Goal: Task Accomplishment & Management: Use online tool/utility

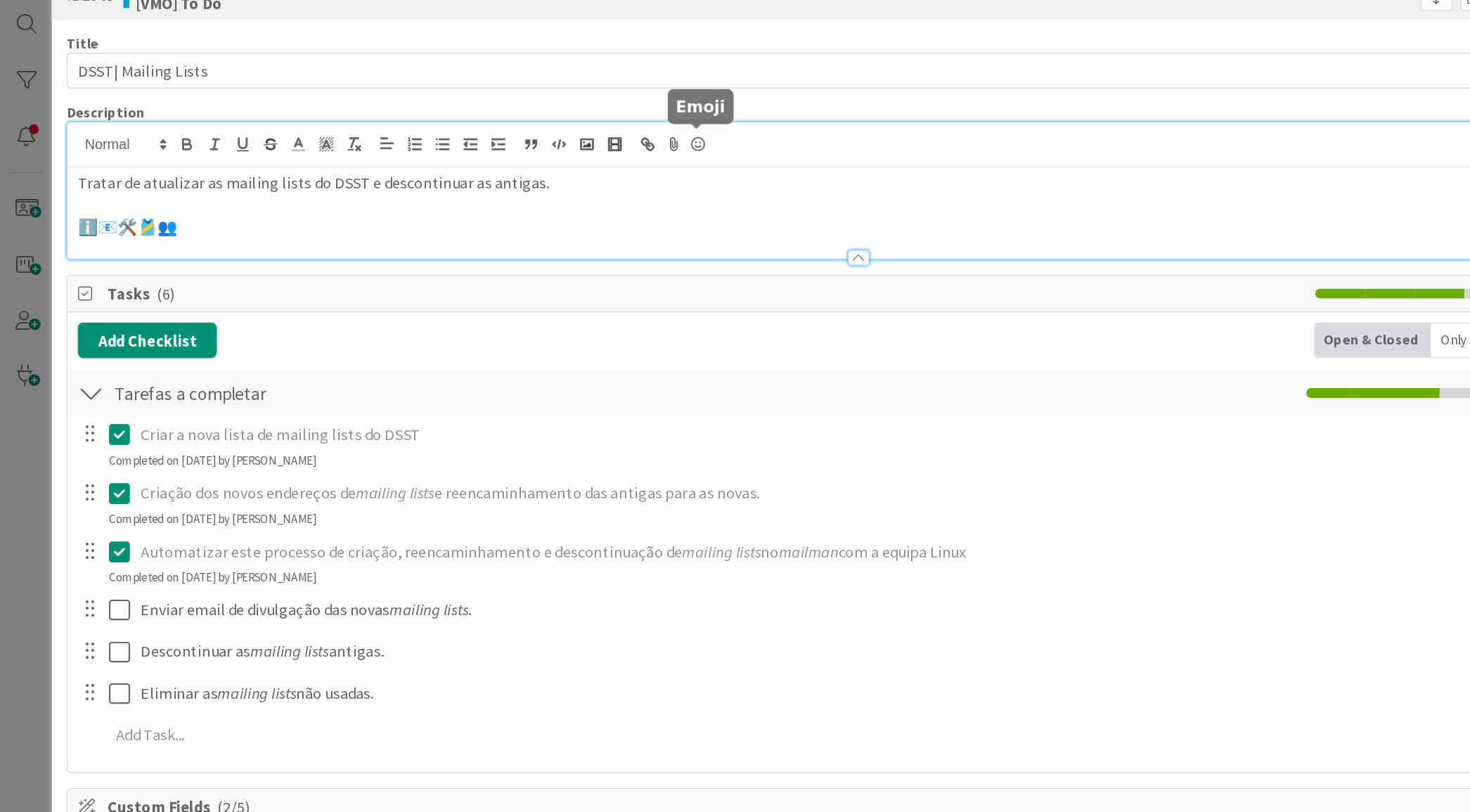
click at [497, 136] on icon at bounding box center [493, 142] width 17 height 20
click at [493, 146] on icon at bounding box center [493, 142] width 17 height 20
click at [493, 139] on icon at bounding box center [493, 142] width 17 height 20
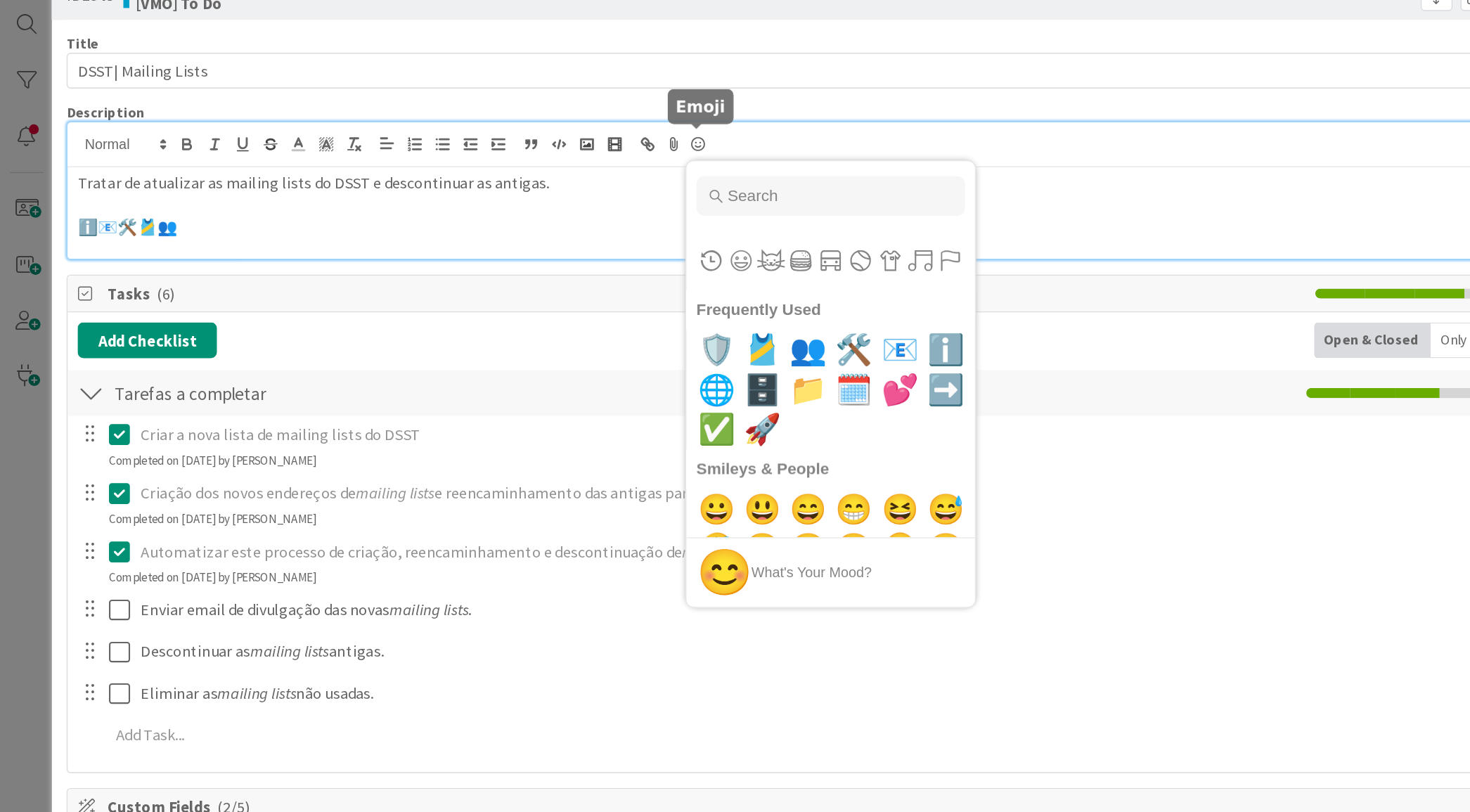
click at [489, 143] on icon at bounding box center [493, 142] width 17 height 20
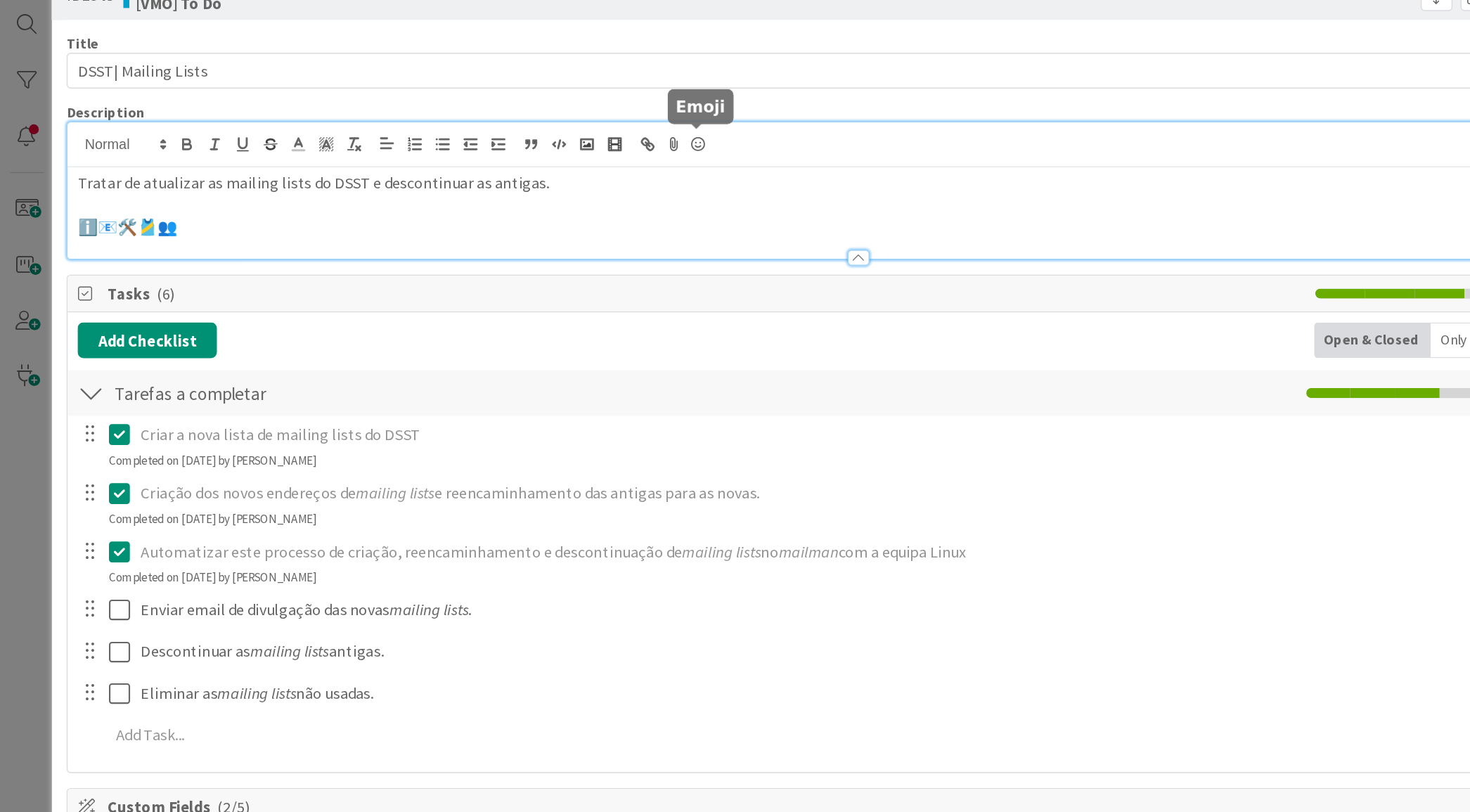
click at [489, 143] on icon at bounding box center [493, 142] width 17 height 20
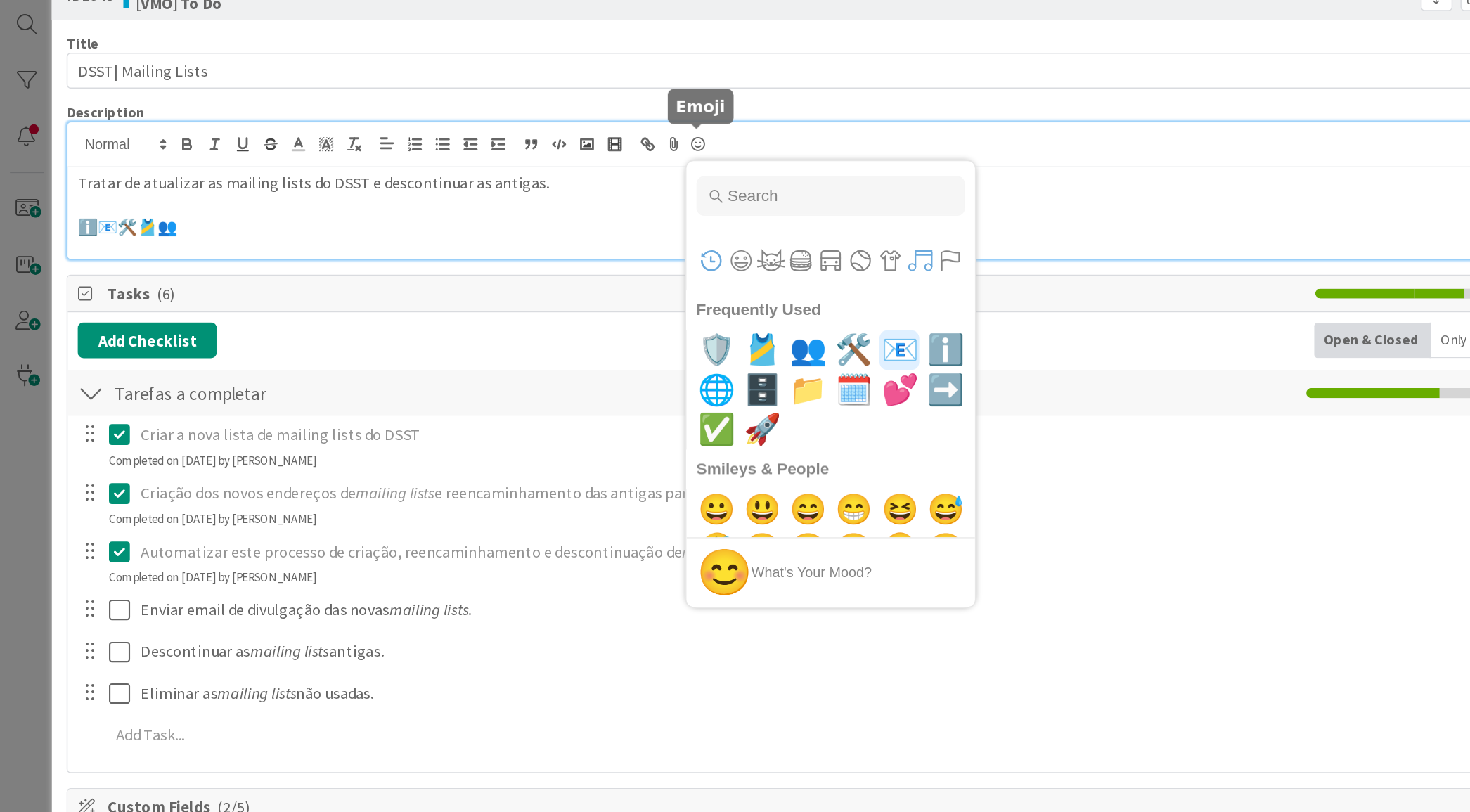
click at [651, 218] on button "Symbols" at bounding box center [650, 224] width 21 height 21
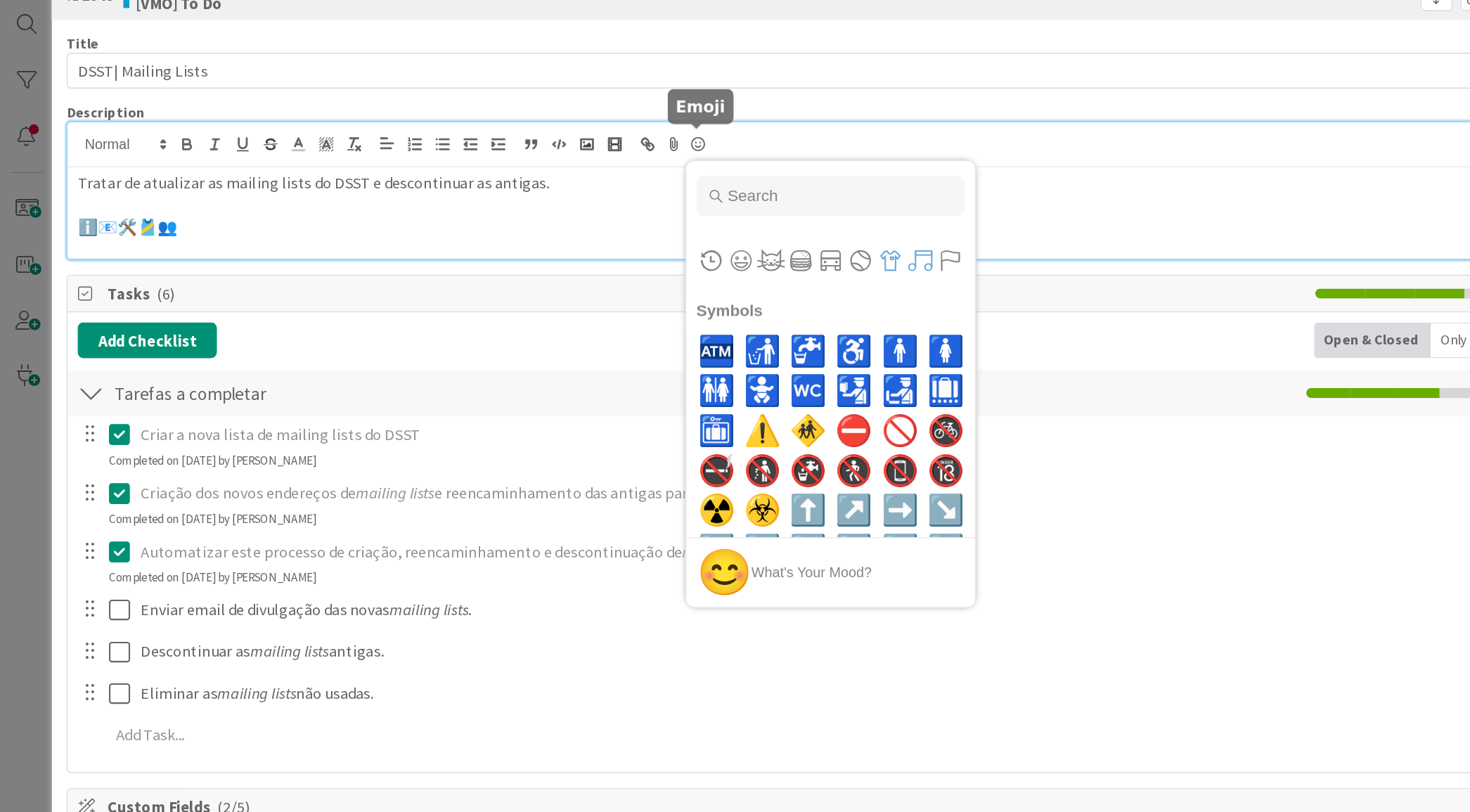
click at [630, 224] on button "Objects" at bounding box center [629, 224] width 21 height 21
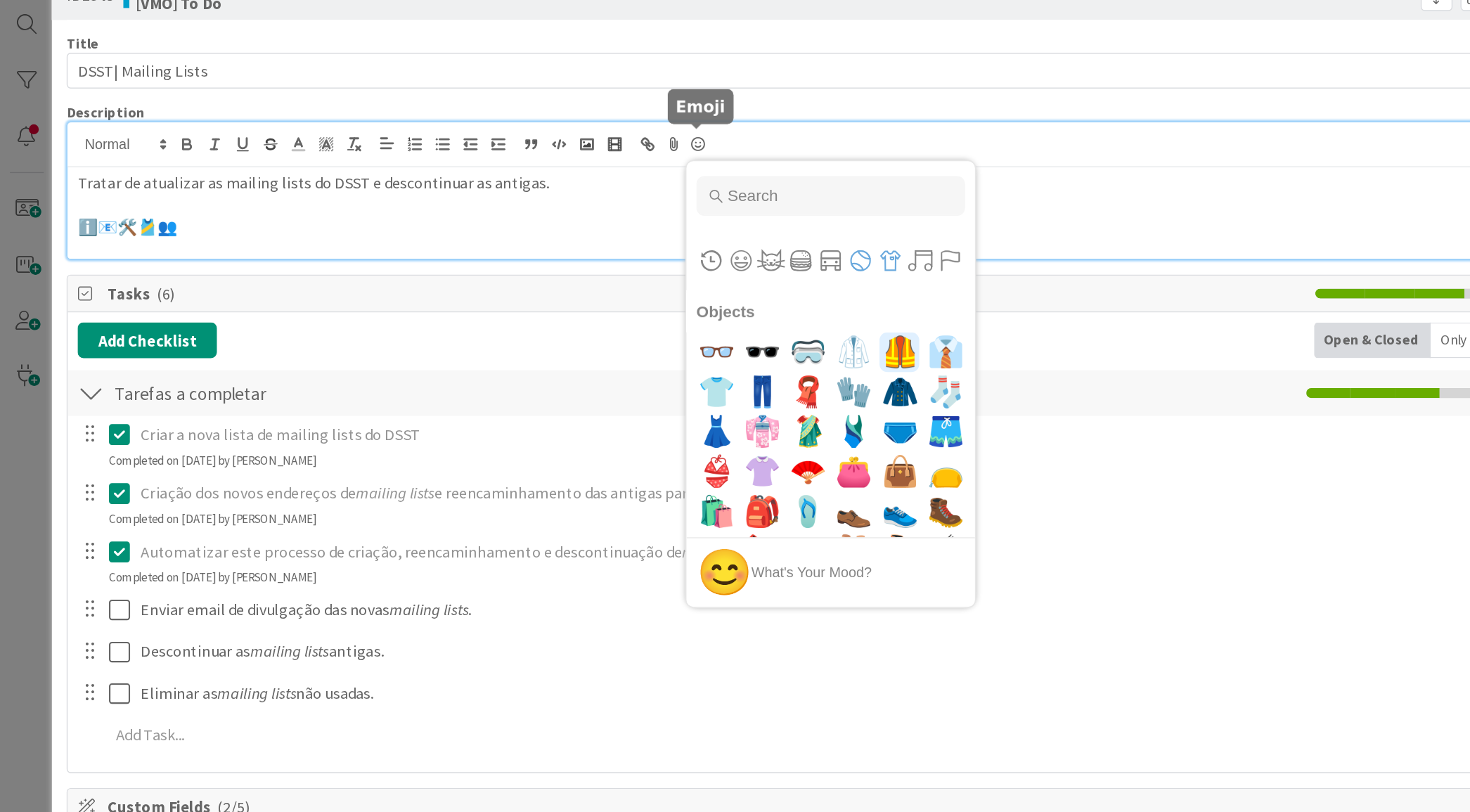
click at [607, 223] on button "Activities" at bounding box center [608, 224] width 21 height 21
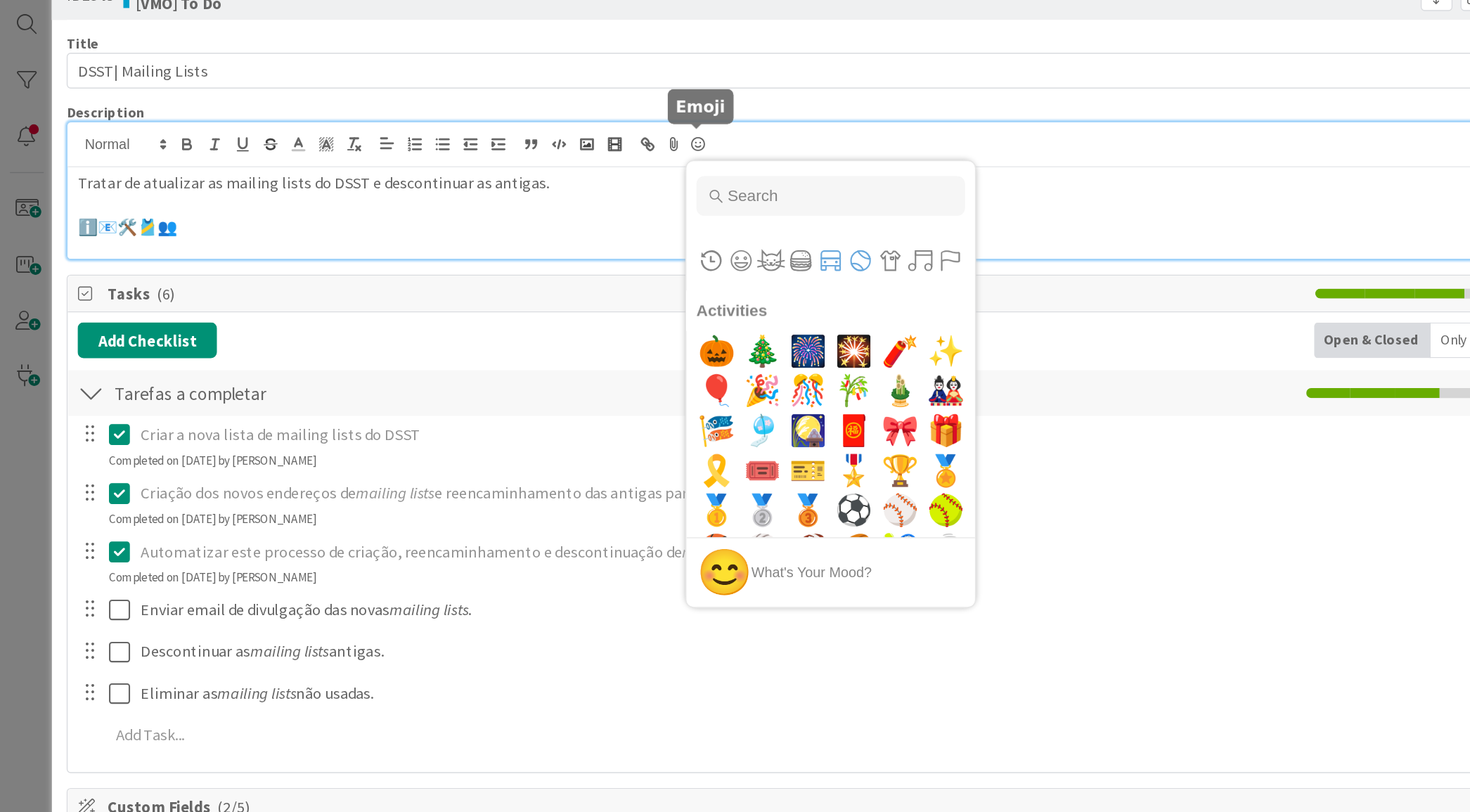
click at [591, 226] on button "Travel & Places" at bounding box center [587, 224] width 21 height 21
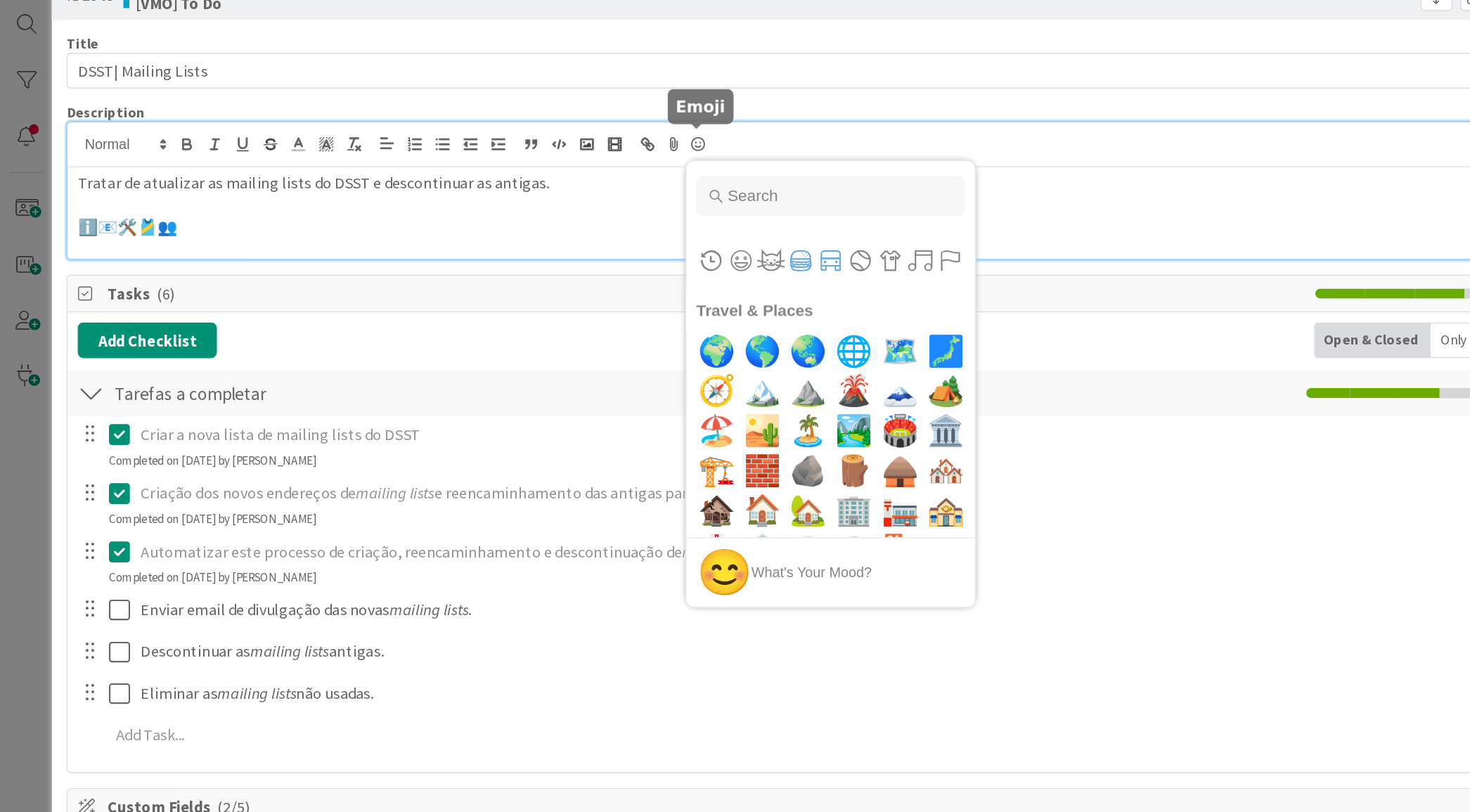
click at [570, 225] on button "Food & Drink" at bounding box center [565, 224] width 21 height 21
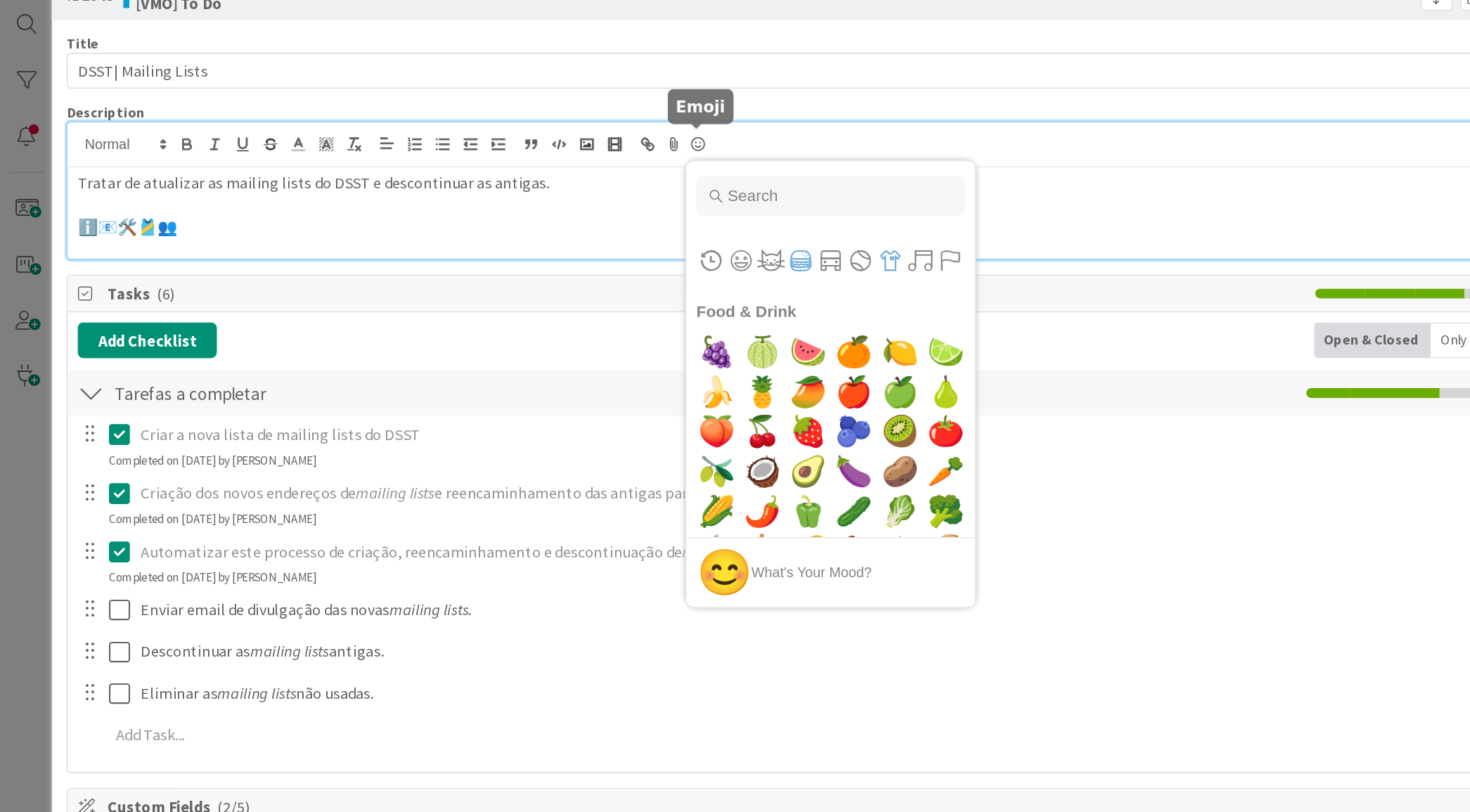
click at [629, 224] on button "Objects" at bounding box center [629, 224] width 21 height 21
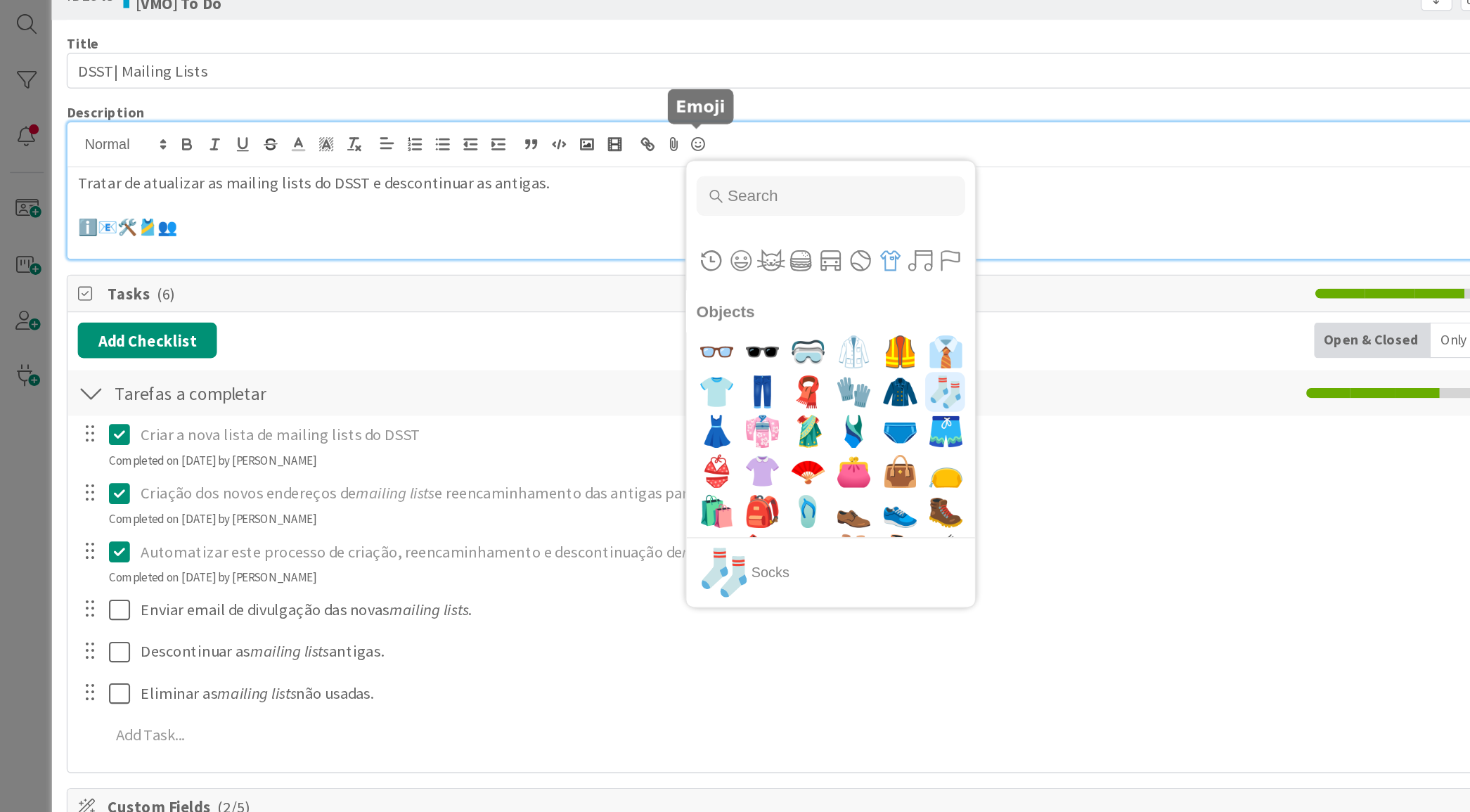
scroll to position [5807, 0]
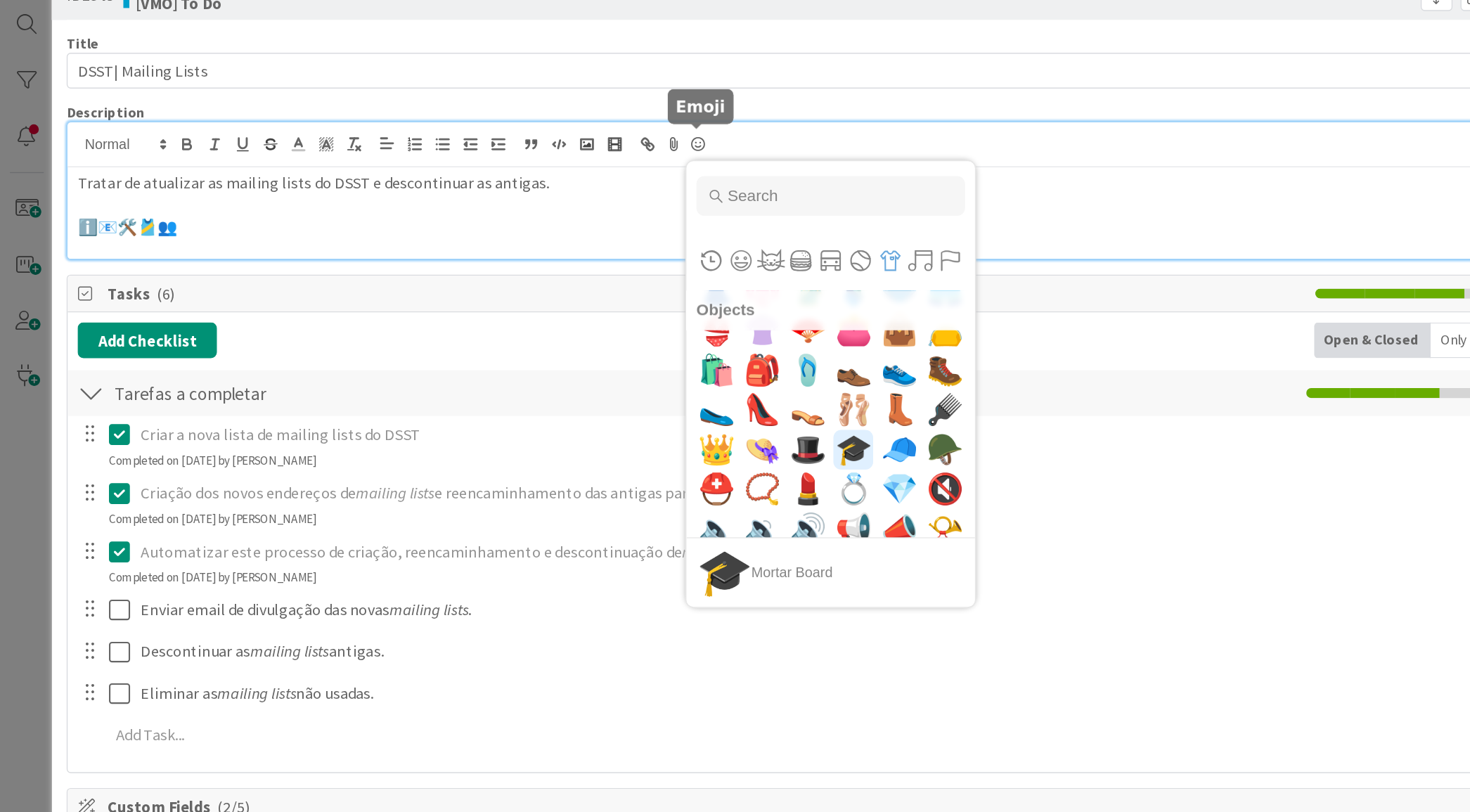
click at [594, 358] on span "🎓" at bounding box center [603, 358] width 33 height 28
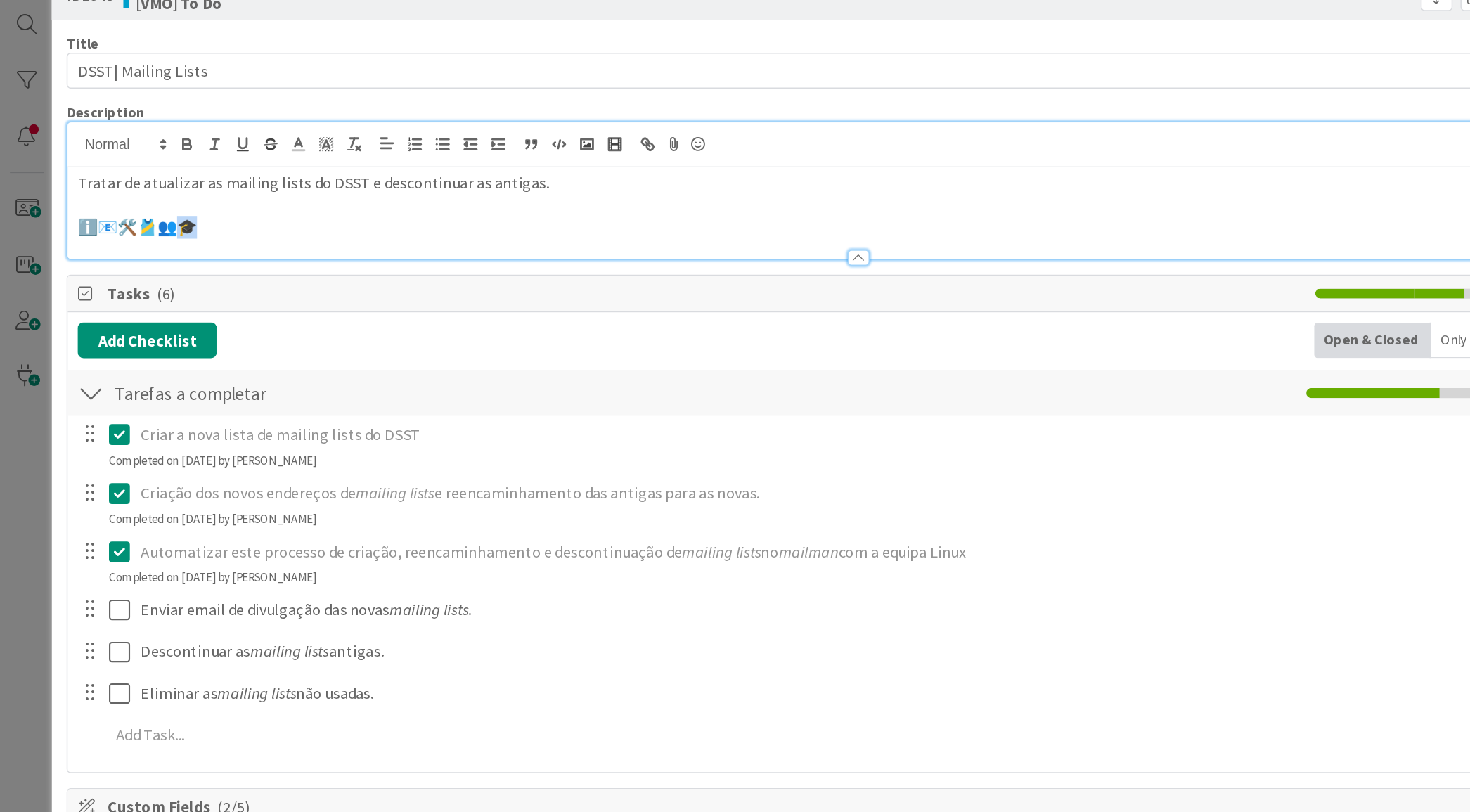
drag, startPoint x: 170, startPoint y: 200, endPoint x: 133, endPoint y: 206, distance: 37.5
click at [133, 206] on p "ℹ️📧🛠️🎽👥🎓" at bounding box center [607, 201] width 1103 height 16
copy p "ℹ️📧🛠️🎽👥🎓"
click at [206, 206] on p "ℹ️📧🛠️🎽👥🎓" at bounding box center [607, 201] width 1103 height 16
click at [494, 141] on icon at bounding box center [493, 142] width 17 height 20
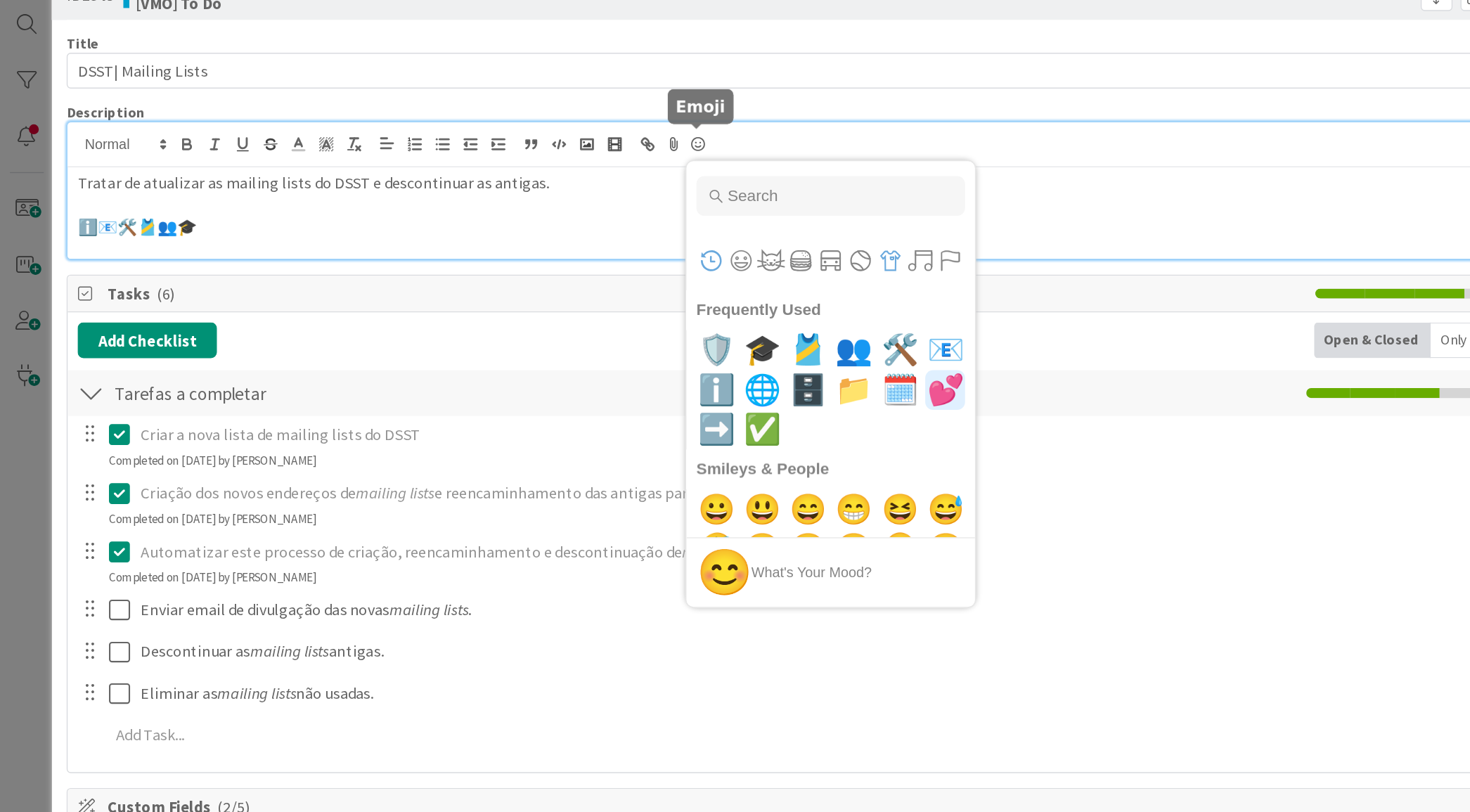
click at [630, 222] on button "Objects" at bounding box center [629, 224] width 21 height 21
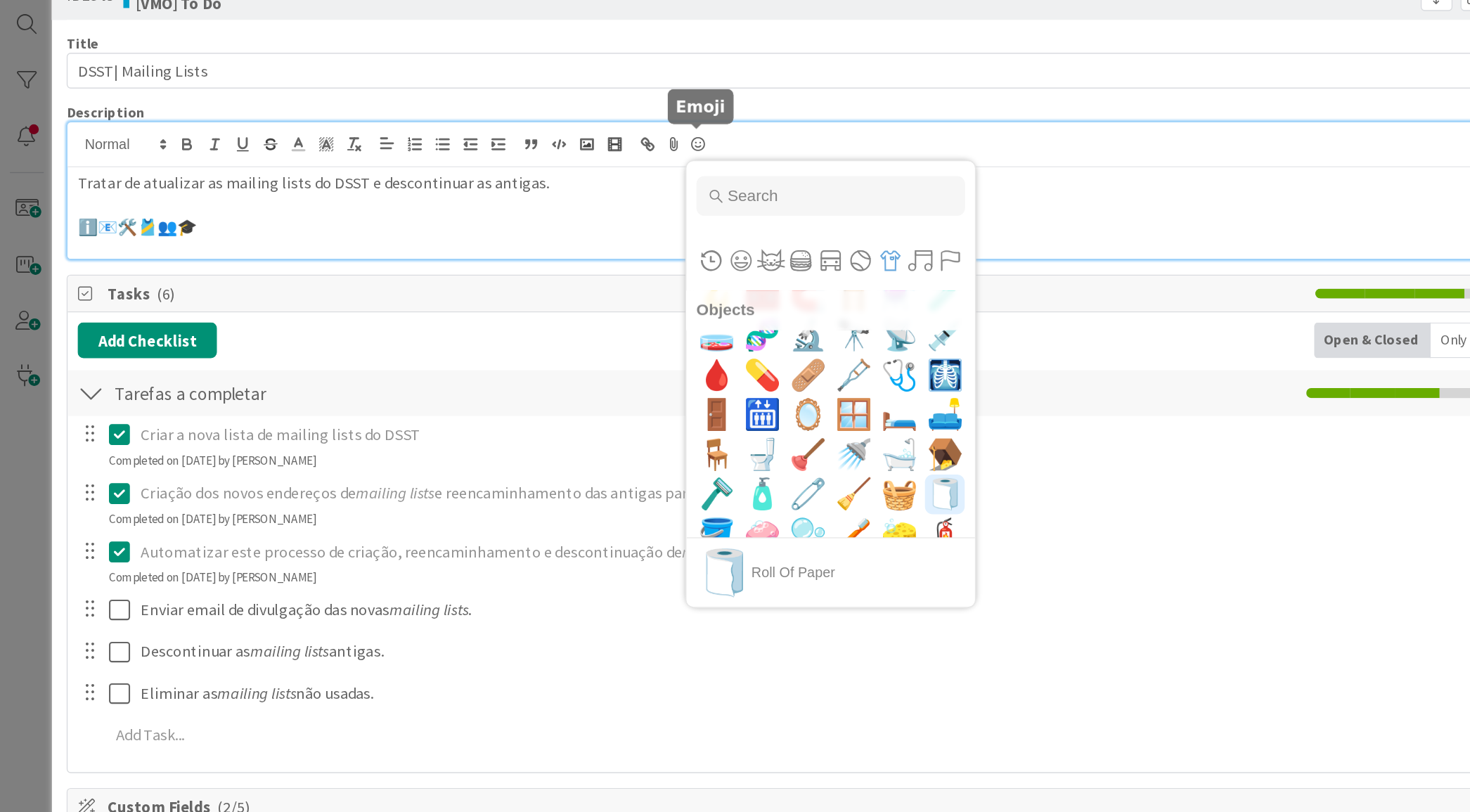
scroll to position [6702, 0]
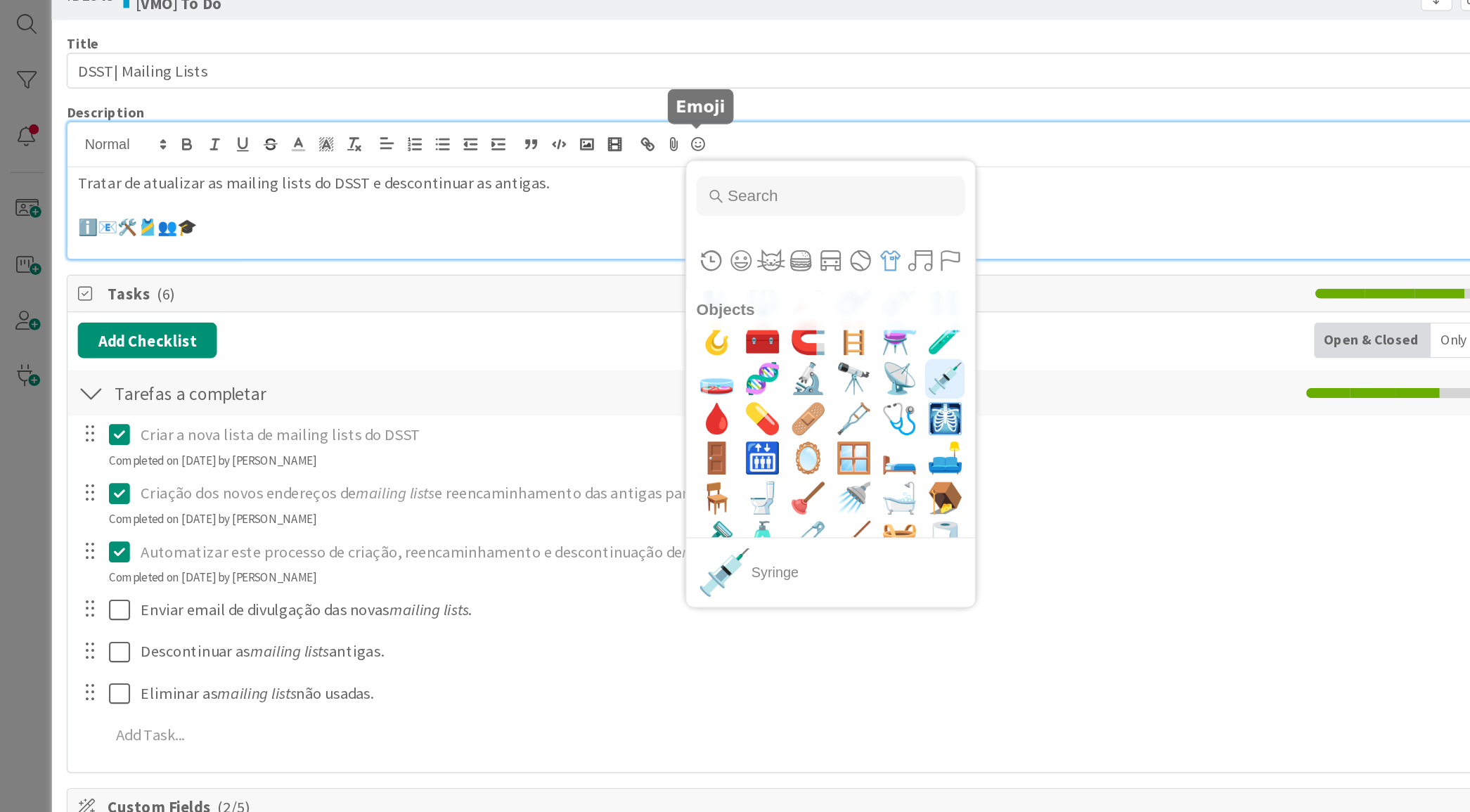
click at [652, 307] on span "💉" at bounding box center [668, 308] width 33 height 28
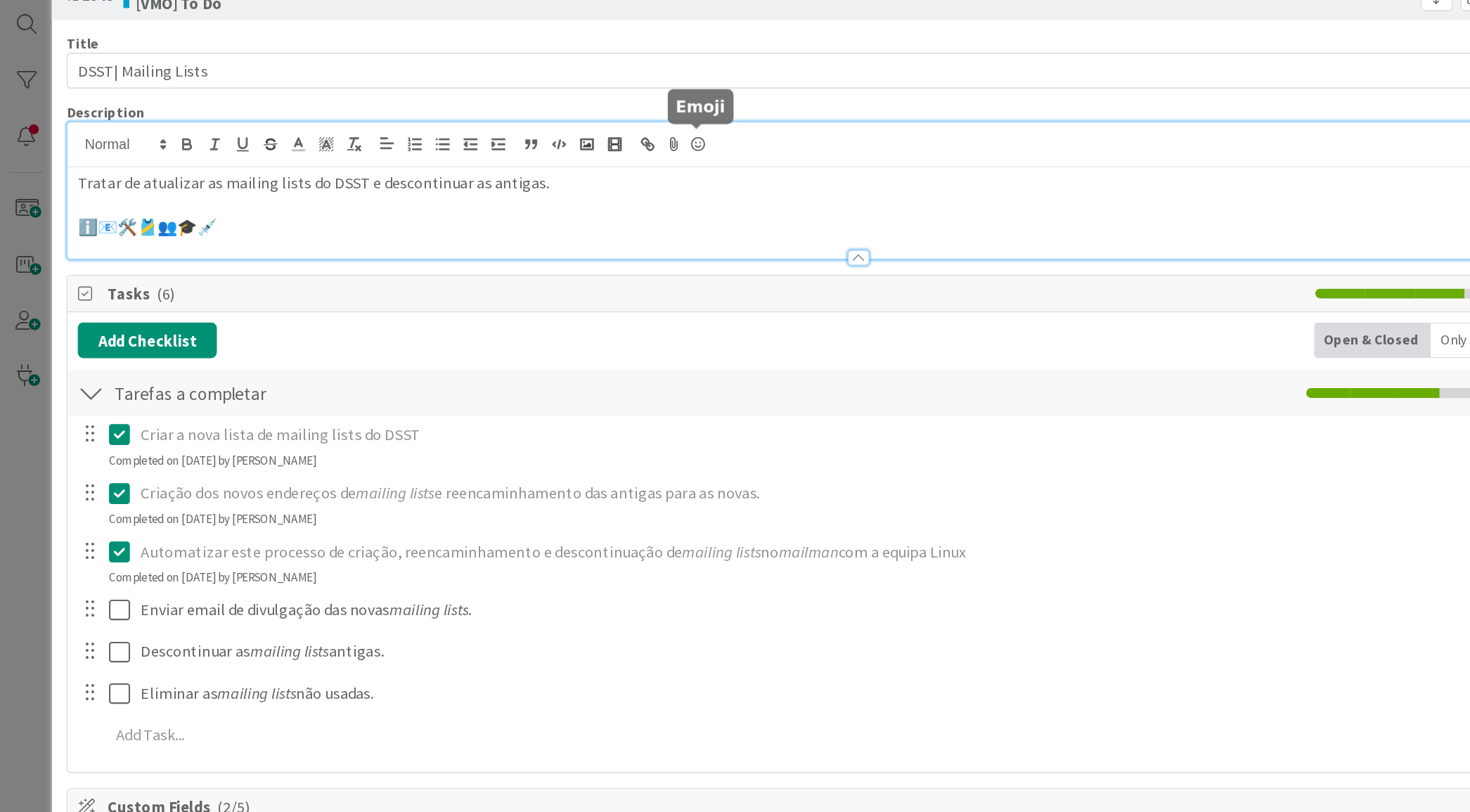
click at [487, 143] on icon at bounding box center [493, 142] width 17 height 20
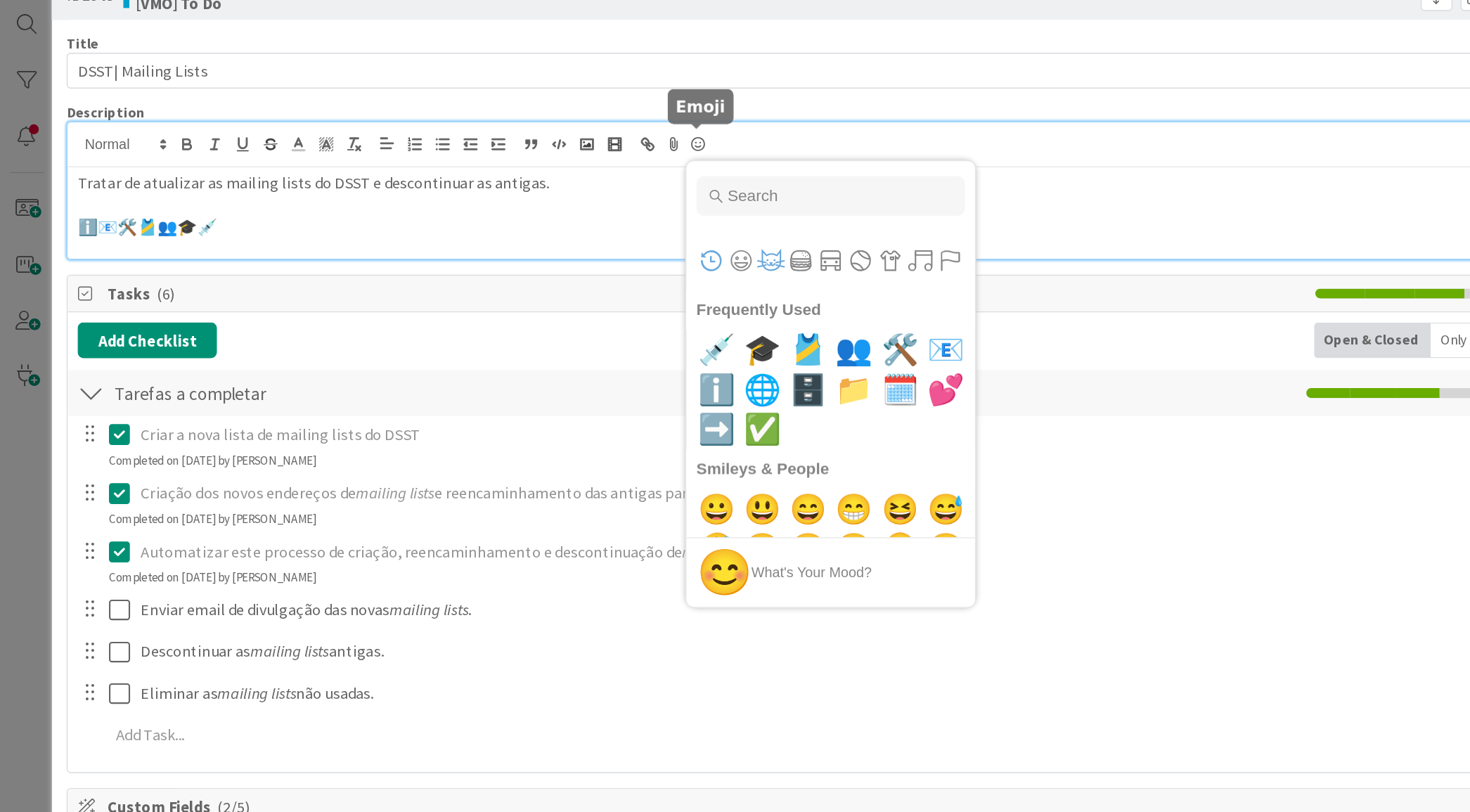
click at [552, 226] on button "Animals & Nature" at bounding box center [545, 224] width 21 height 21
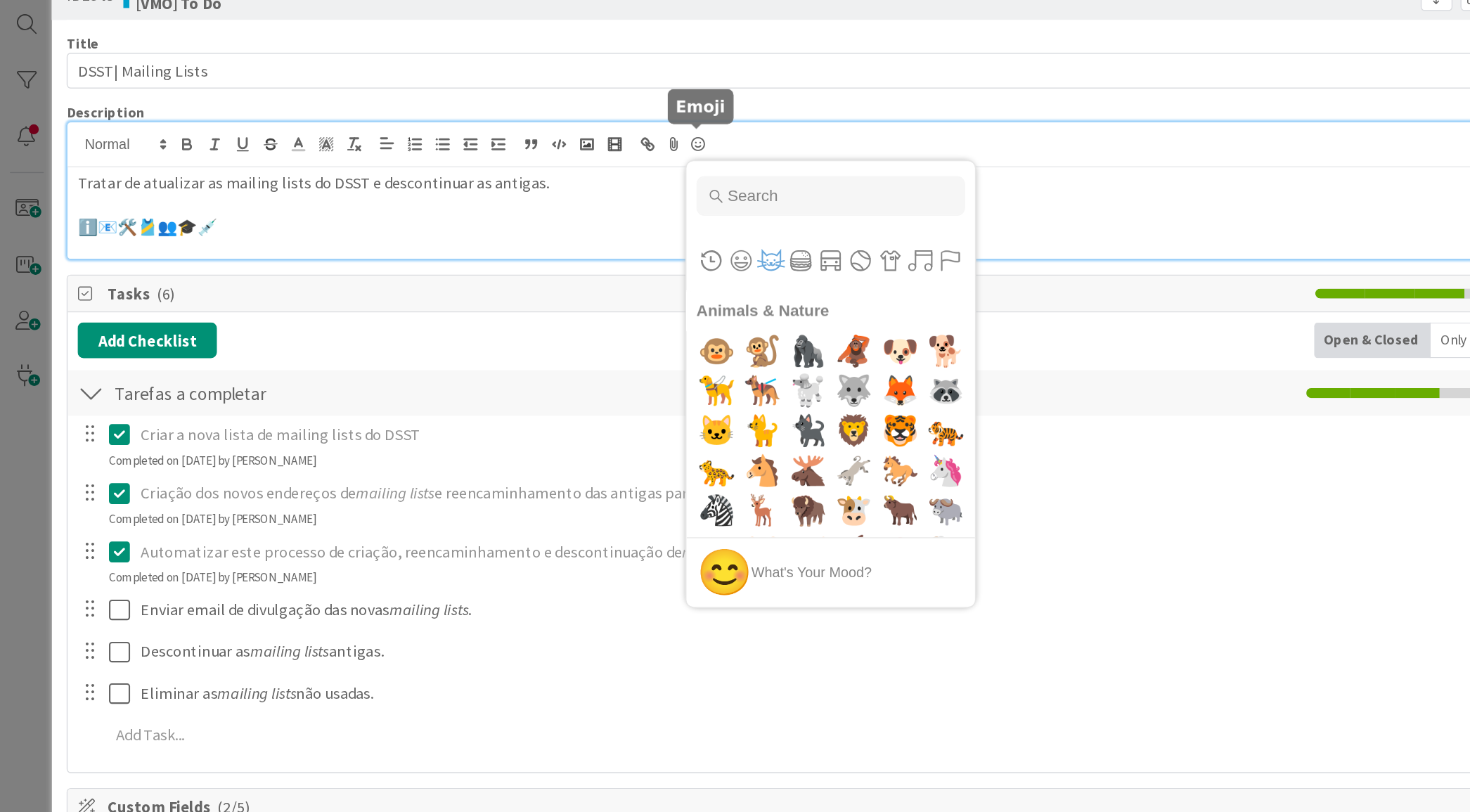
click at [540, 226] on button "Animals & Nature" at bounding box center [545, 224] width 21 height 21
click at [622, 290] on span "🐶" at bounding box center [636, 289] width 33 height 28
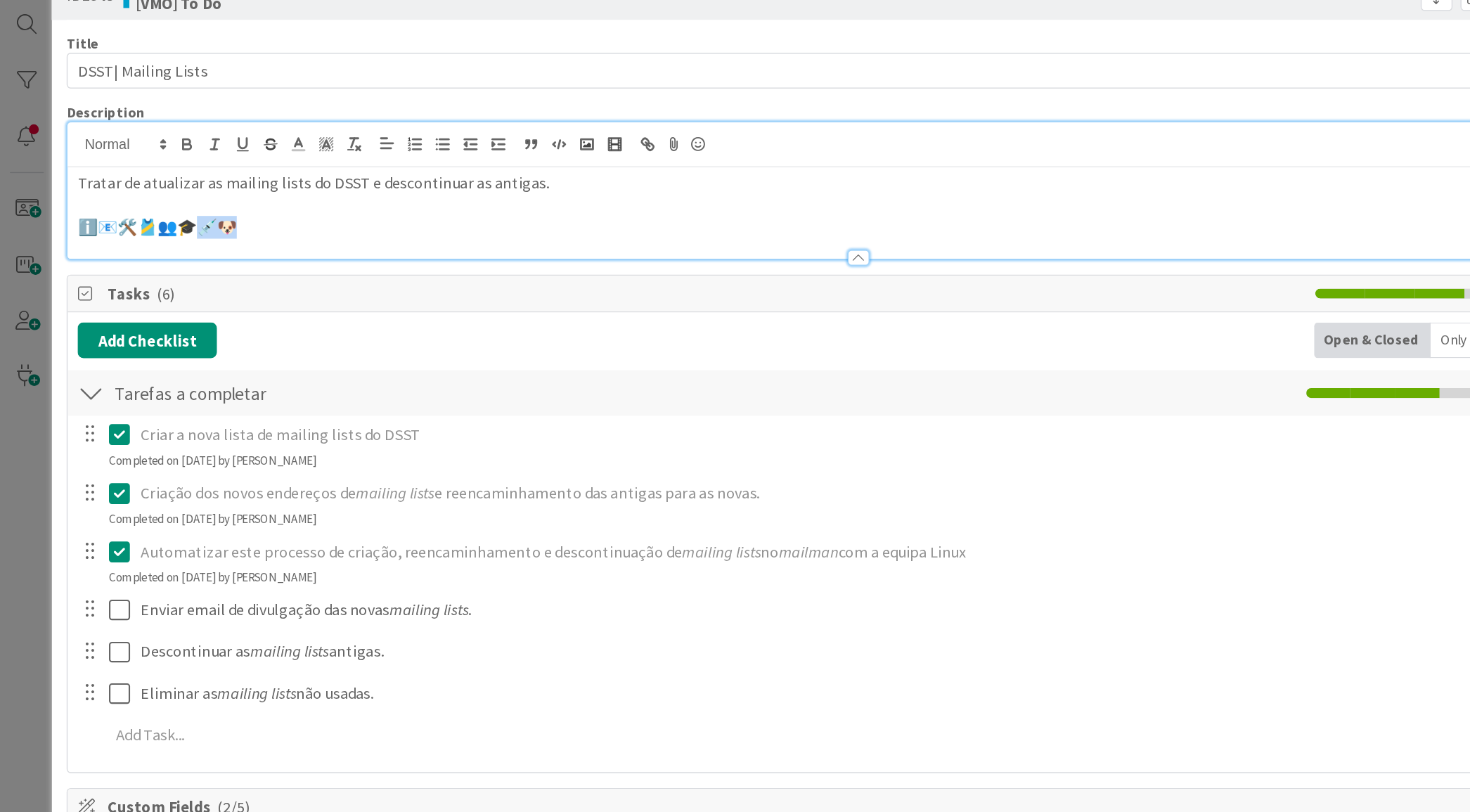
drag, startPoint x: 187, startPoint y: 202, endPoint x: 152, endPoint y: 199, distance: 35.1
click at [152, 199] on p "ℹ️📧🛠️🎽👥🎓💉🐶" at bounding box center [607, 201] width 1103 height 16
click at [504, 144] on div at bounding box center [607, 143] width 1117 height 32
click at [493, 142] on icon at bounding box center [493, 142] width 17 height 20
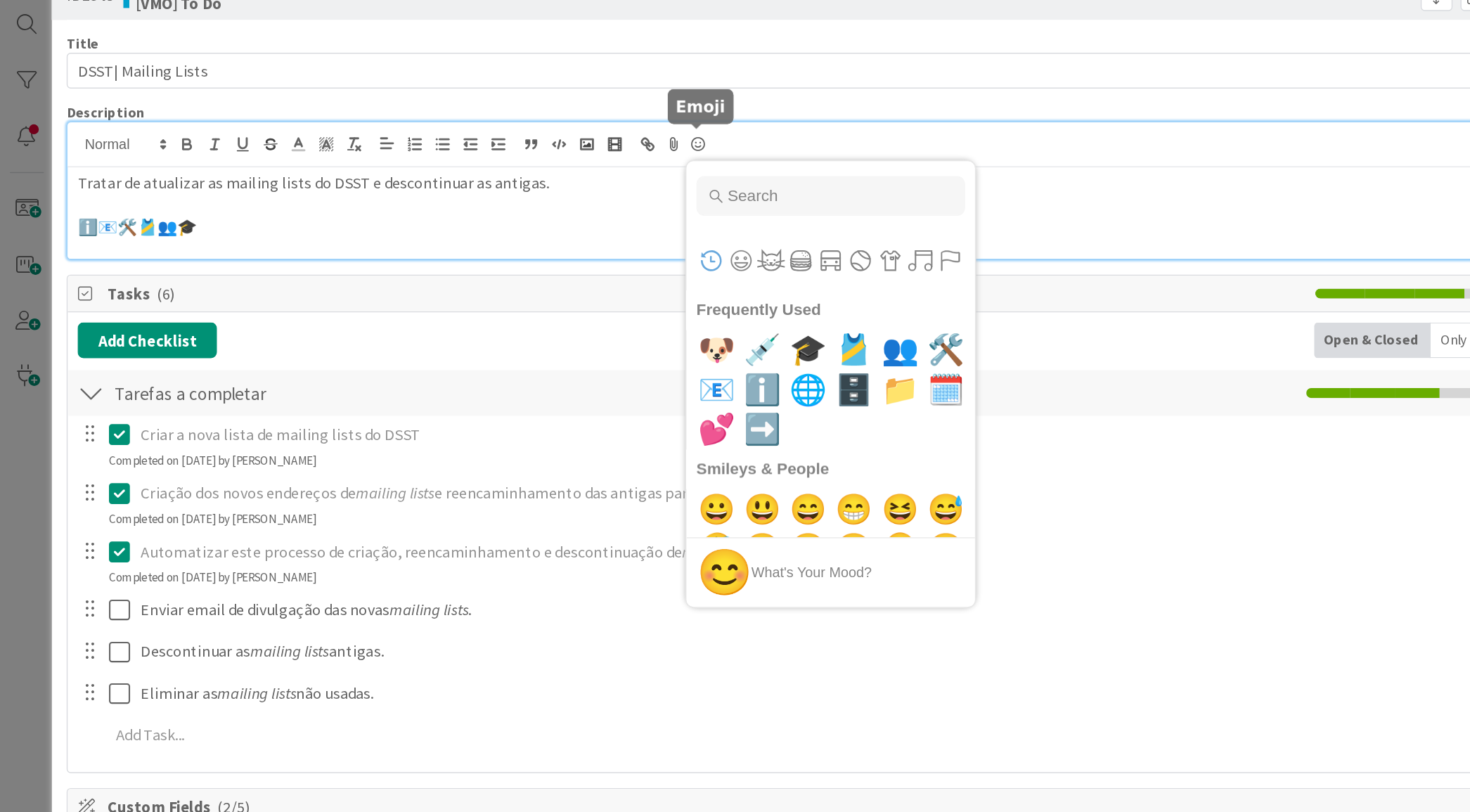
click at [493, 142] on icon at bounding box center [493, 142] width 17 height 20
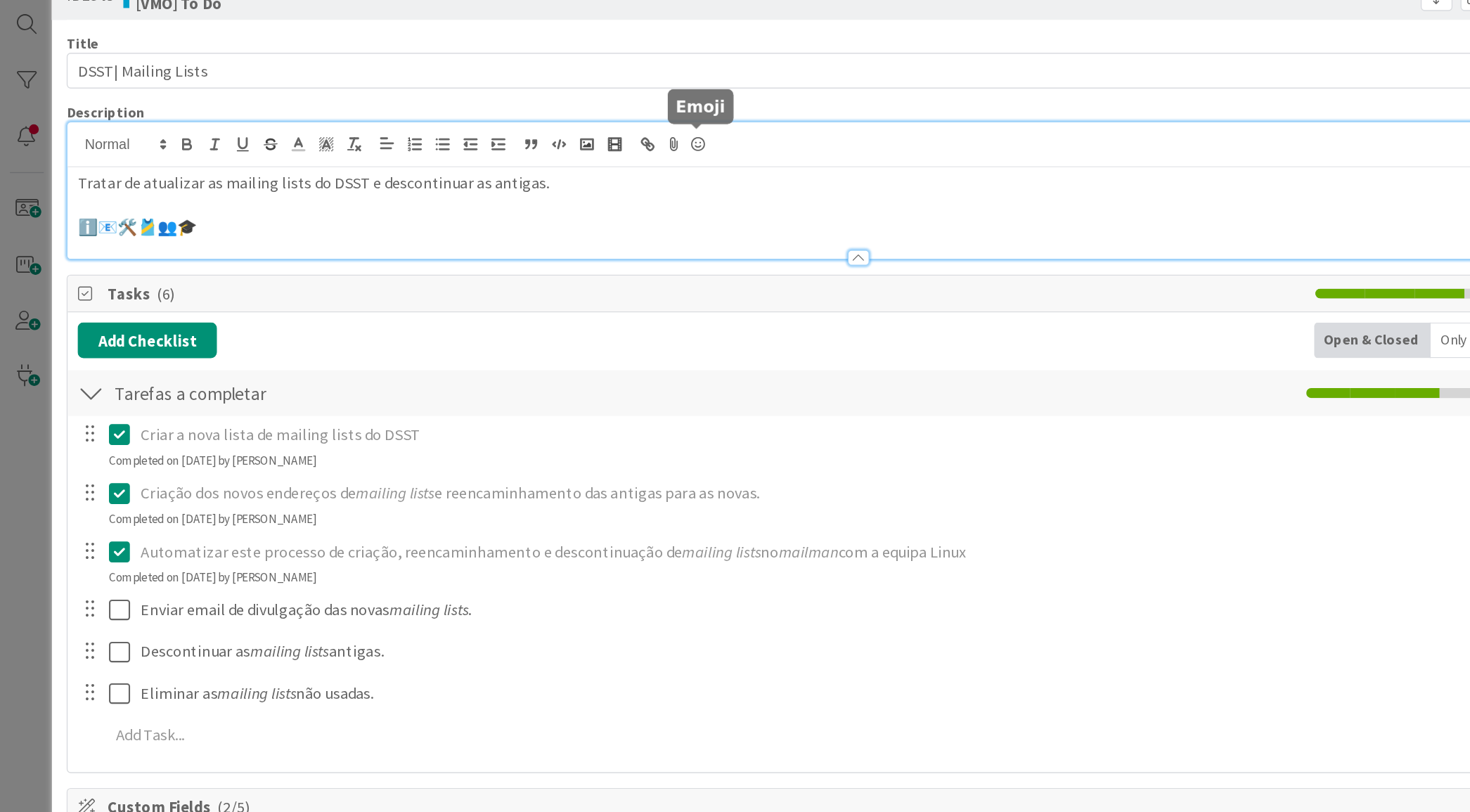
click at [493, 142] on icon at bounding box center [493, 142] width 17 height 20
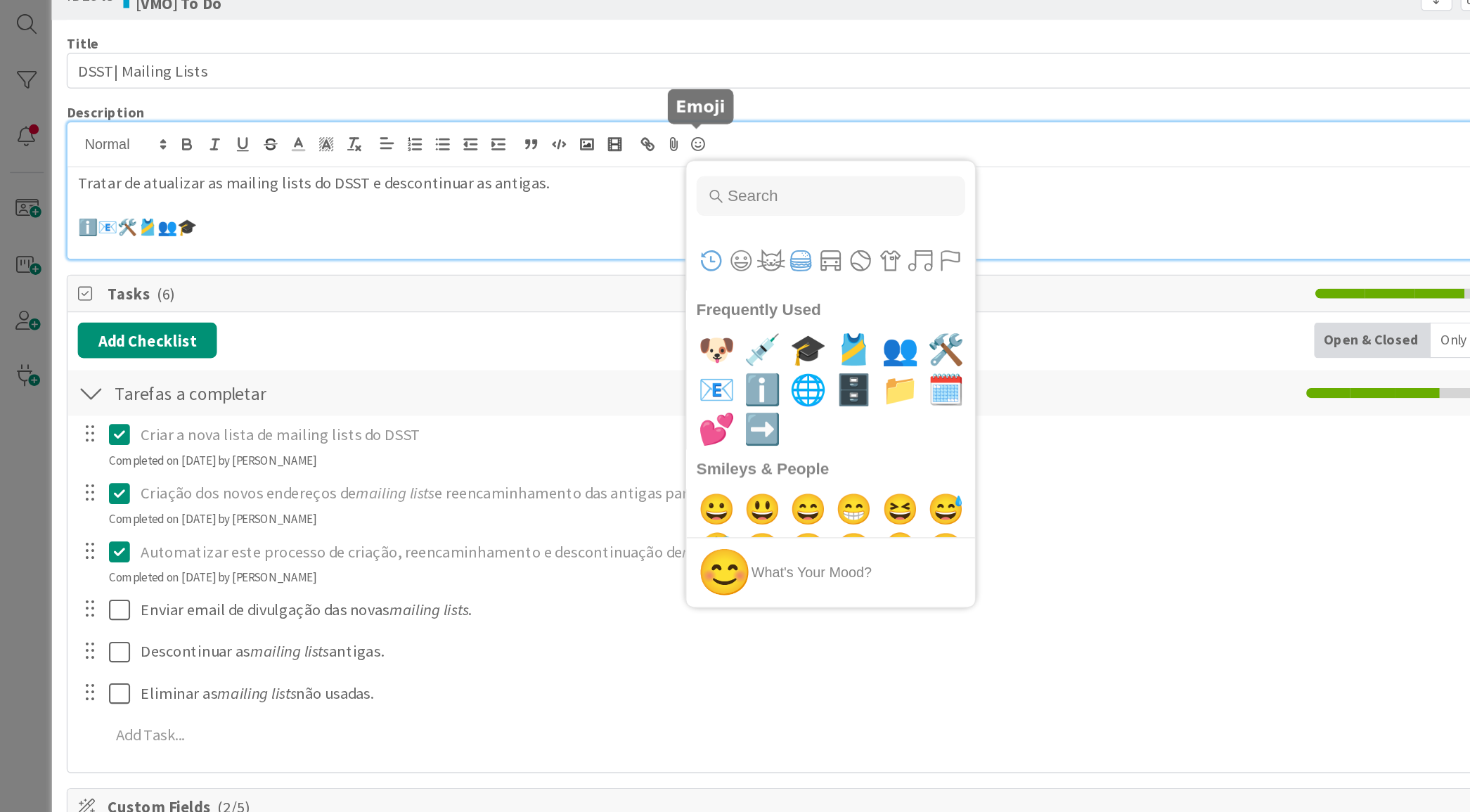
click at [559, 224] on button "Food & Drink" at bounding box center [565, 224] width 21 height 21
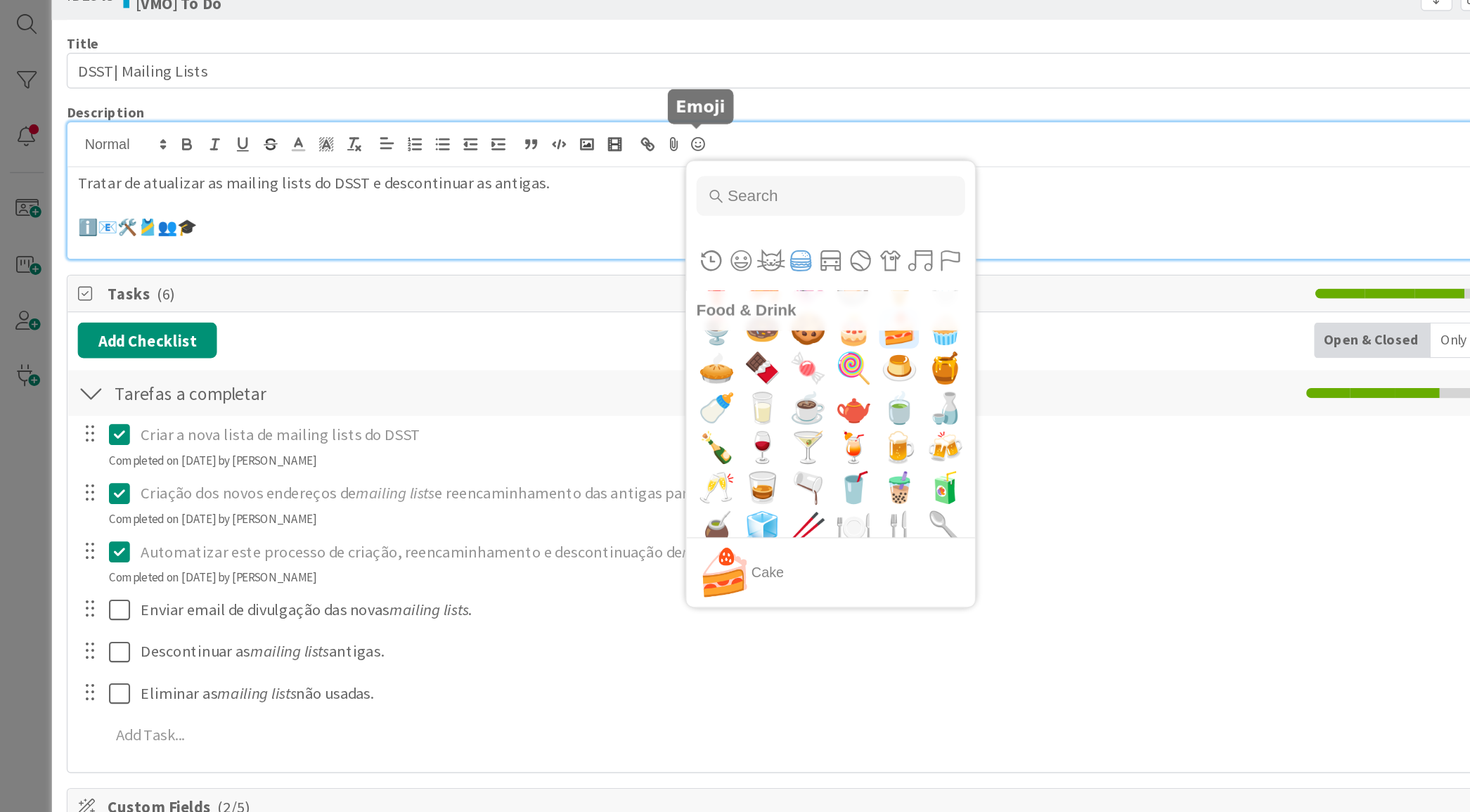
scroll to position [4011, 0]
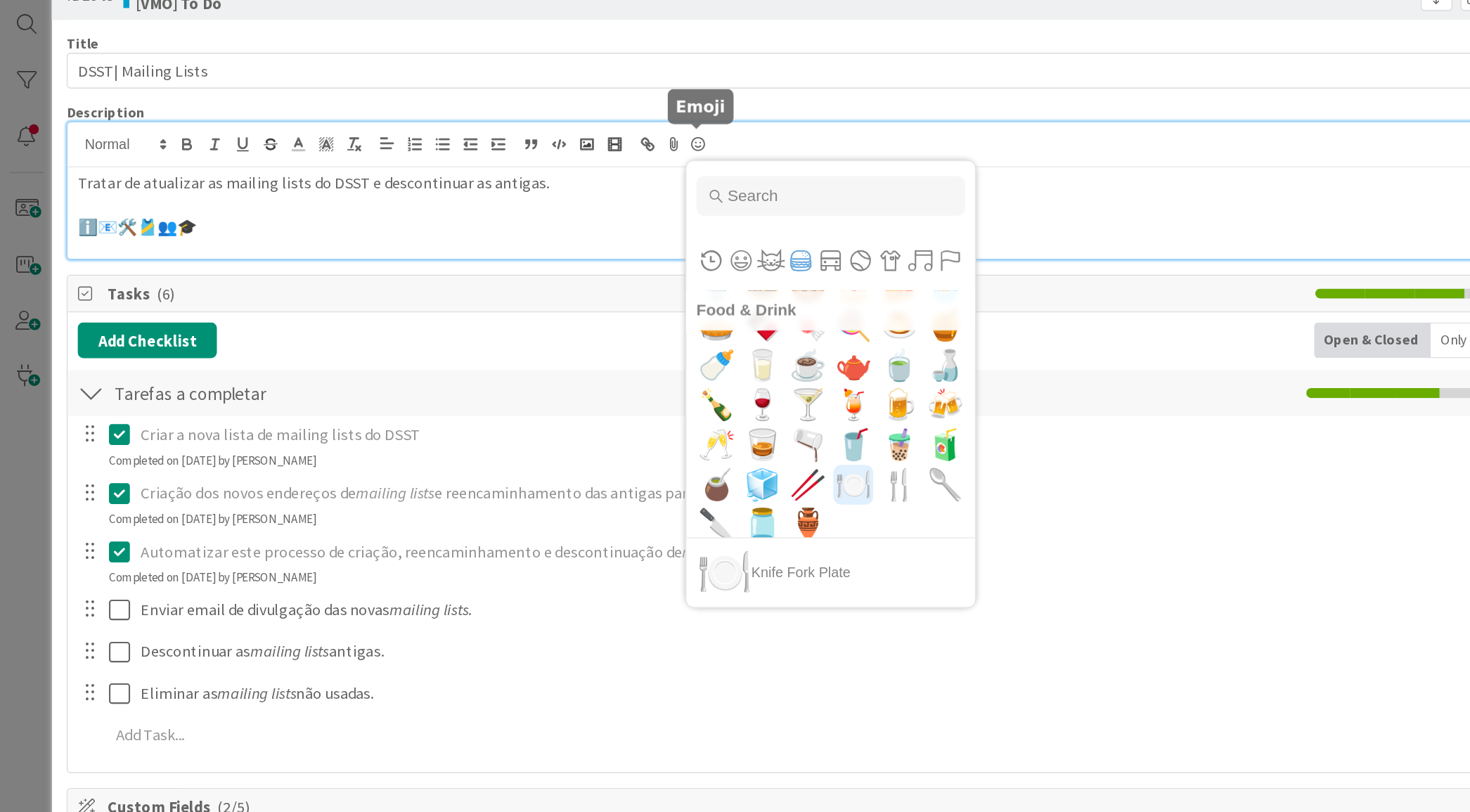
click at [592, 387] on span "🍽️" at bounding box center [603, 383] width 33 height 28
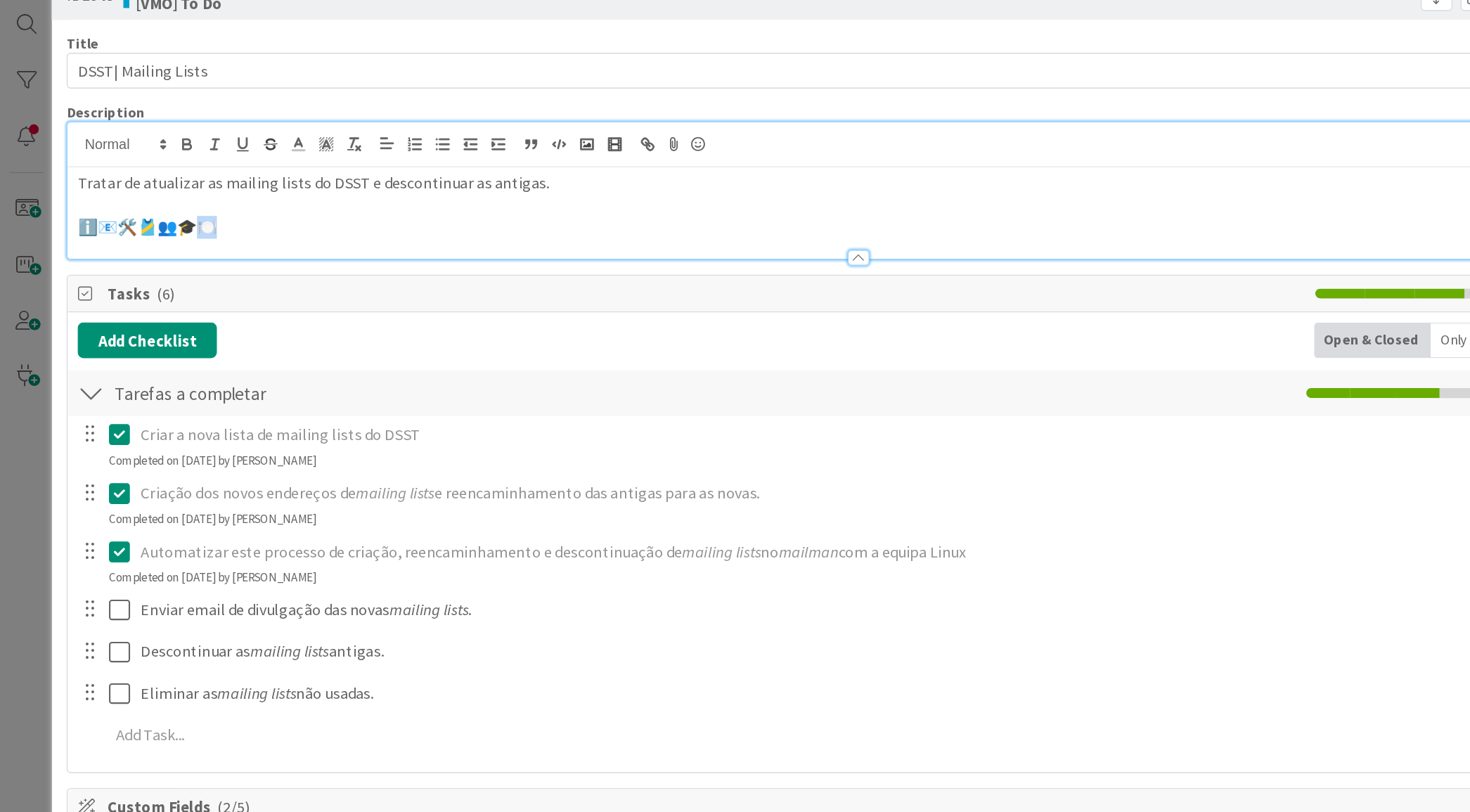
drag, startPoint x: 179, startPoint y: 202, endPoint x: 143, endPoint y: 205, distance: 36.1
click at [143, 205] on p "ℹ️📧🛠️🎽👥🎓🍽️" at bounding box center [607, 201] width 1103 height 16
copy p "ℹ️📧🛠️🎽👥🎓🍽️"
click at [284, 202] on p "ℹ️📧🛠️🎽👥🎓🍽️" at bounding box center [607, 201] width 1103 height 16
click at [493, 137] on icon at bounding box center [493, 142] width 17 height 20
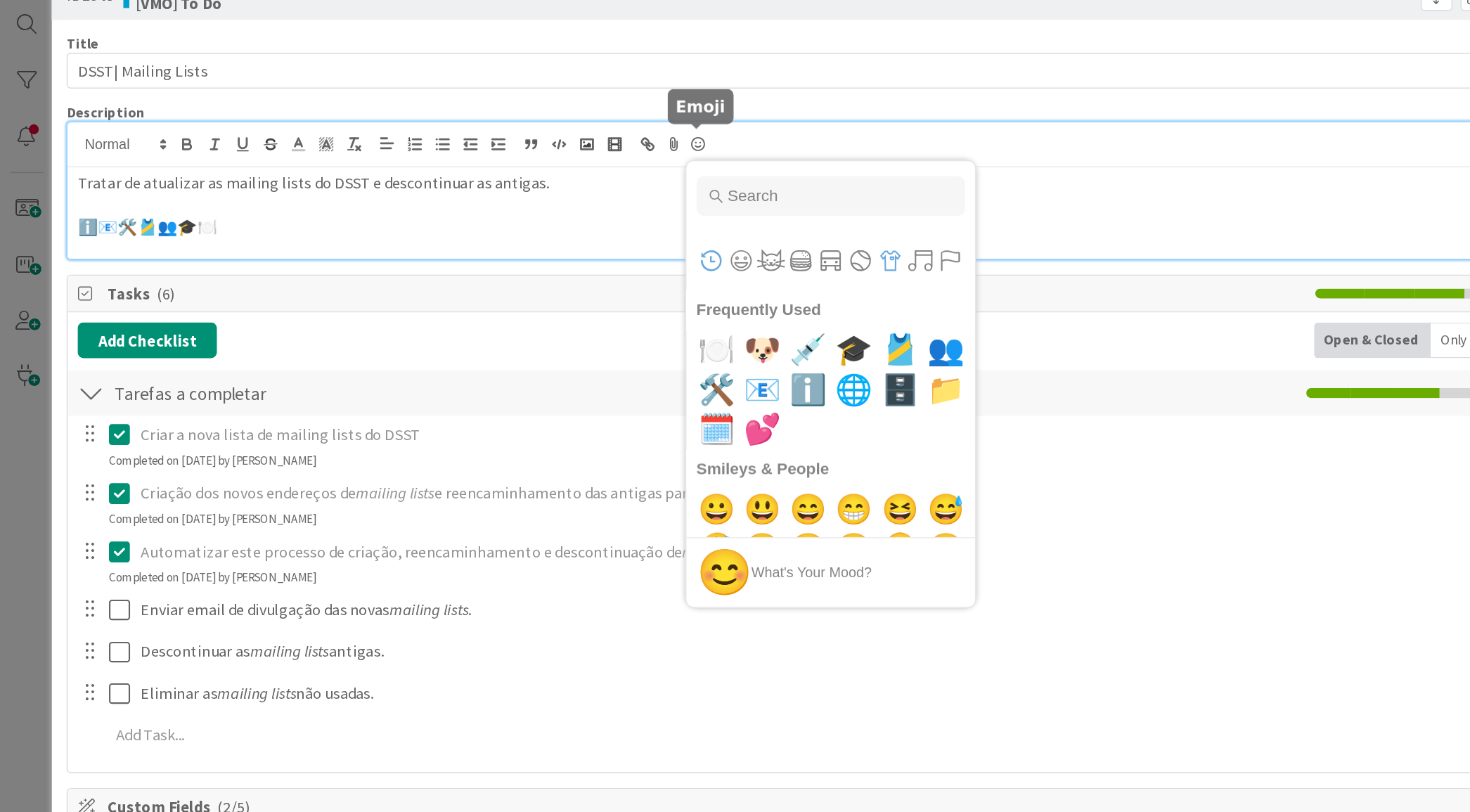
click at [627, 224] on button "Objects" at bounding box center [629, 224] width 21 height 21
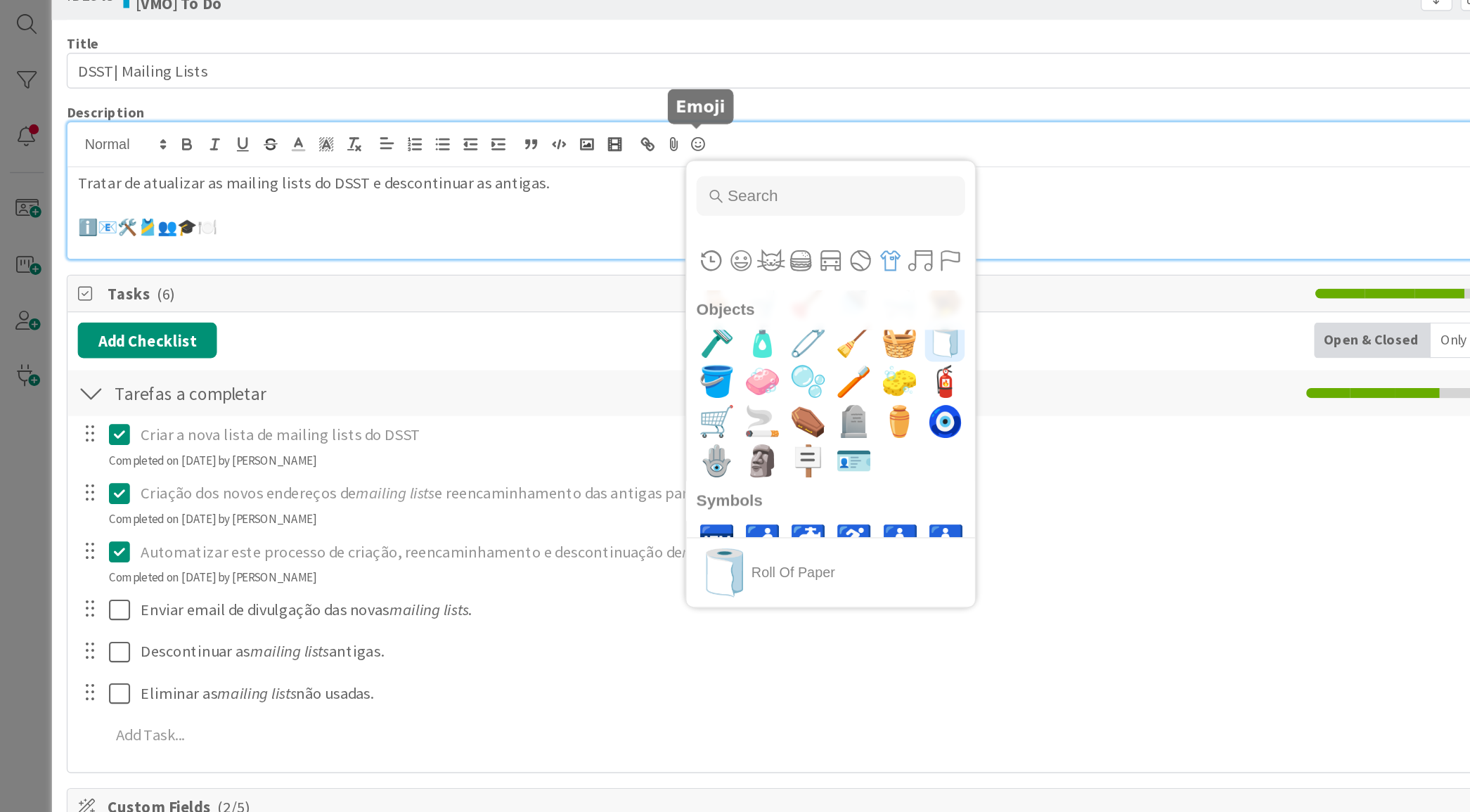
scroll to position [6900, 0]
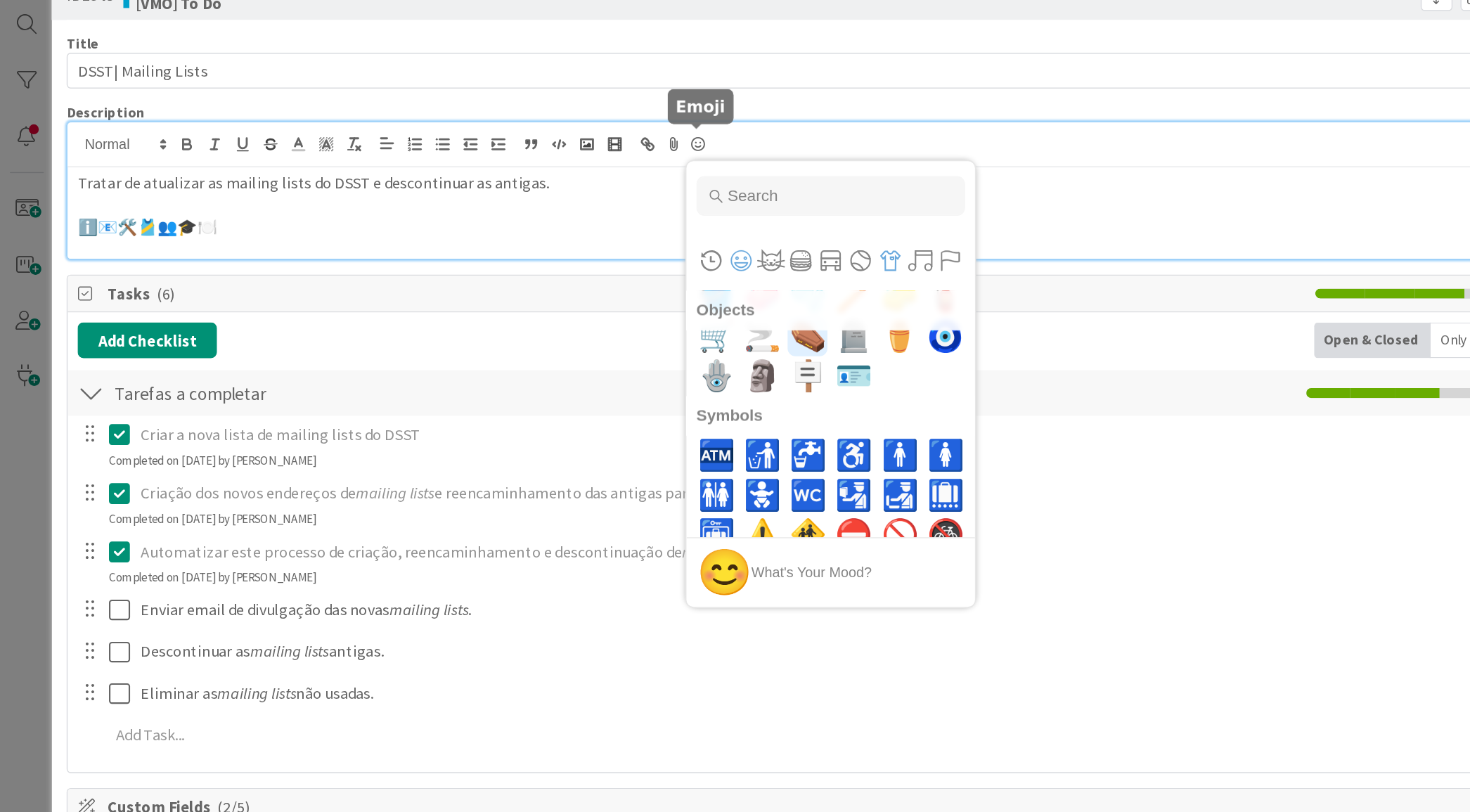
click at [521, 227] on button "Smileys & People" at bounding box center [523, 224] width 21 height 21
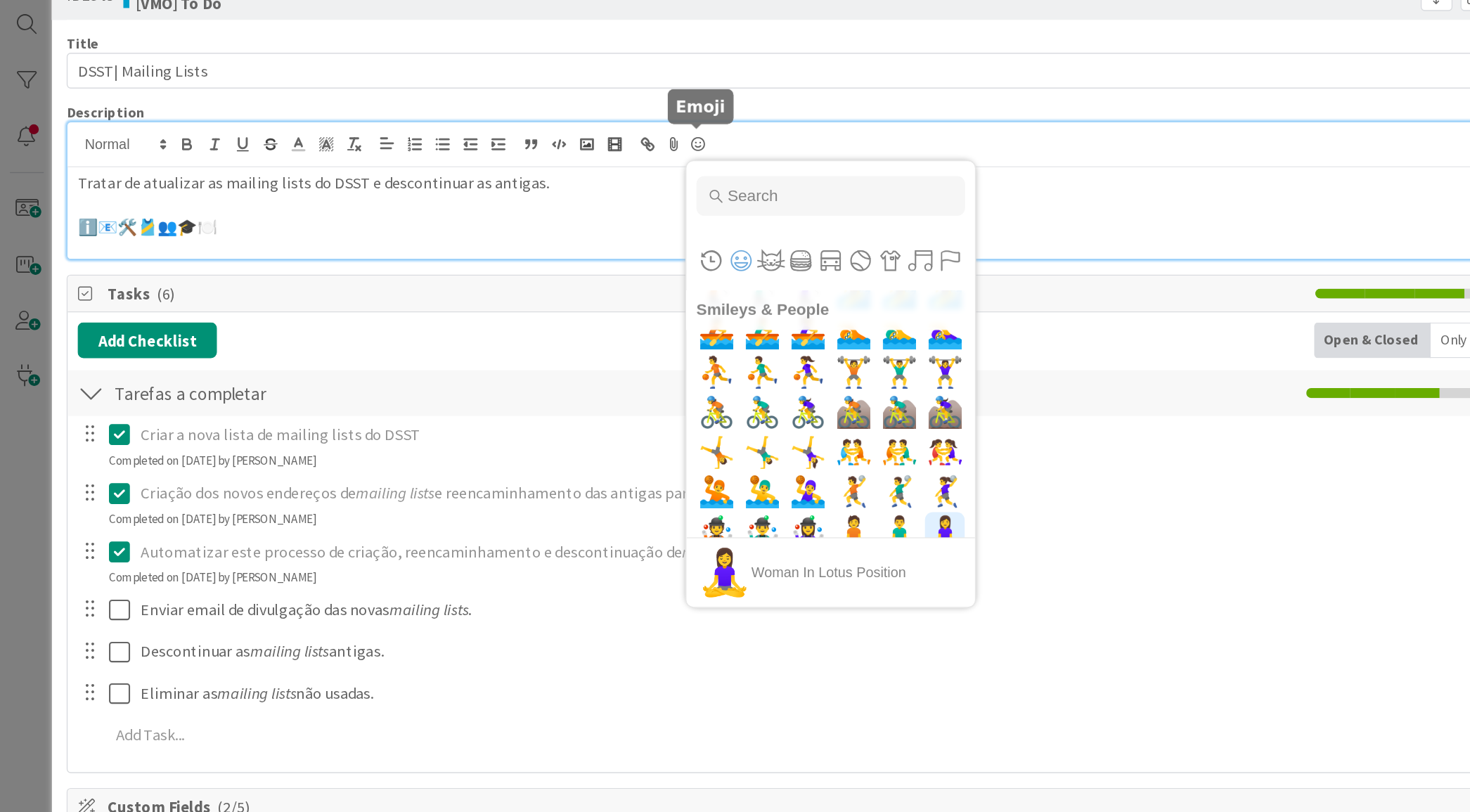
scroll to position [2298, 0]
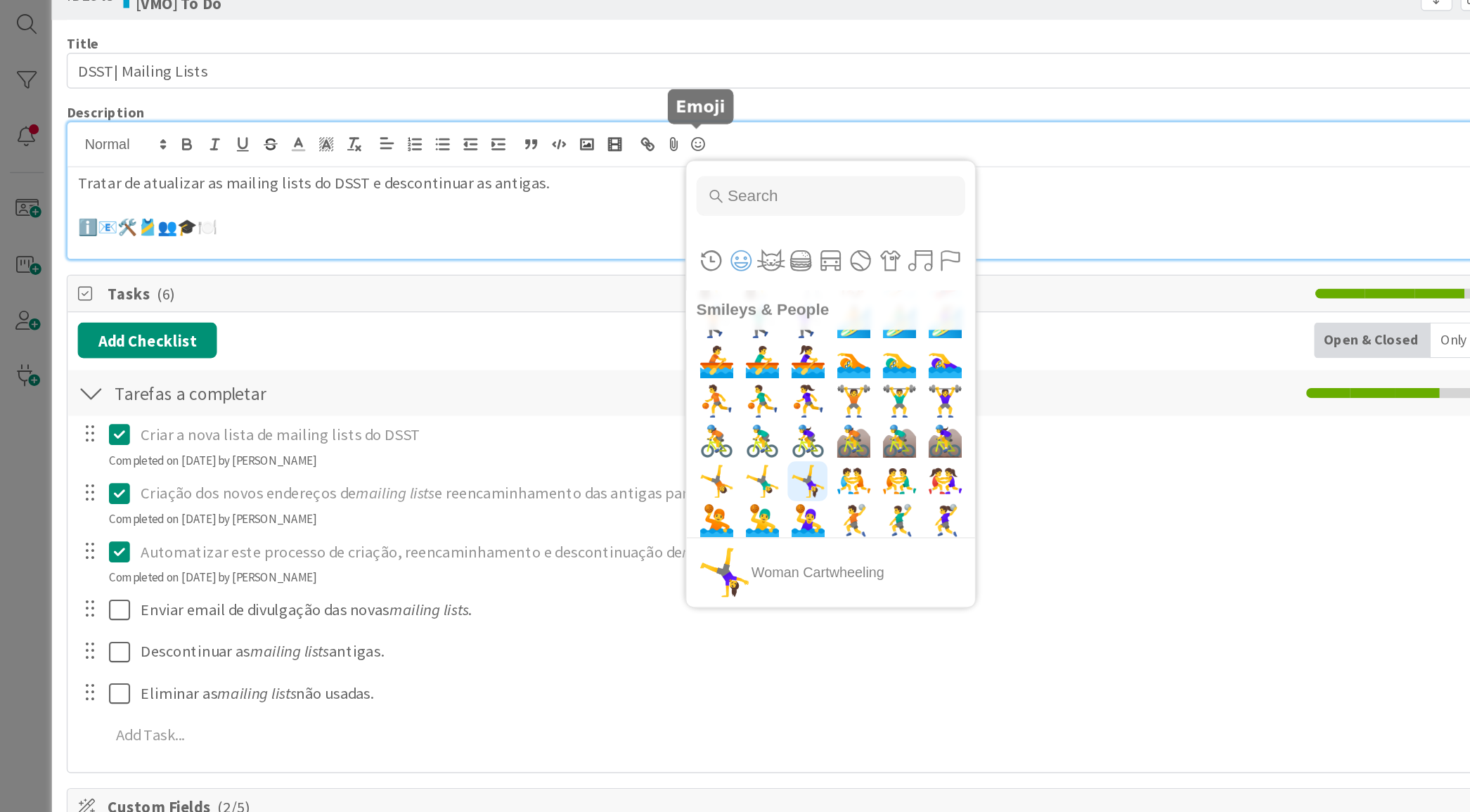
click at [564, 382] on span "🤸‍♀️" at bounding box center [571, 381] width 33 height 28
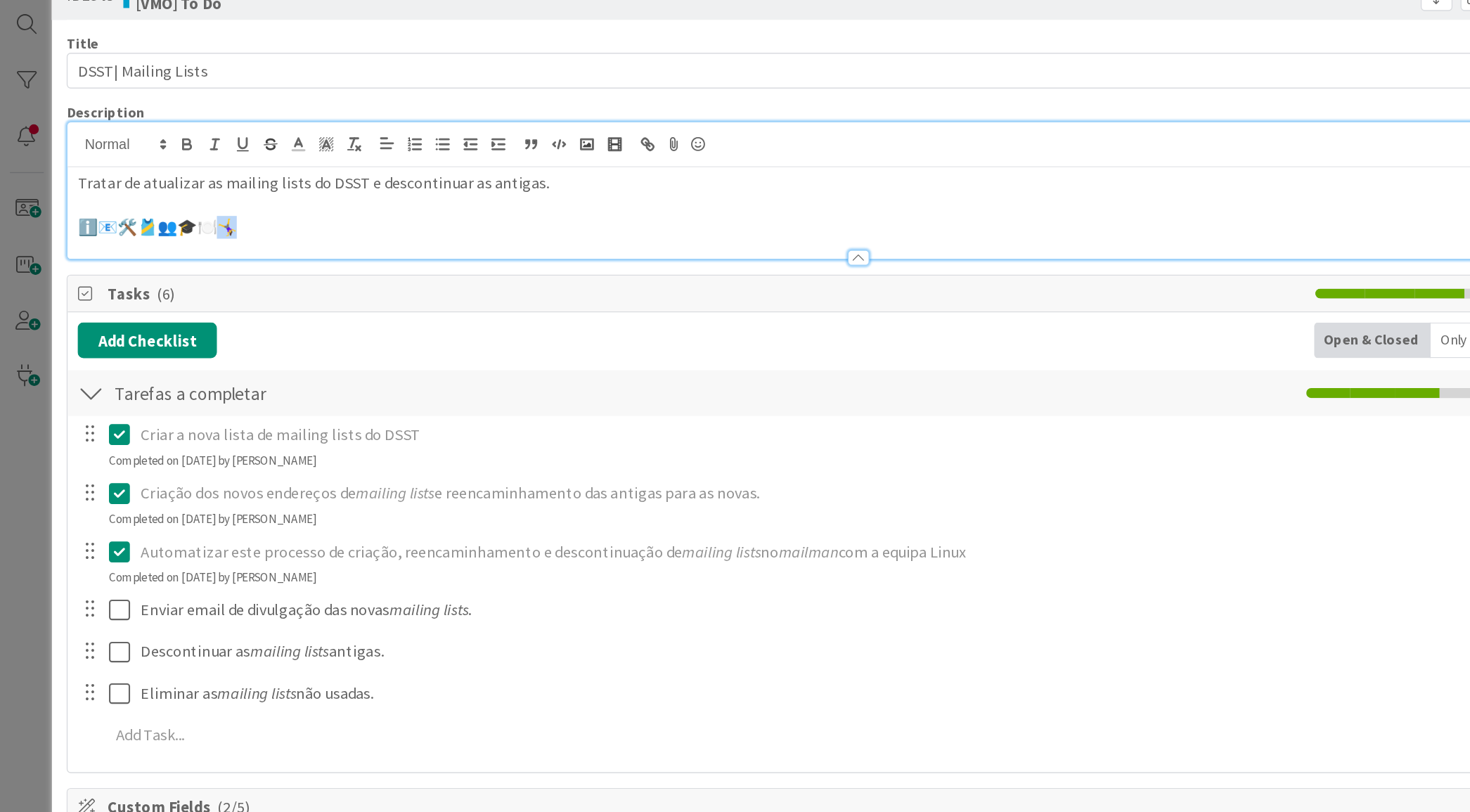
drag, startPoint x: 182, startPoint y: 205, endPoint x: 167, endPoint y: 202, distance: 15.3
click at [167, 202] on p "ℹ️📧🛠️🎽👥🎓🍽️🤸‍♀️" at bounding box center [607, 201] width 1103 height 16
click at [487, 143] on icon at bounding box center [493, 142] width 17 height 20
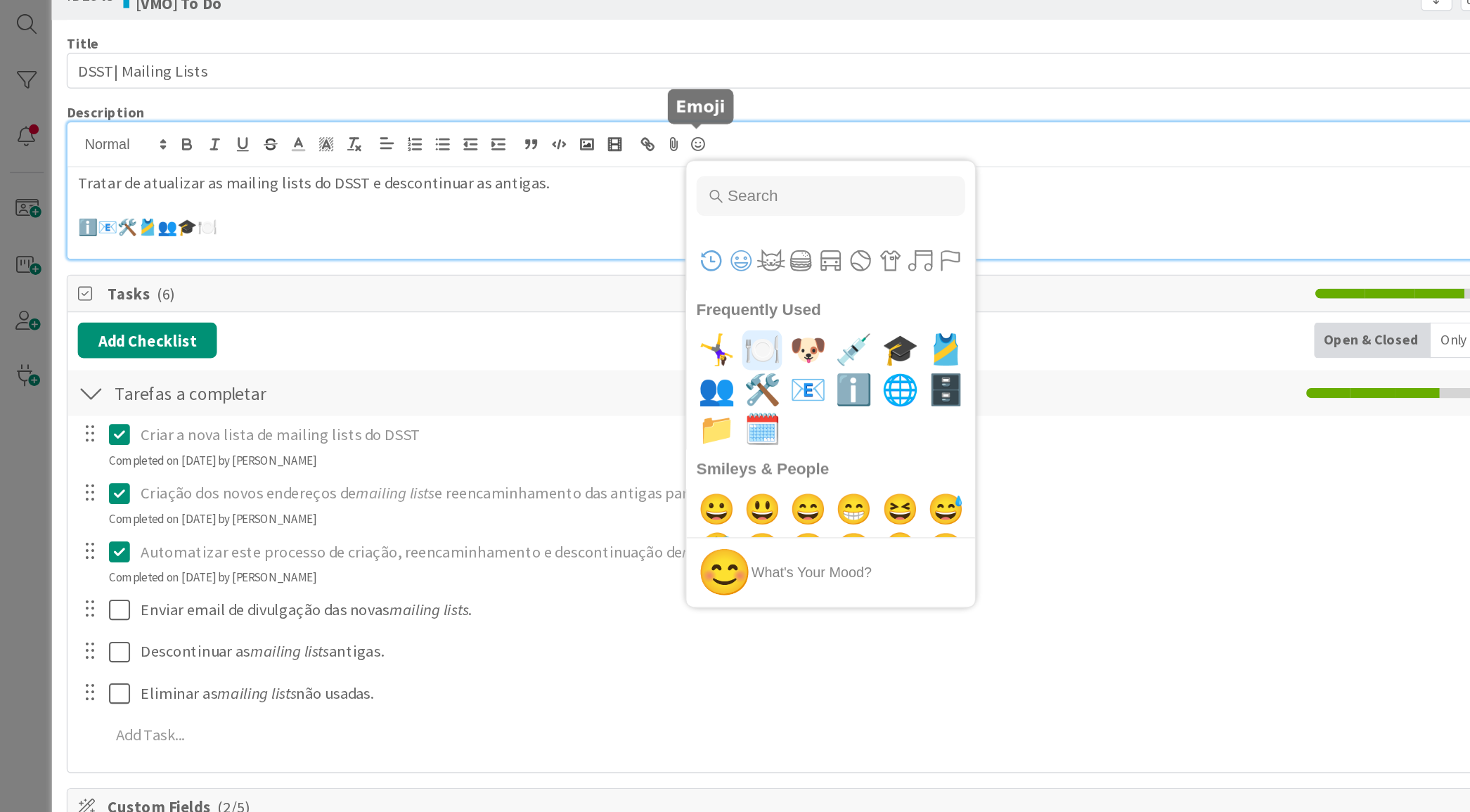
click at [524, 225] on button "Smileys & People" at bounding box center [523, 224] width 21 height 21
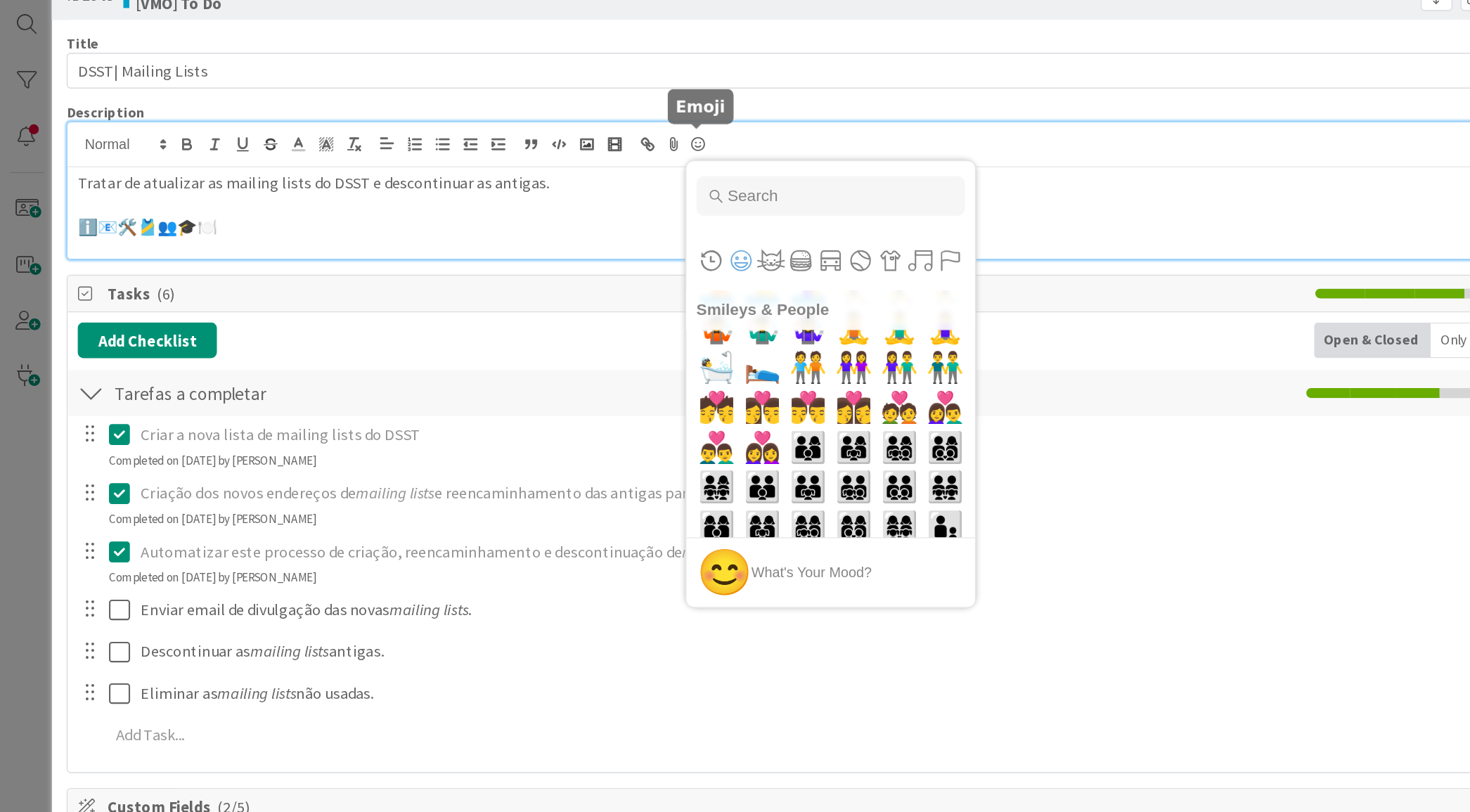
scroll to position [2397, 0]
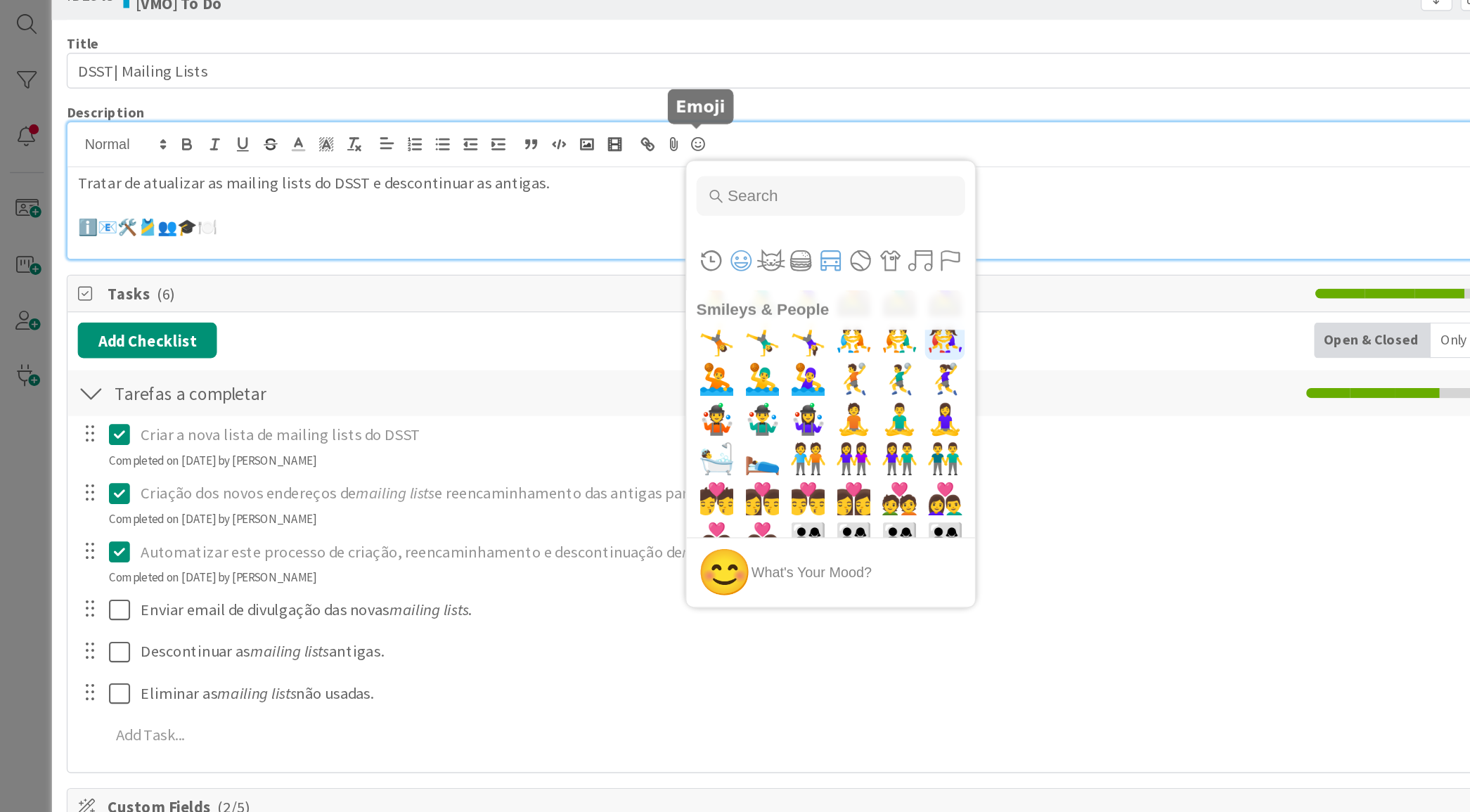
click at [585, 216] on button "Travel & Places" at bounding box center [587, 224] width 21 height 21
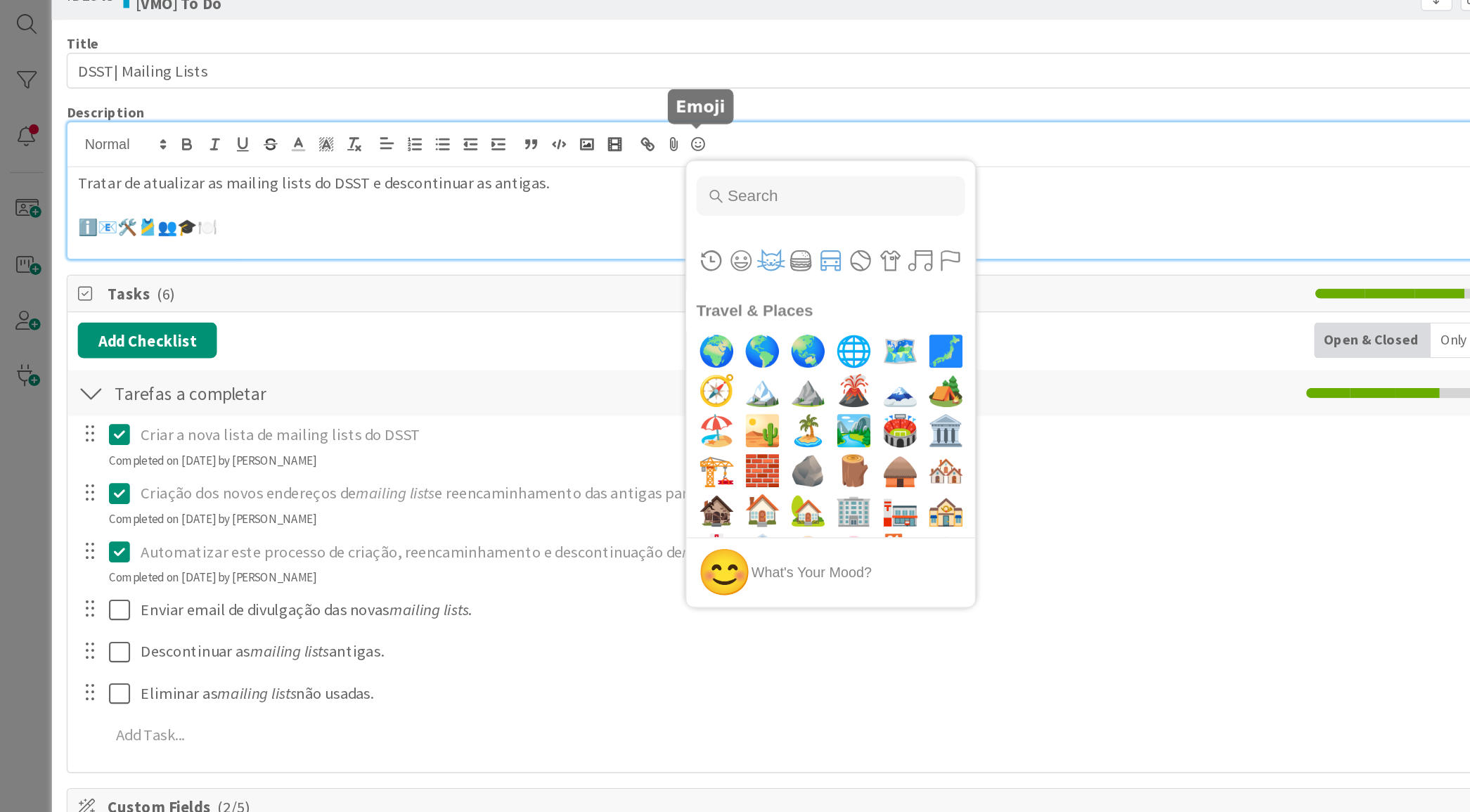
click at [540, 224] on button "Animals & Nature" at bounding box center [545, 224] width 21 height 21
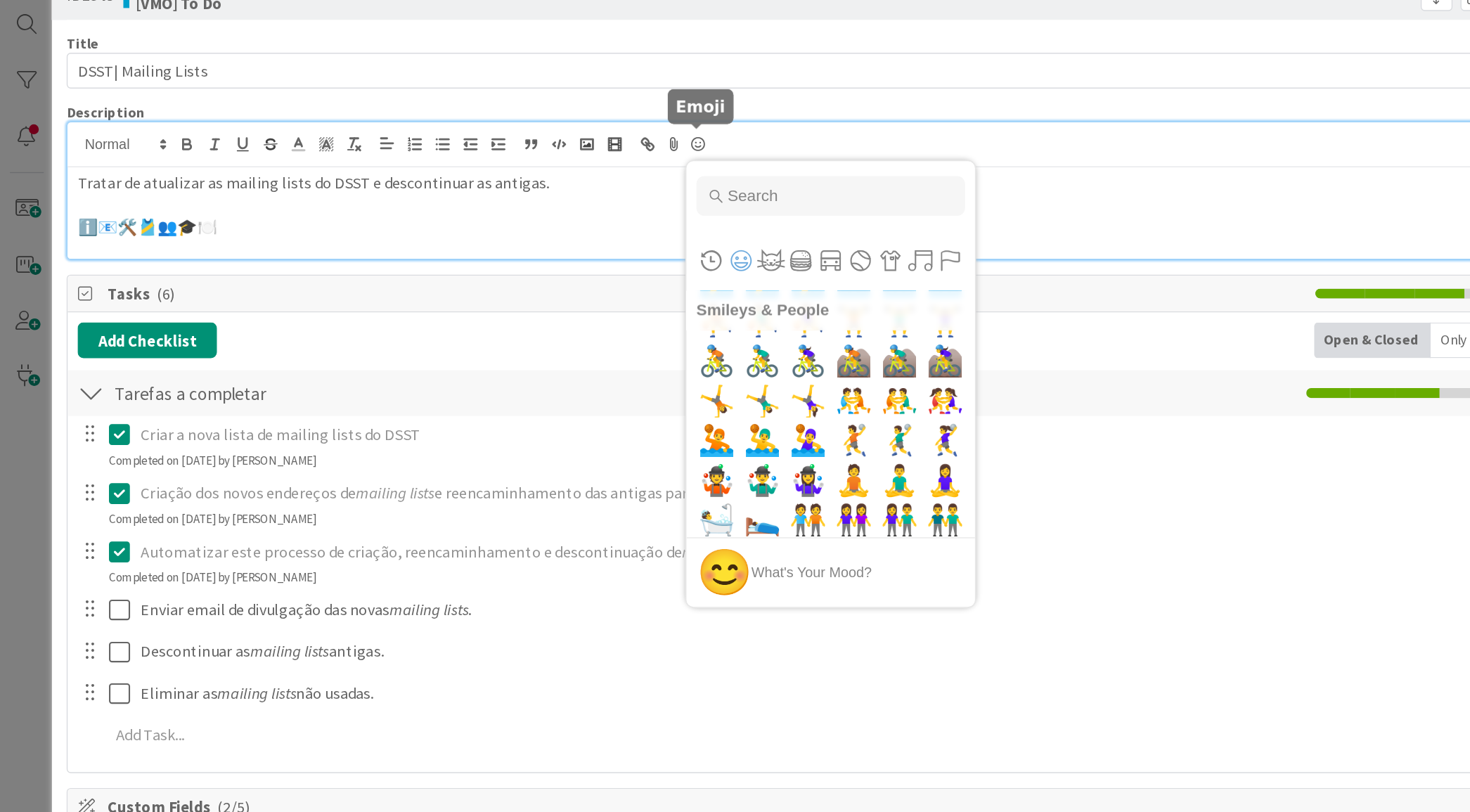
scroll to position [2355, 0]
click at [652, 378] on span "🧘‍♀️" at bounding box center [668, 379] width 33 height 28
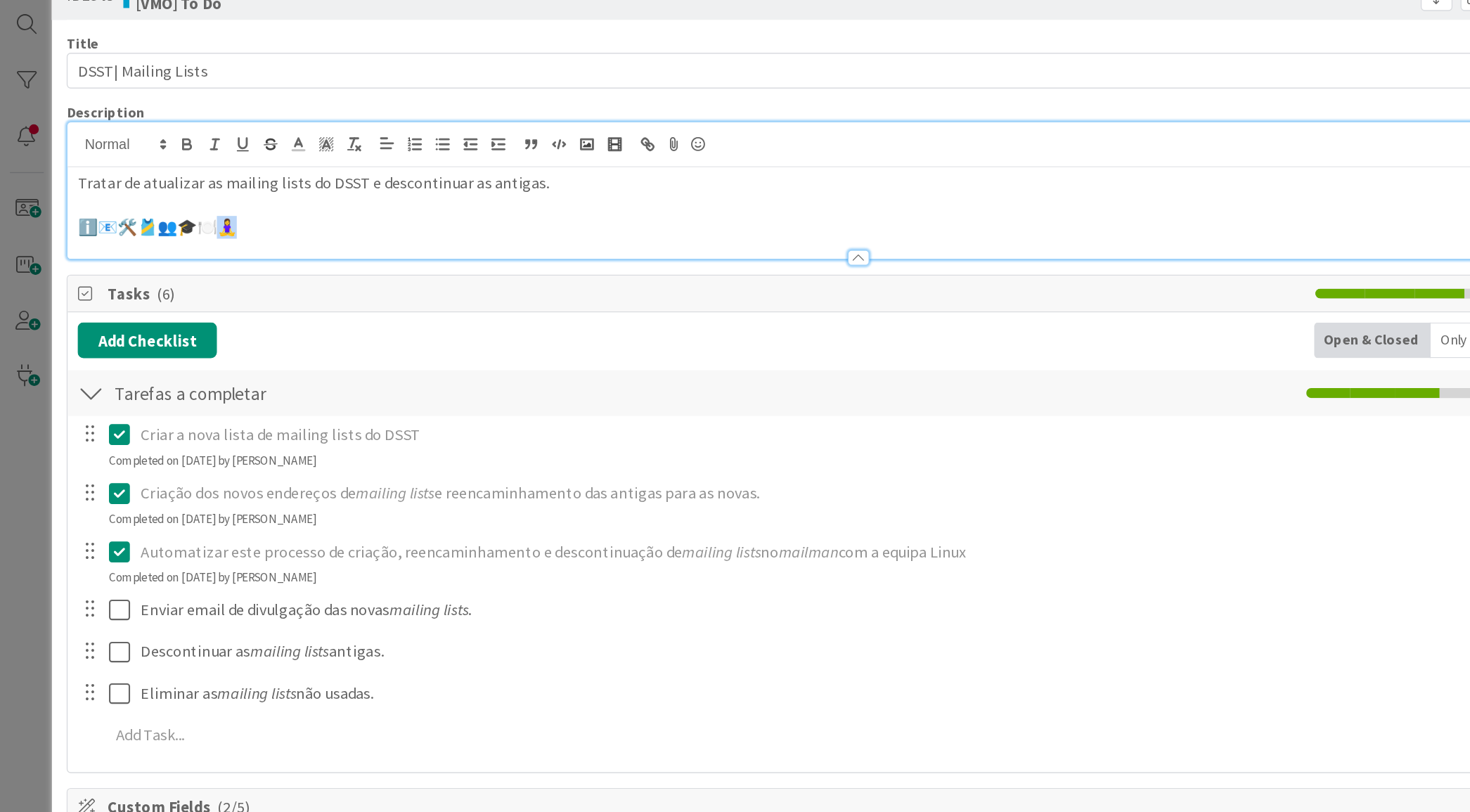
drag, startPoint x: 193, startPoint y: 199, endPoint x: 163, endPoint y: 202, distance: 30.1
click at [163, 202] on p "ℹ️📧🛠️🎽👥🎓🍽️🧘‍♀️" at bounding box center [607, 201] width 1103 height 16
copy p "ℹ️📧🛠️🎽👥🎓🍽️🧘‍♀️"
click at [203, 194] on p "ℹ️📧🛠️🎽👥🎓🍽️🧘‍♀️" at bounding box center [607, 201] width 1103 height 16
click at [493, 142] on icon at bounding box center [493, 142] width 17 height 20
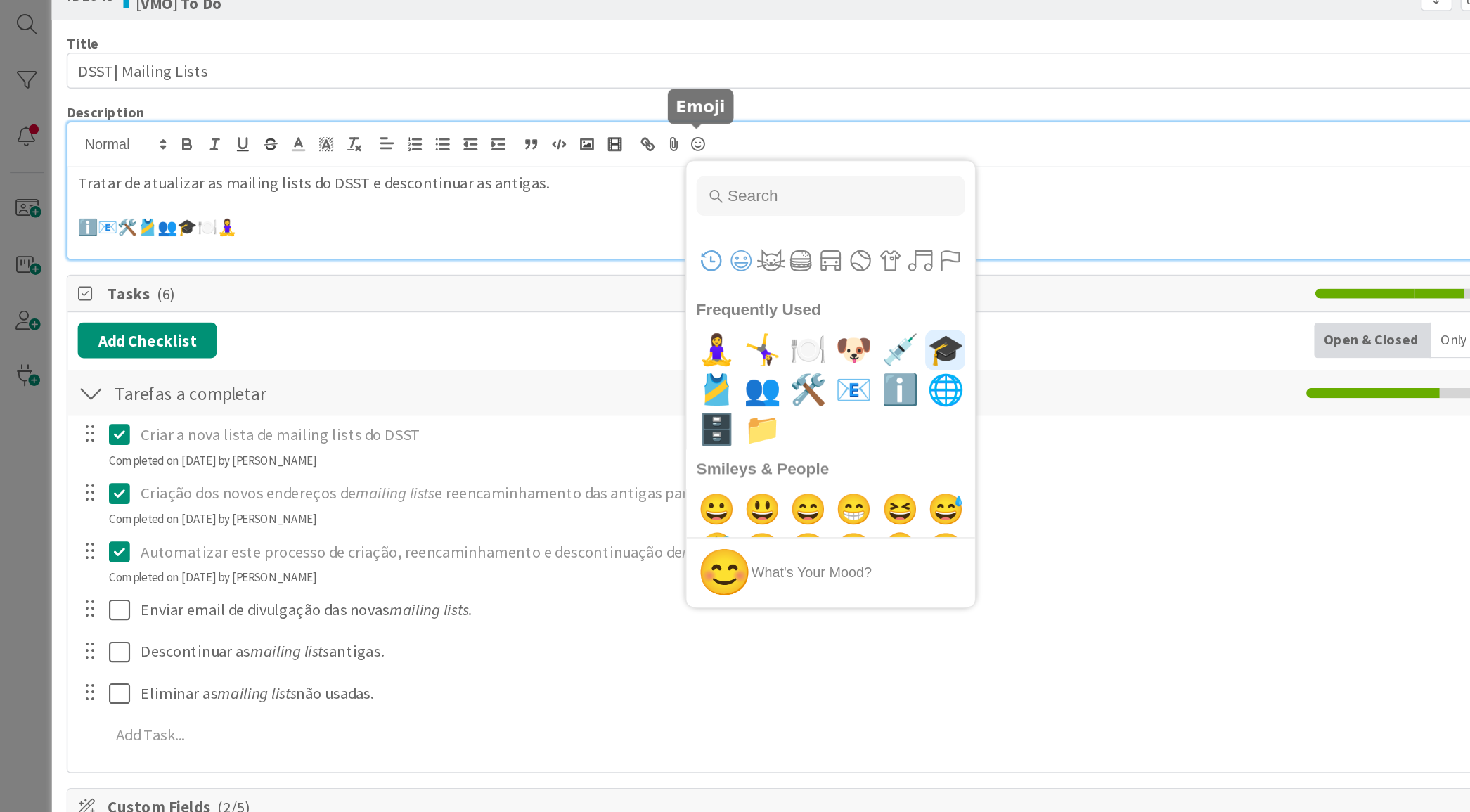
click at [518, 226] on button "Smileys & People" at bounding box center [523, 224] width 21 height 21
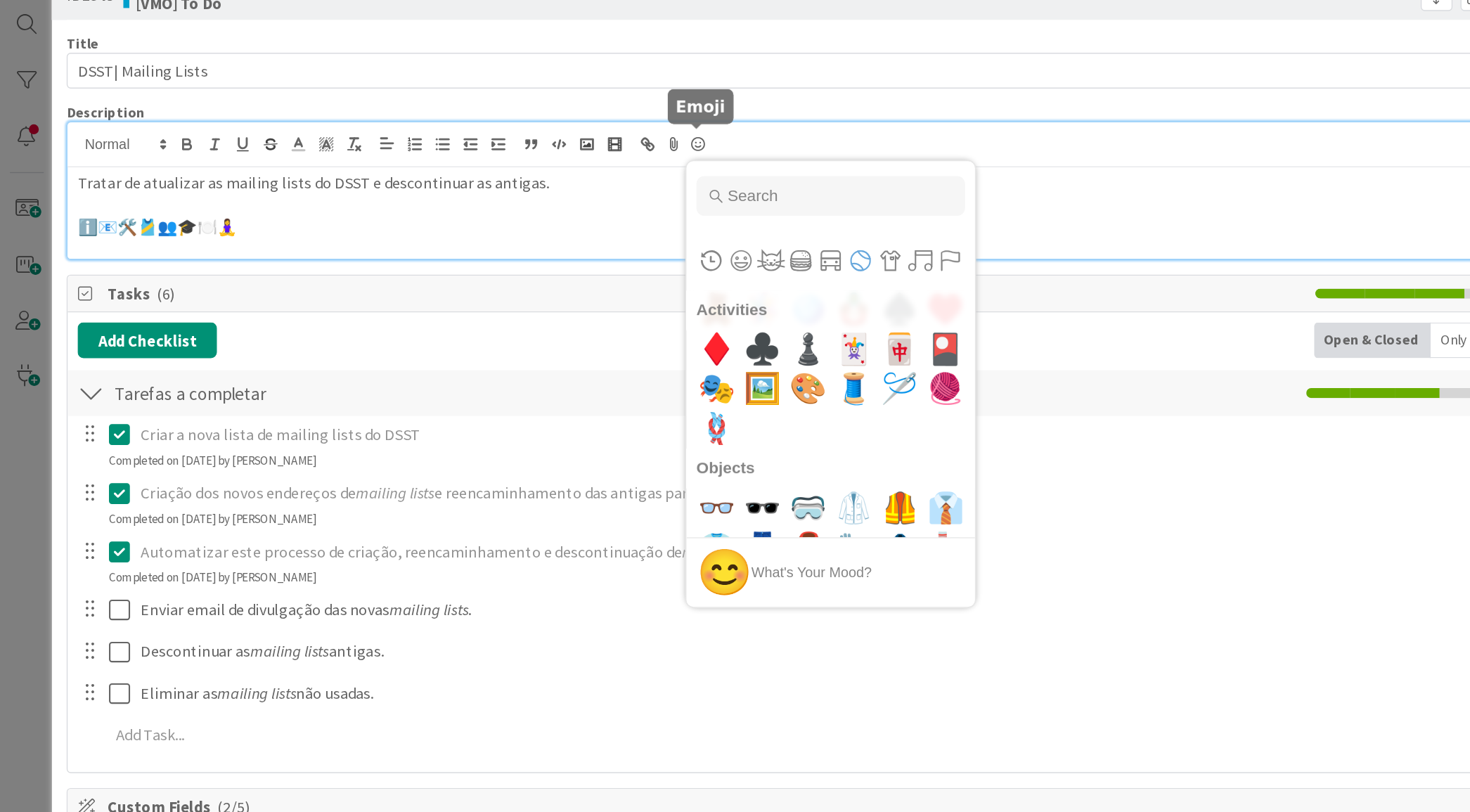
scroll to position [5638, 0]
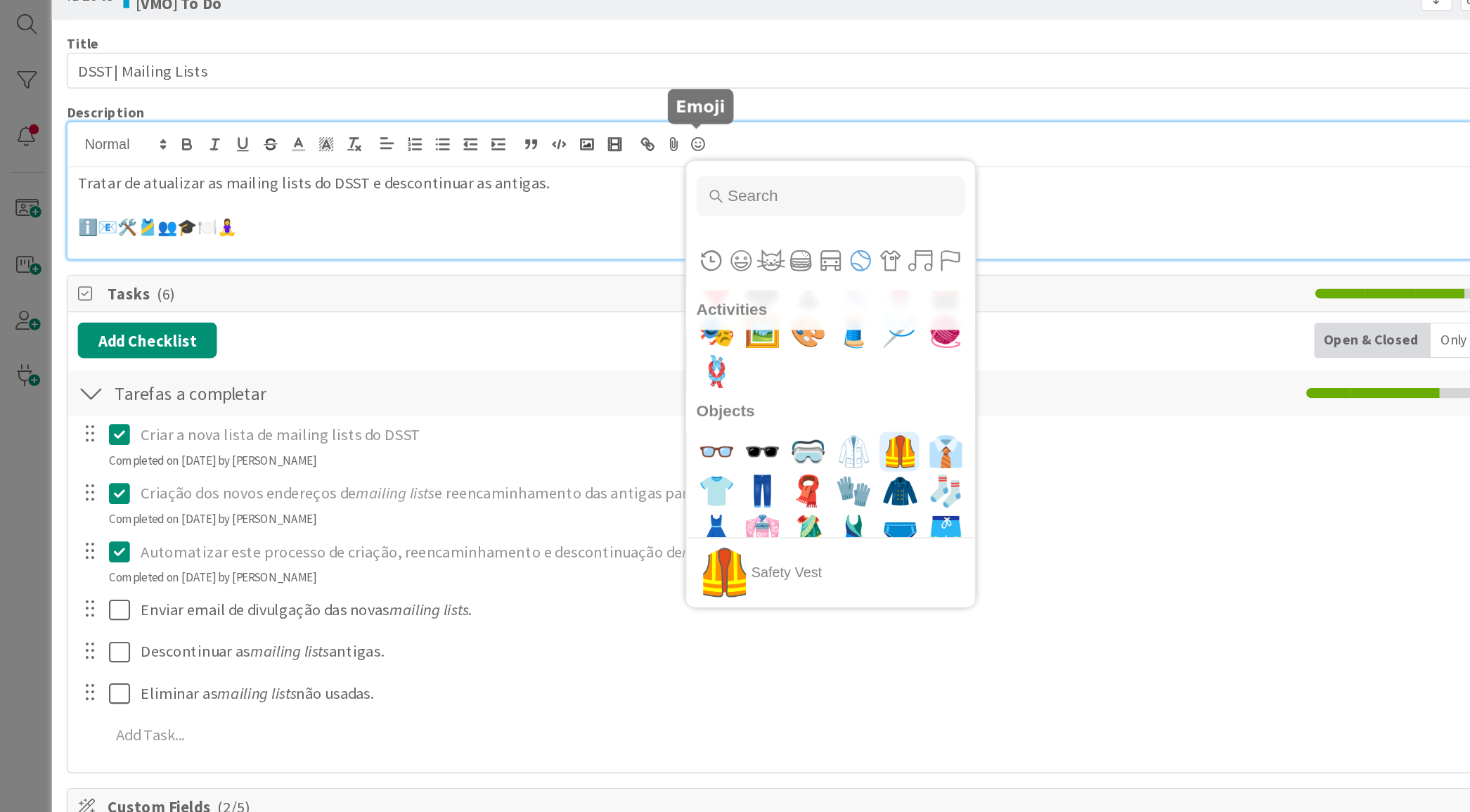
click at [621, 363] on span "🦺" at bounding box center [636, 360] width 33 height 28
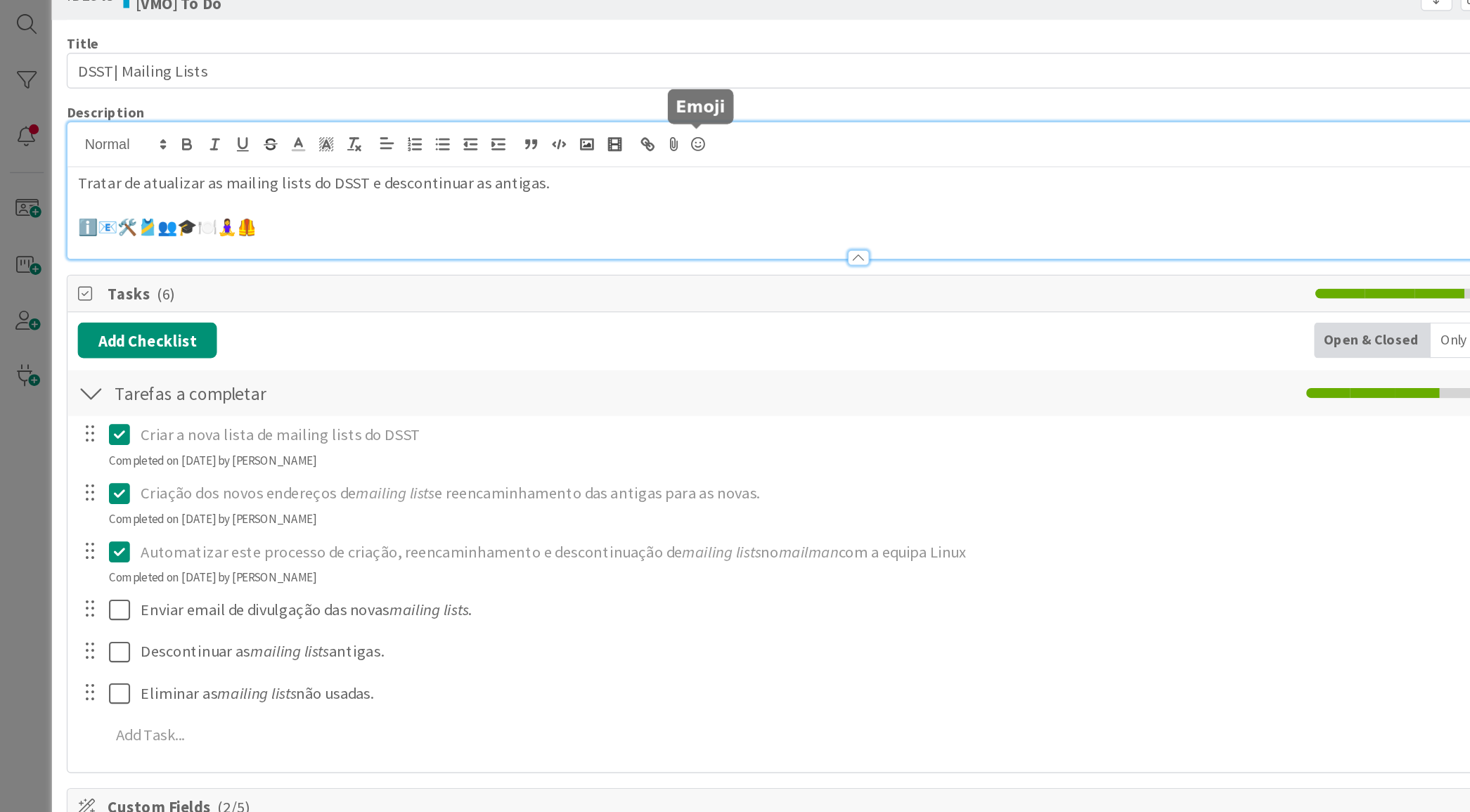
click at [493, 140] on icon at bounding box center [493, 142] width 17 height 20
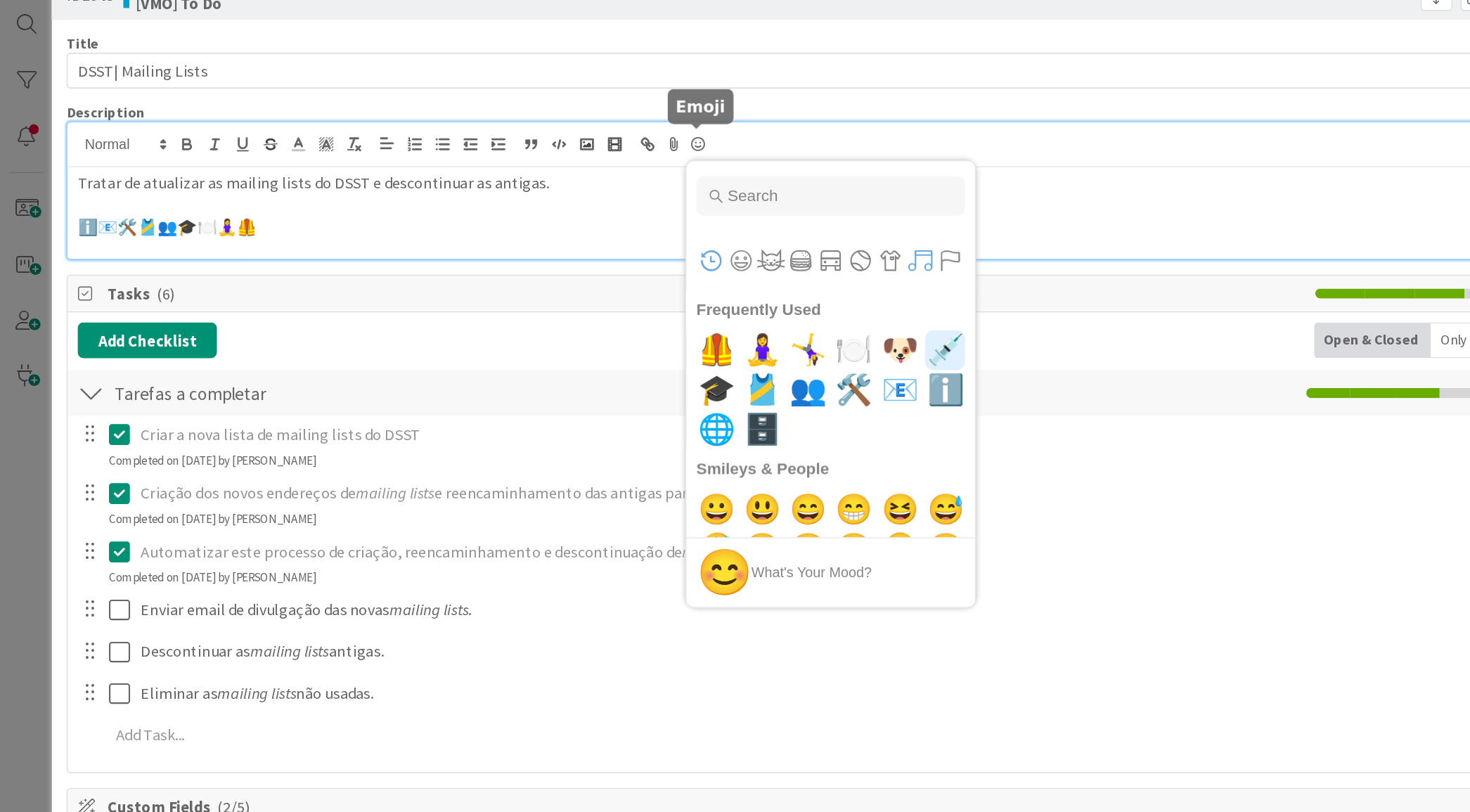
click at [649, 228] on button "Symbols" at bounding box center [650, 224] width 21 height 21
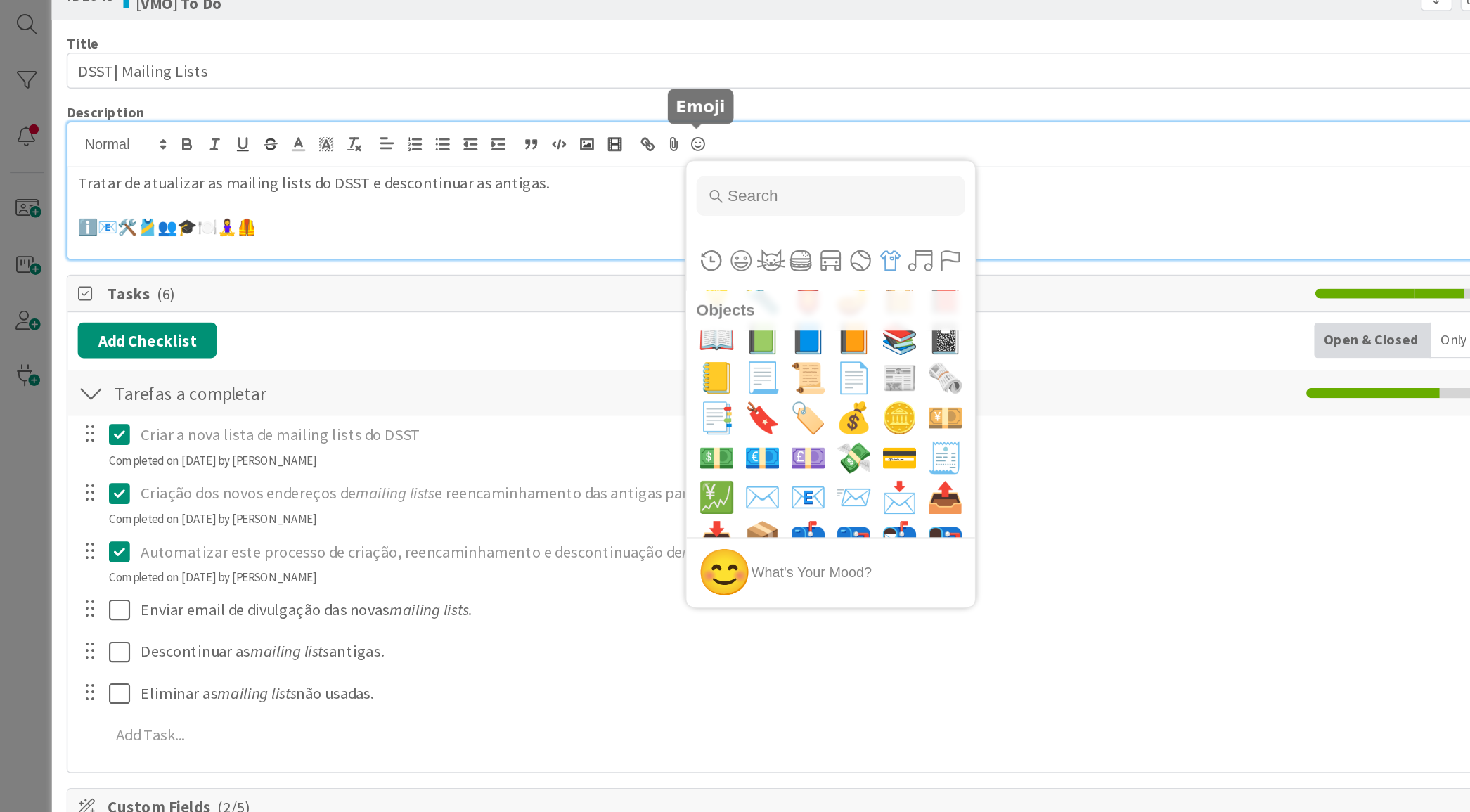
scroll to position [6265, 0]
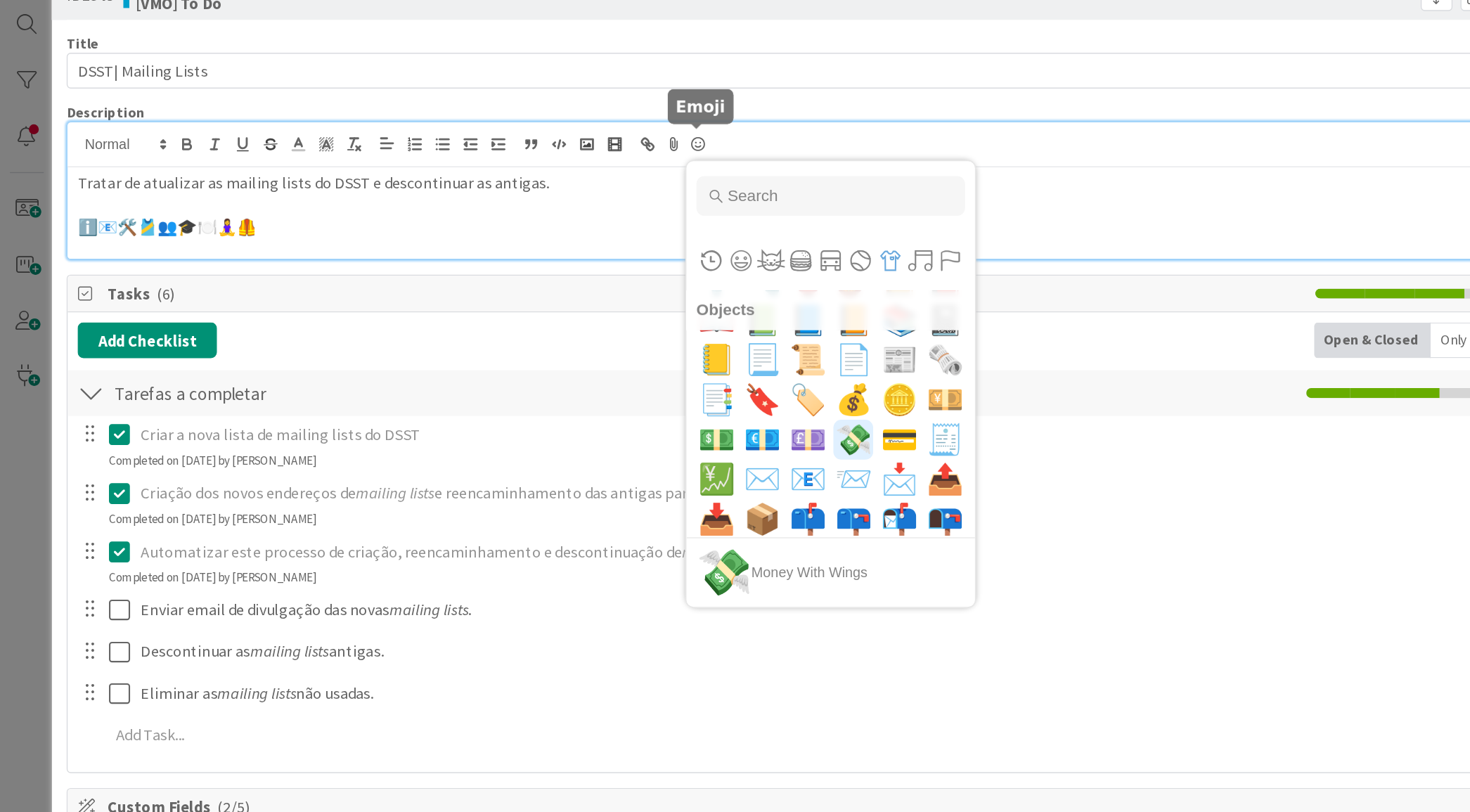
click at [587, 351] on span "💸" at bounding box center [603, 351] width 33 height 28
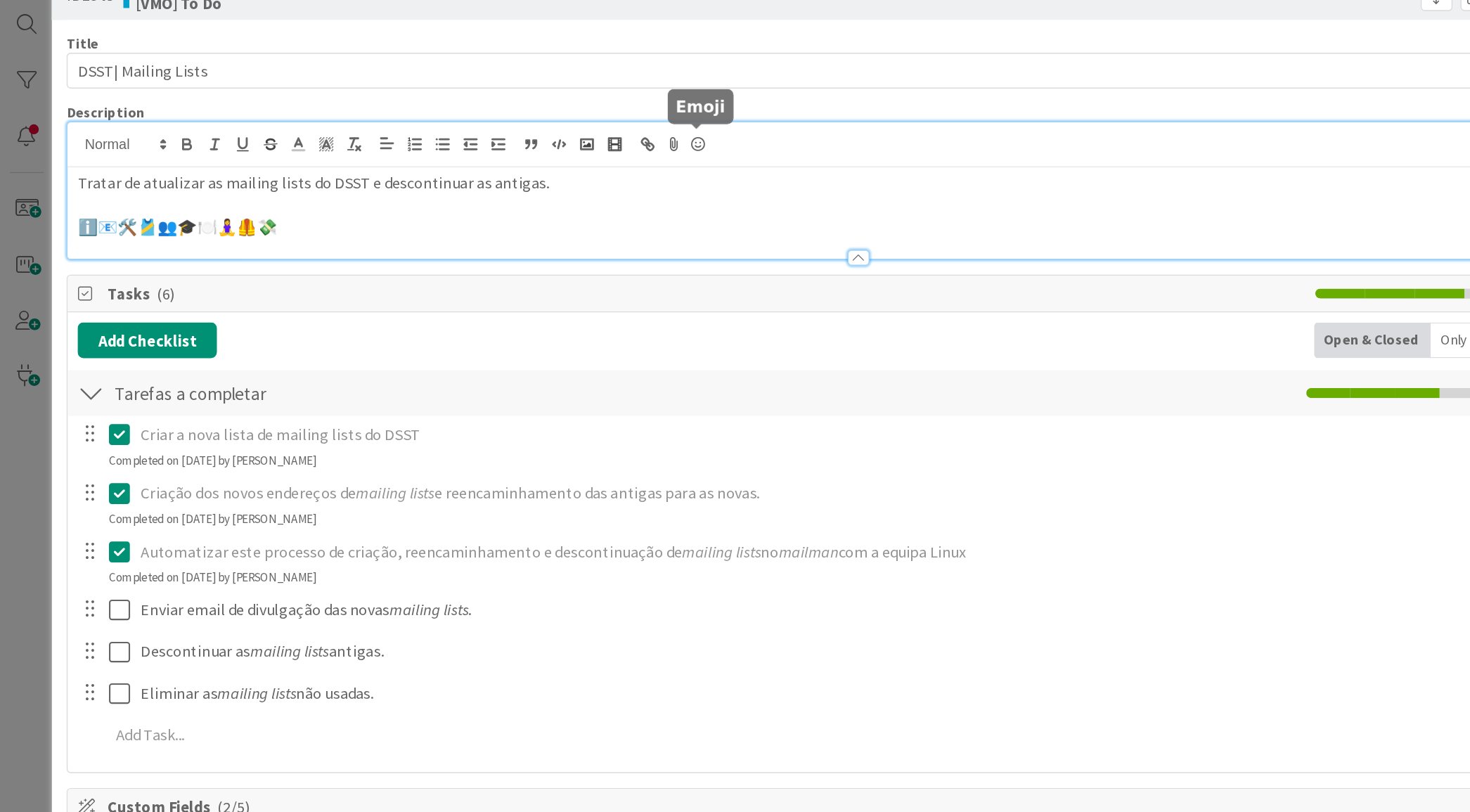
click at [498, 146] on icon at bounding box center [493, 142] width 17 height 20
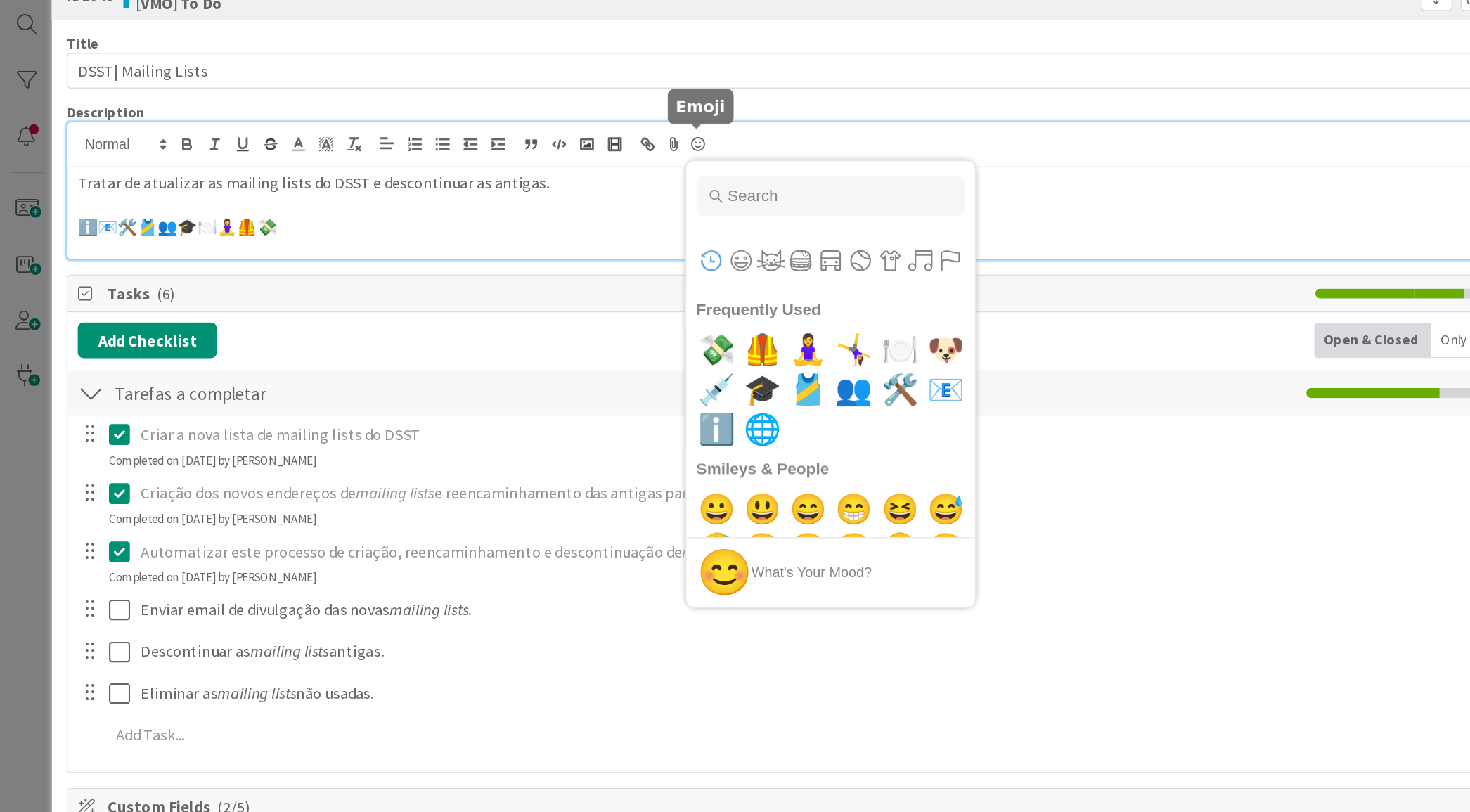
click at [494, 141] on icon at bounding box center [493, 142] width 17 height 20
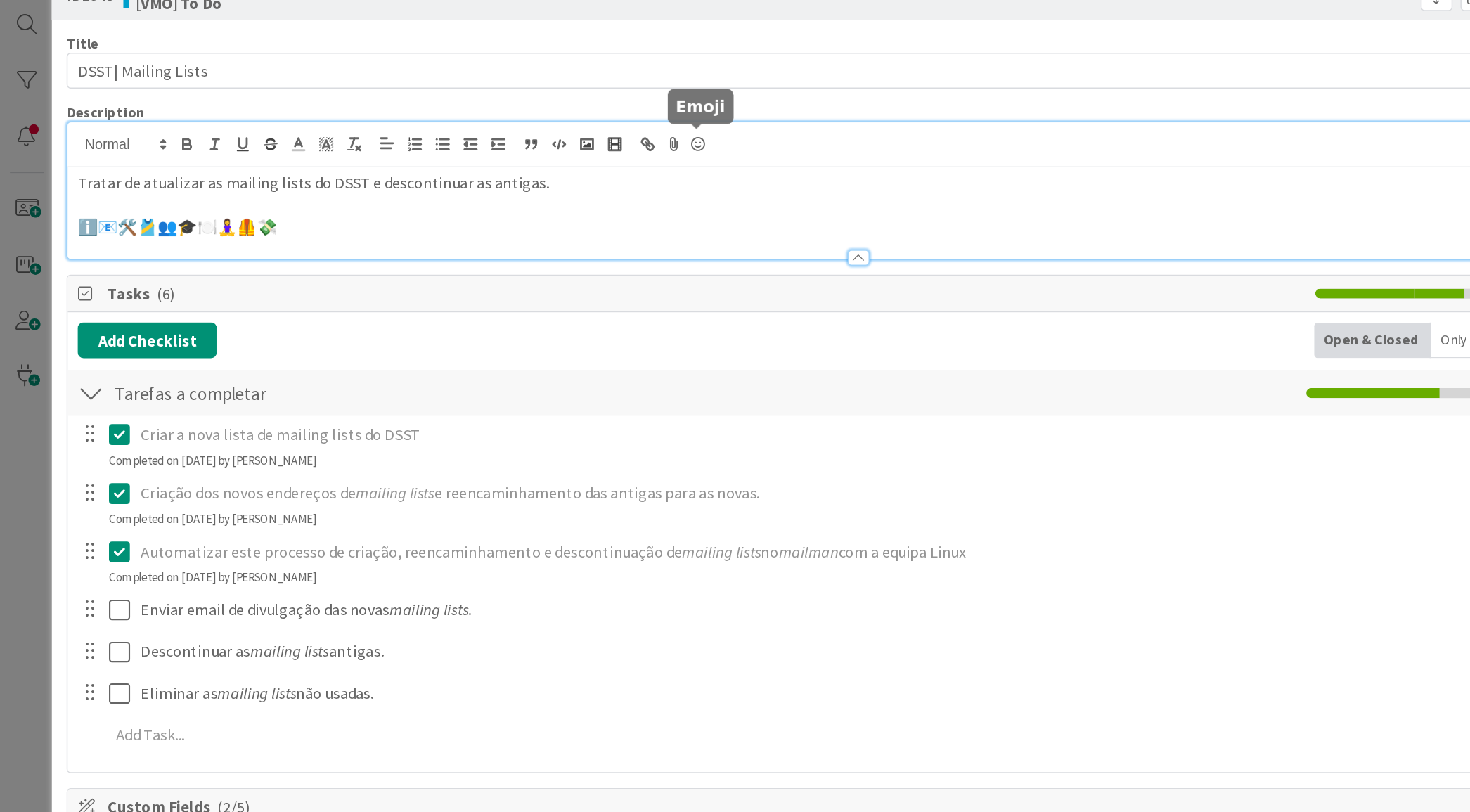
click at [494, 141] on icon at bounding box center [493, 142] width 17 height 20
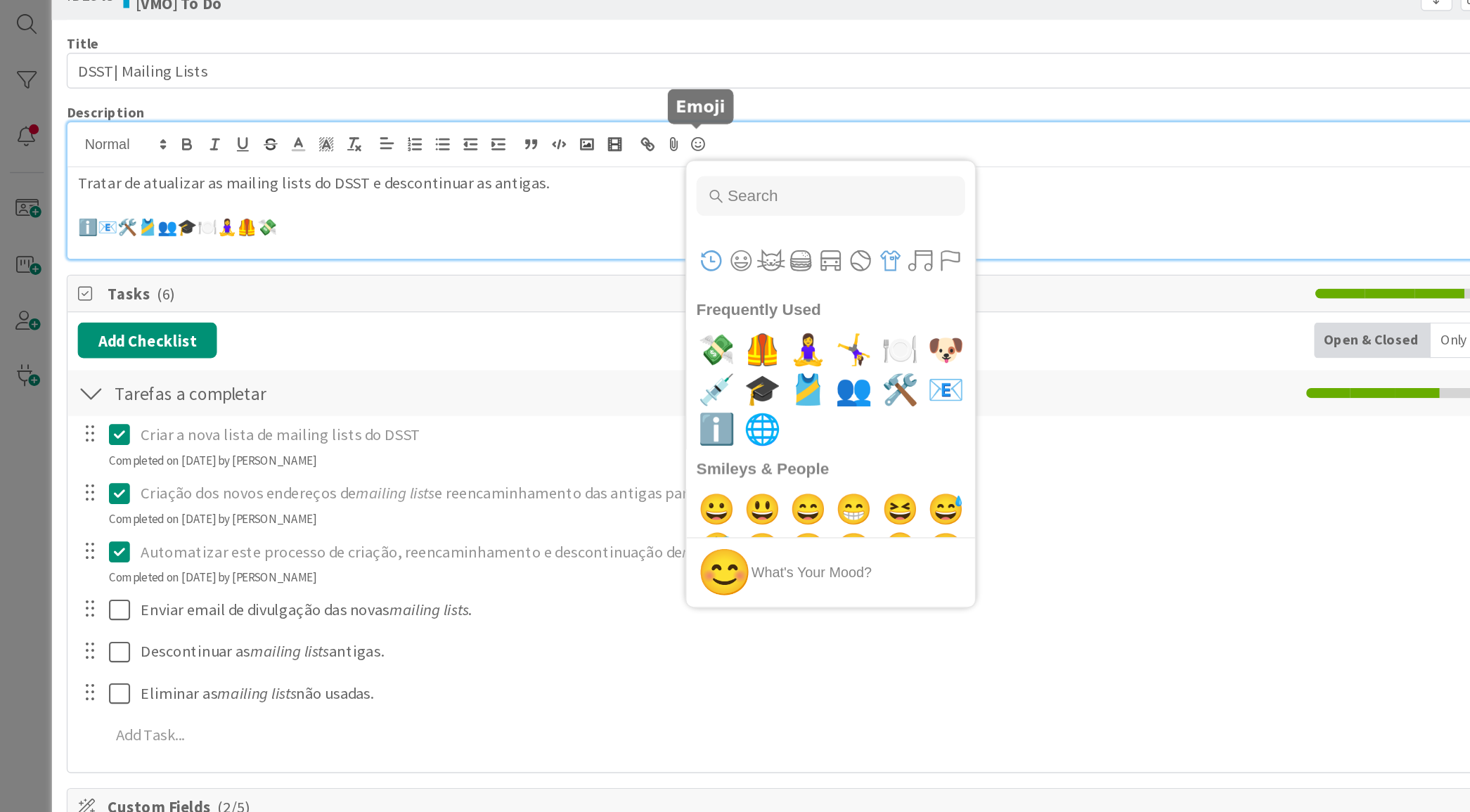
click at [623, 224] on button "Objects" at bounding box center [629, 224] width 21 height 21
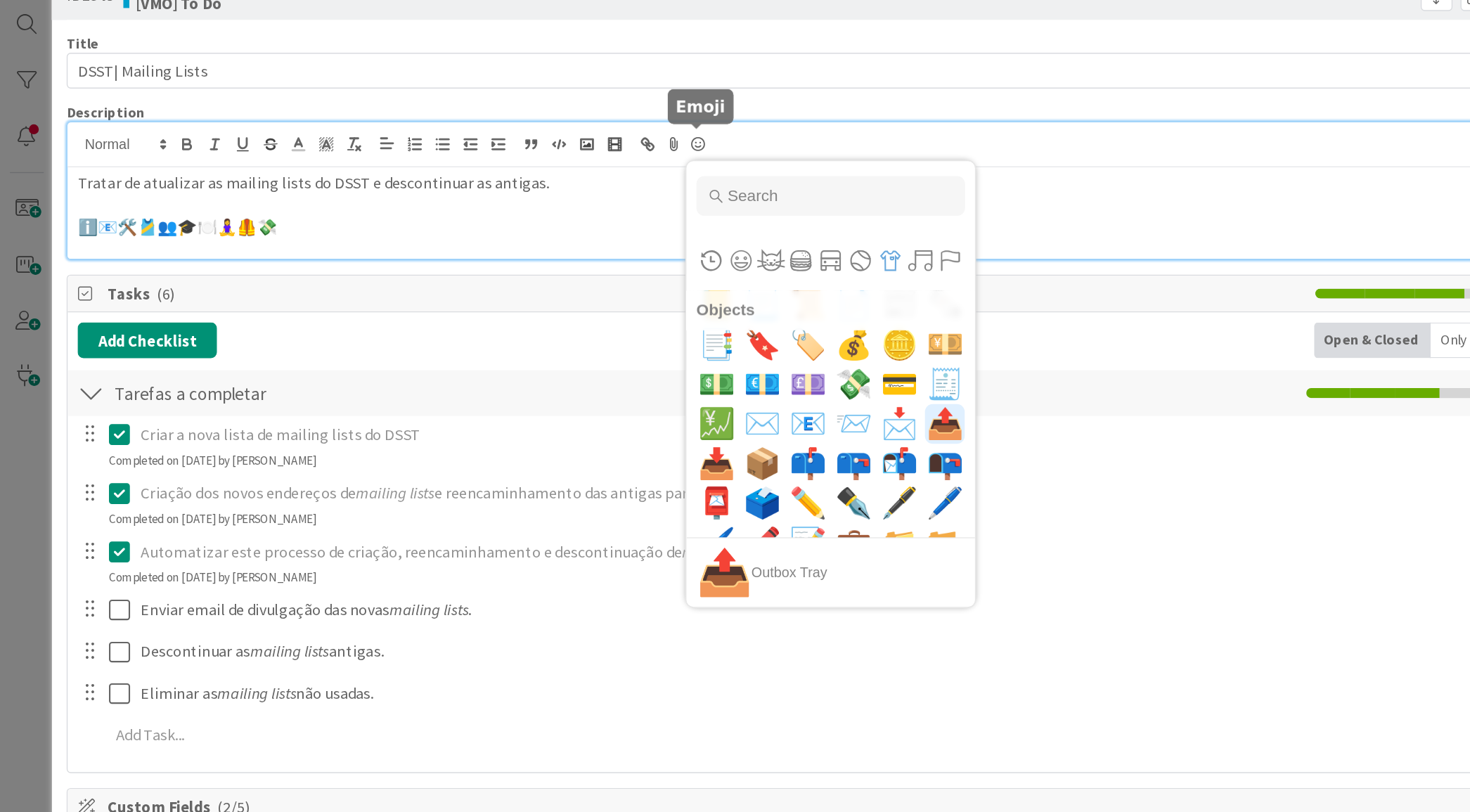
scroll to position [6404, 0]
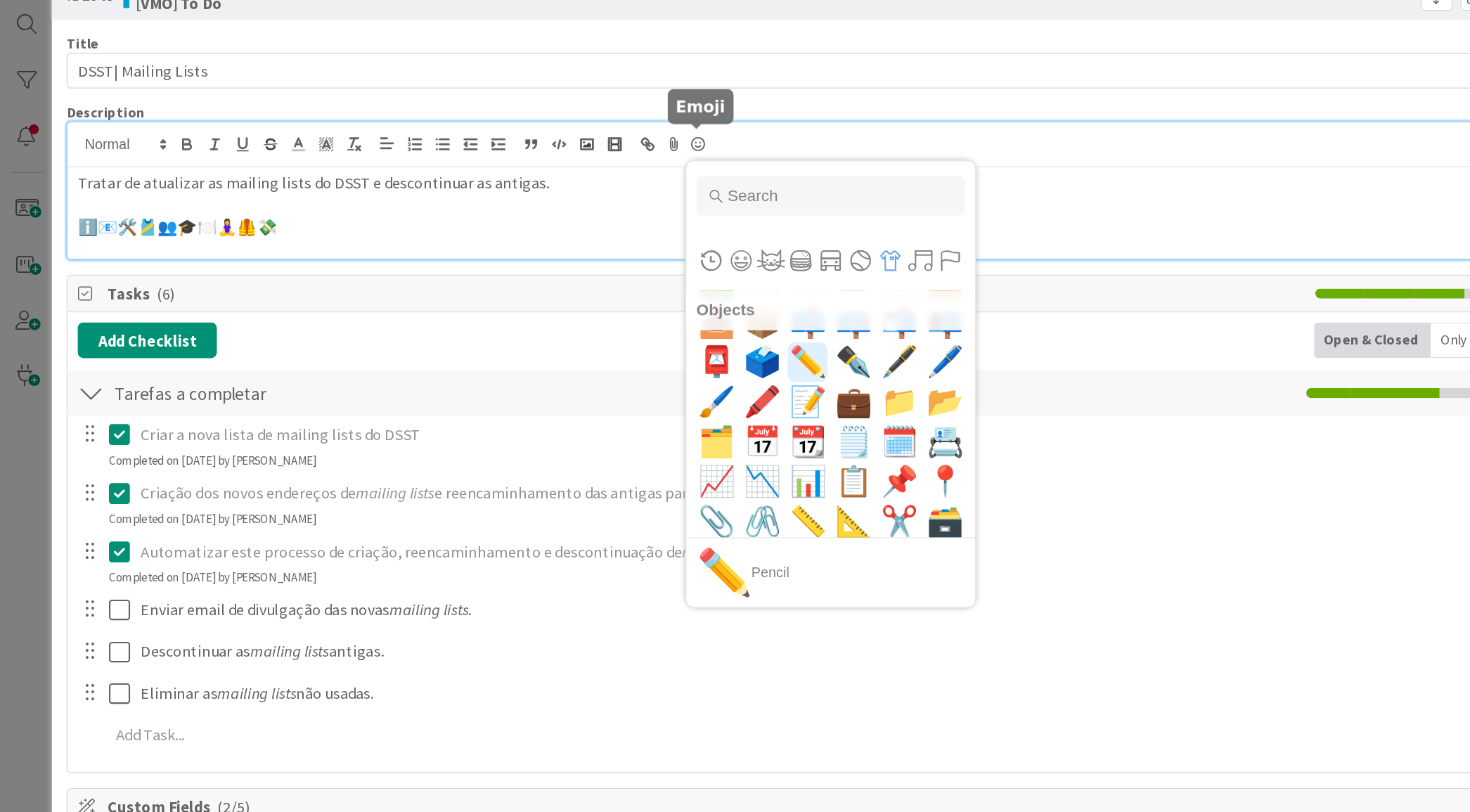
click at [561, 298] on span "✏️" at bounding box center [571, 296] width 33 height 28
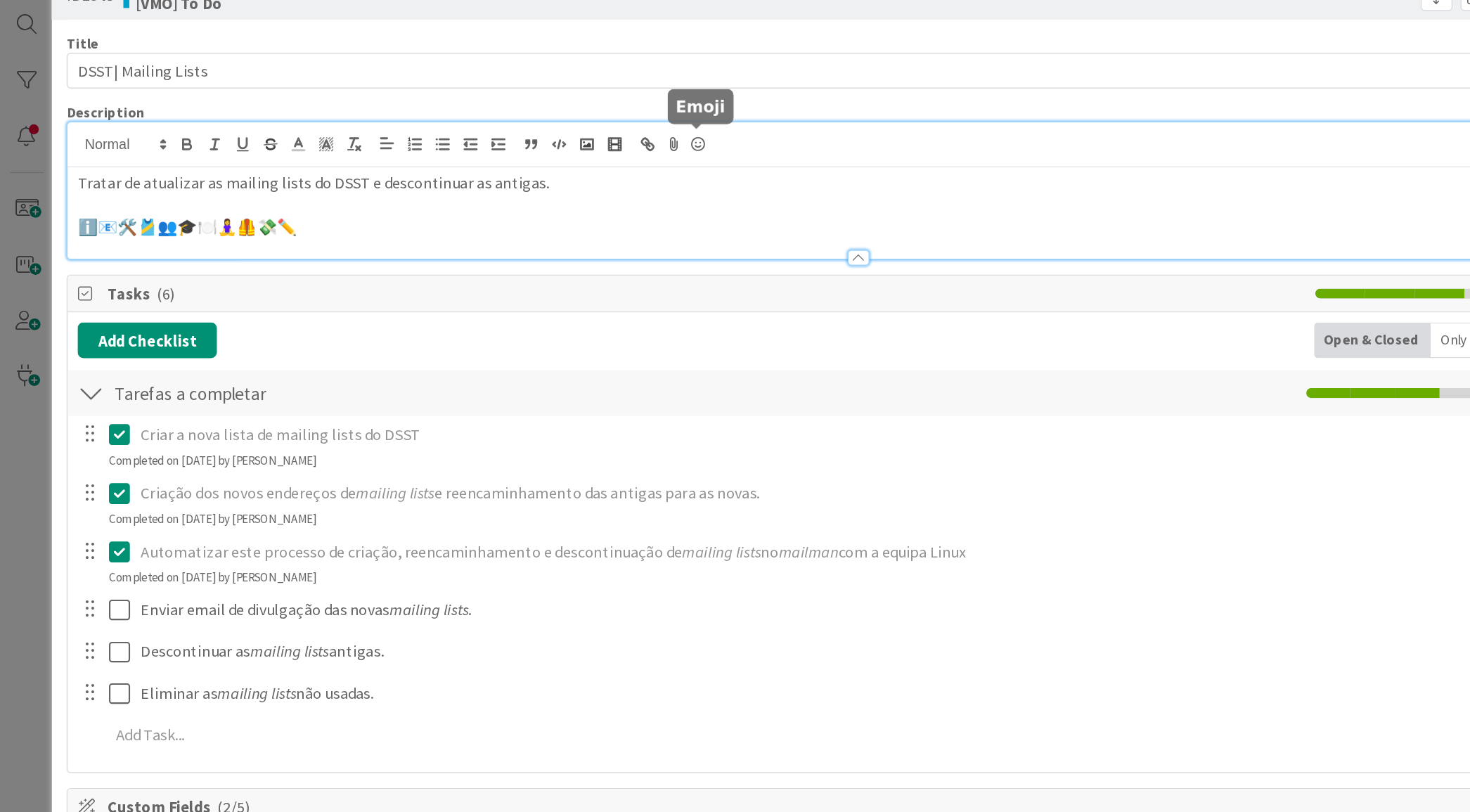
click at [489, 140] on icon at bounding box center [493, 142] width 17 height 20
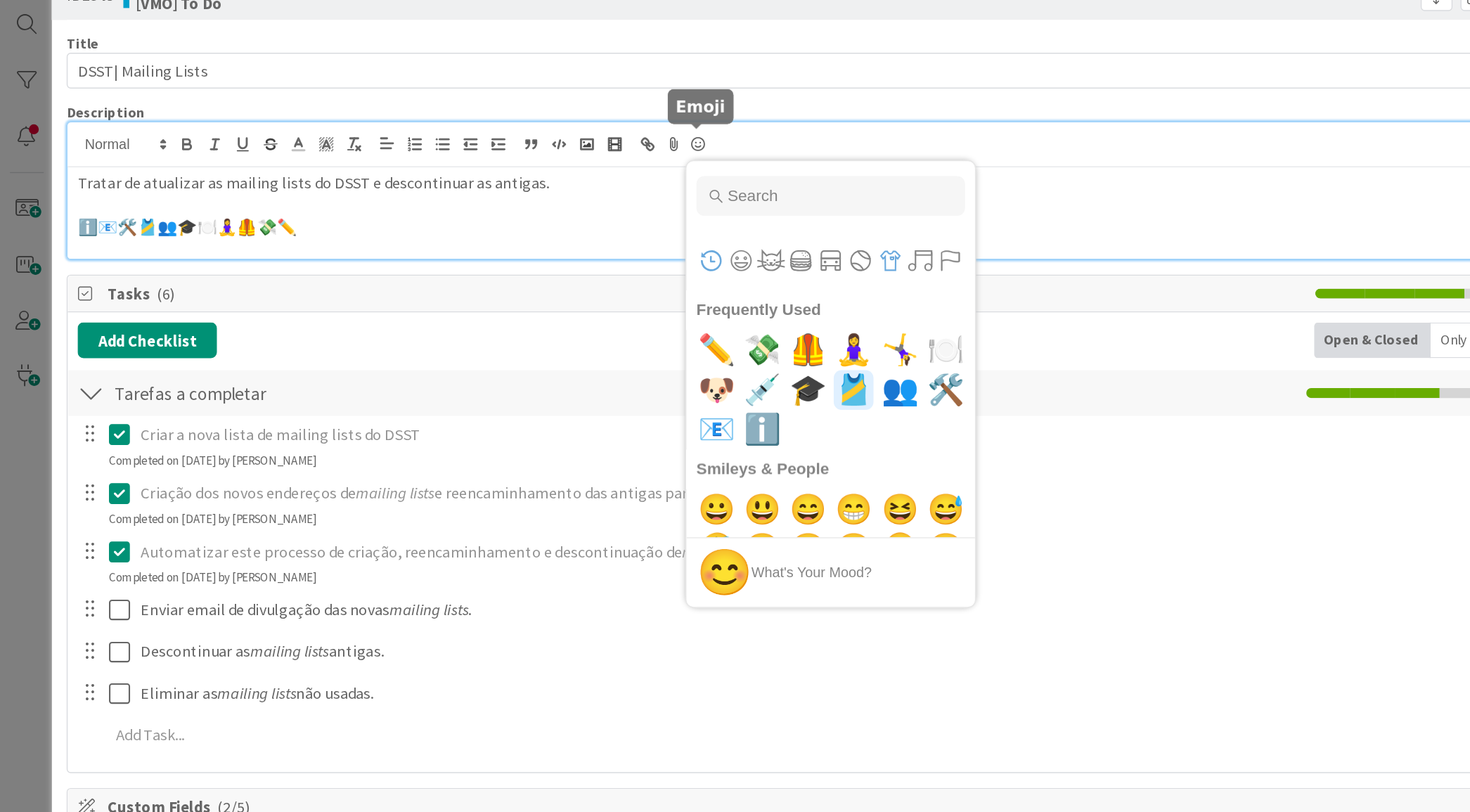
drag, startPoint x: 636, startPoint y: 222, endPoint x: 628, endPoint y: 226, distance: 8.9
click at [636, 222] on button "Objects" at bounding box center [629, 224] width 21 height 21
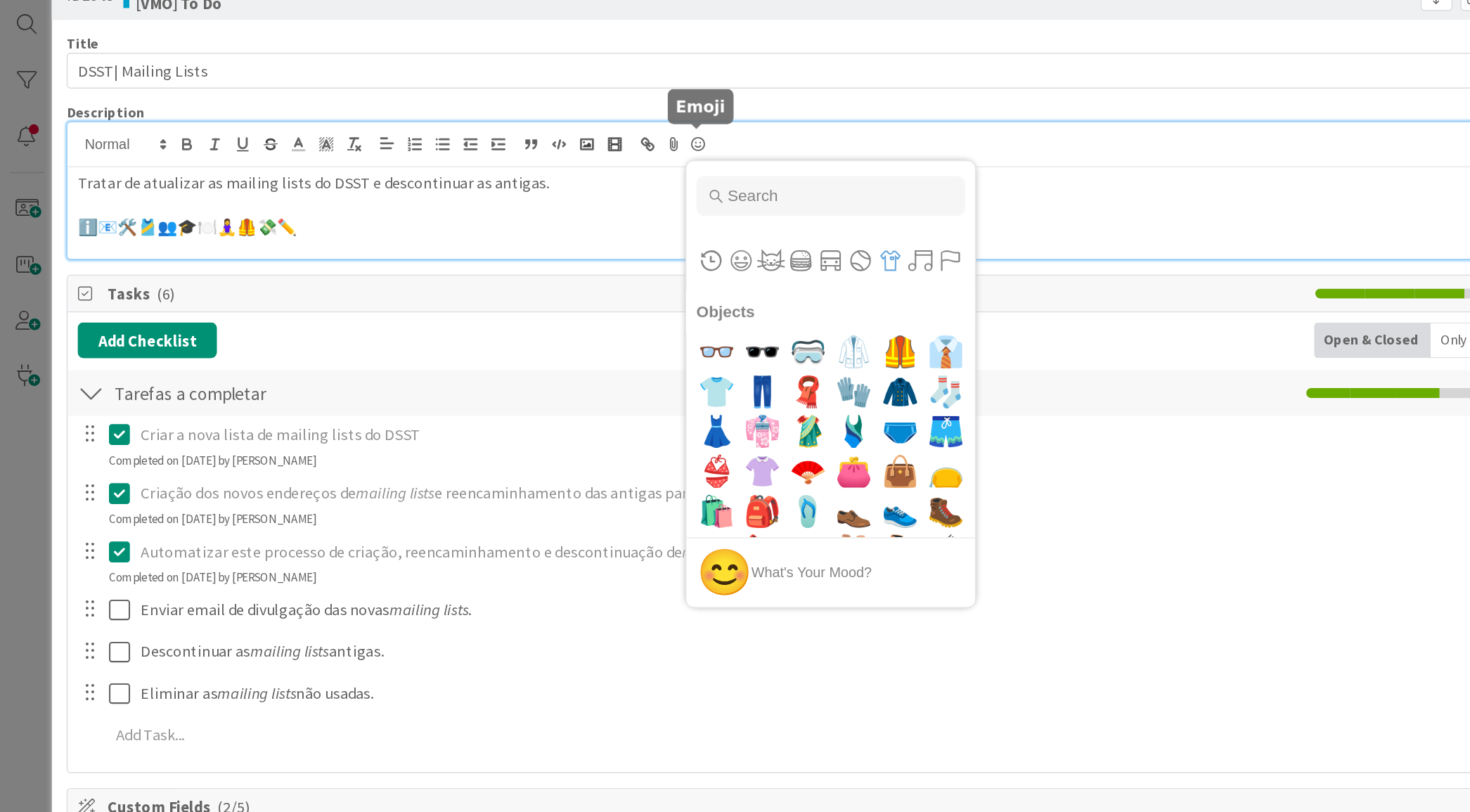
click at [627, 228] on button "Objects" at bounding box center [629, 224] width 21 height 21
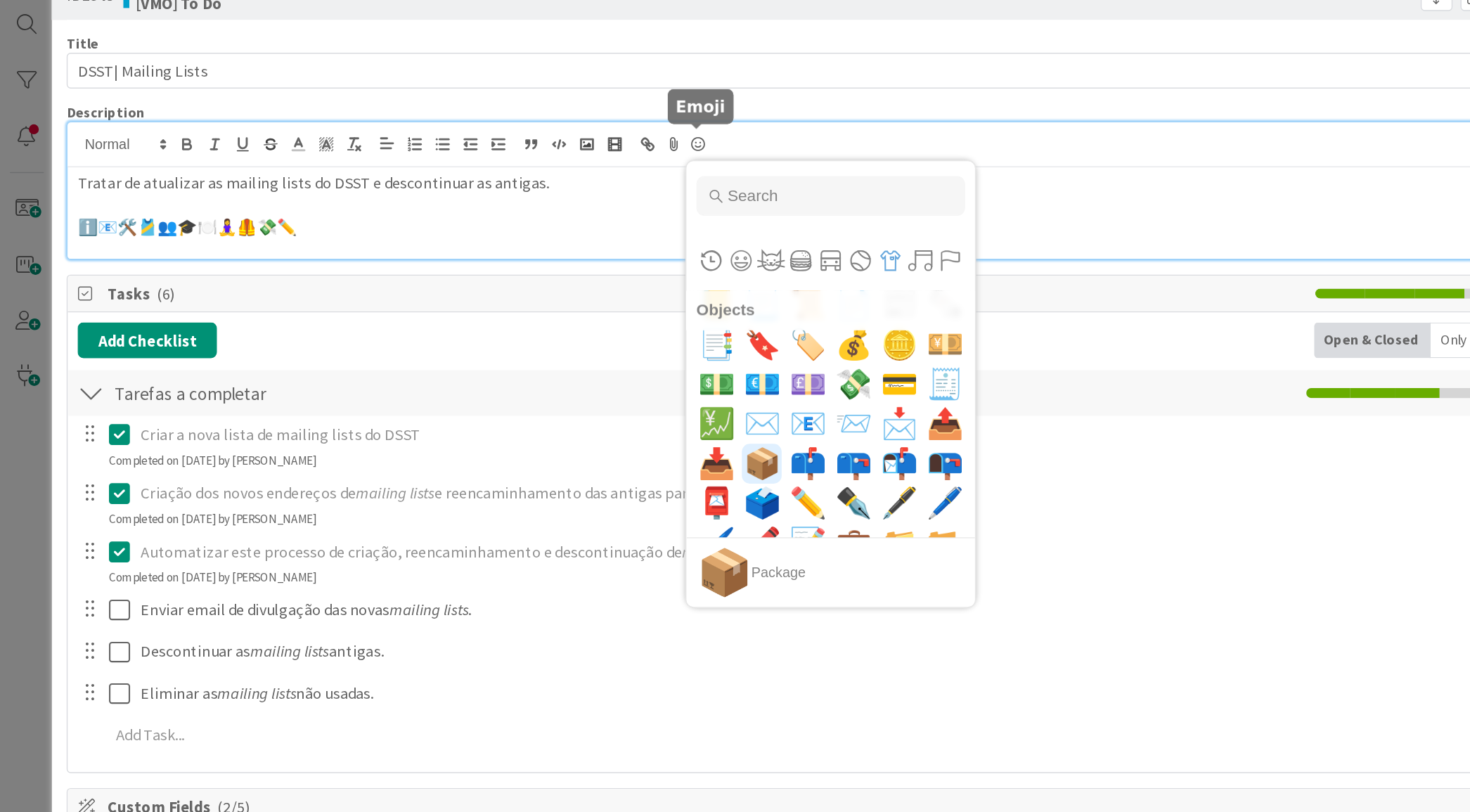
scroll to position [6404, 0]
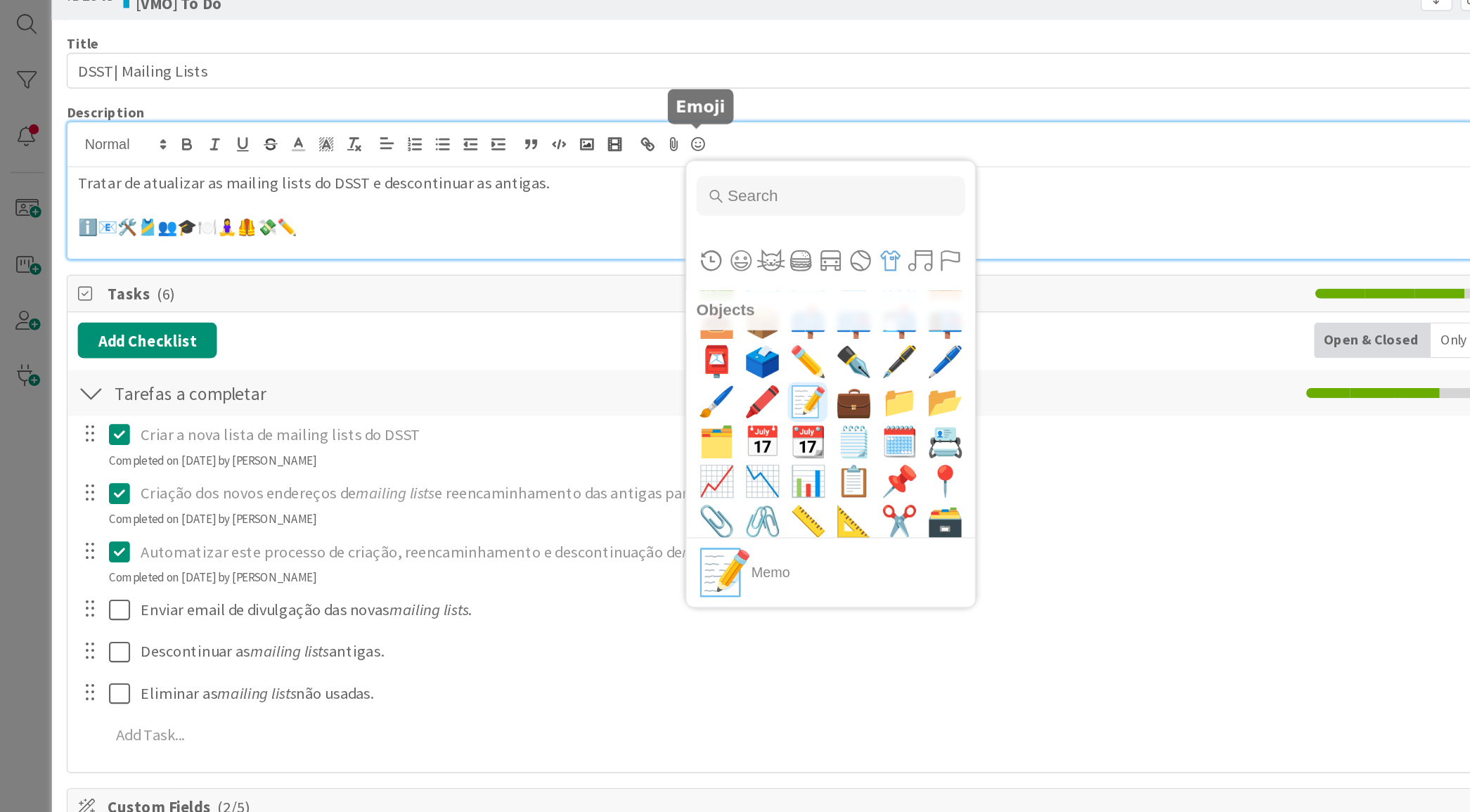
click at [568, 327] on span "📝" at bounding box center [571, 325] width 33 height 28
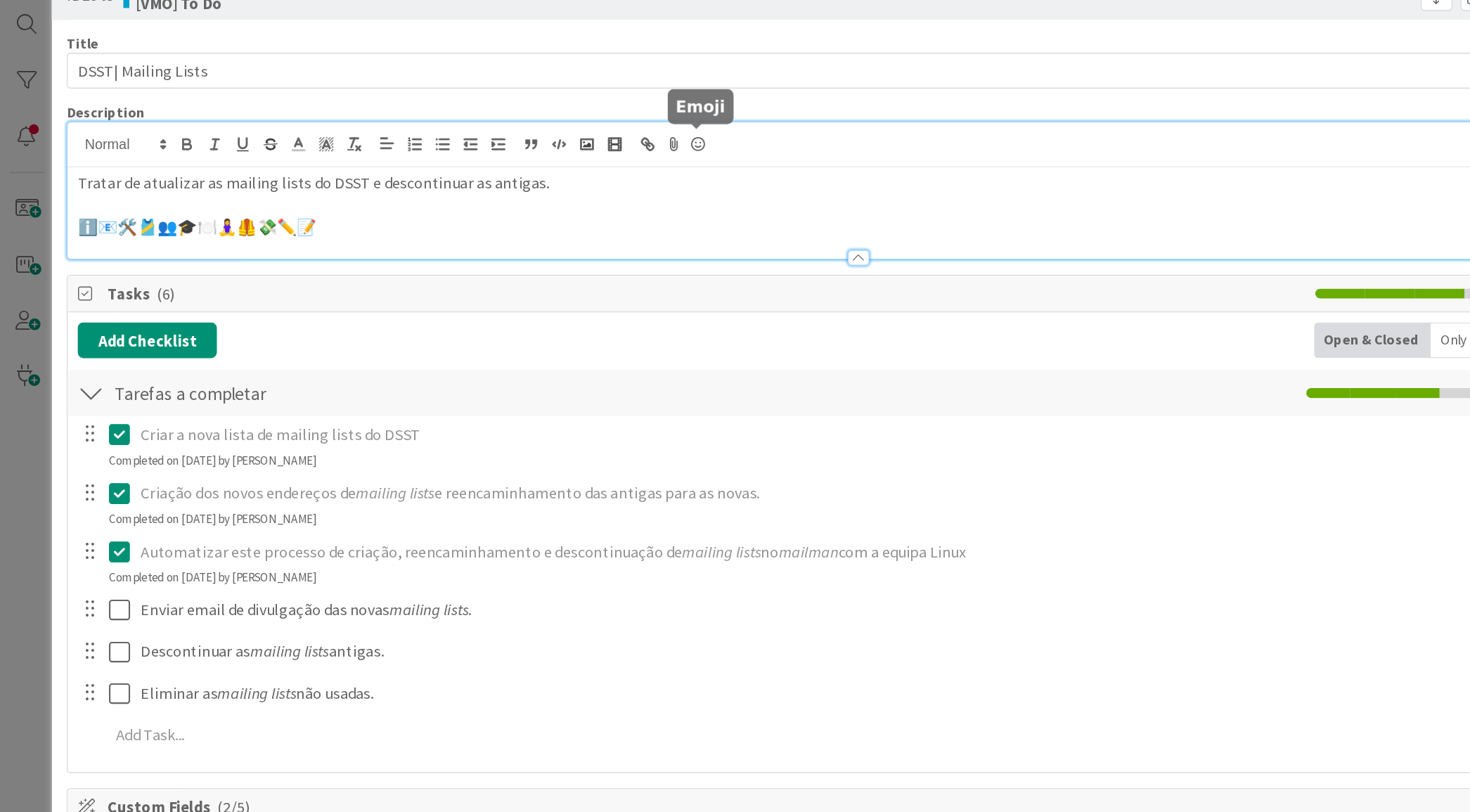
click at [493, 138] on icon at bounding box center [493, 142] width 17 height 20
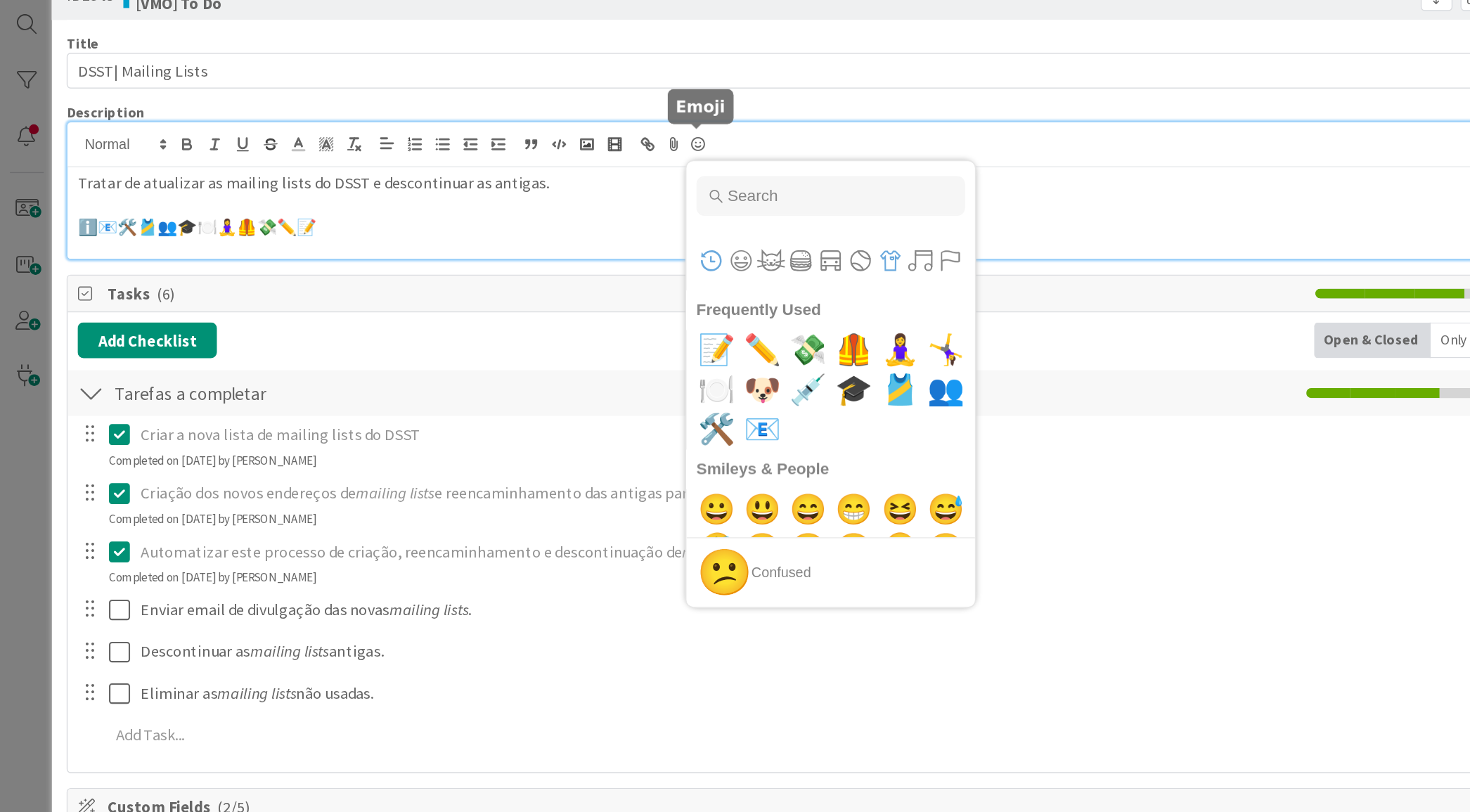
scroll to position [397, 0]
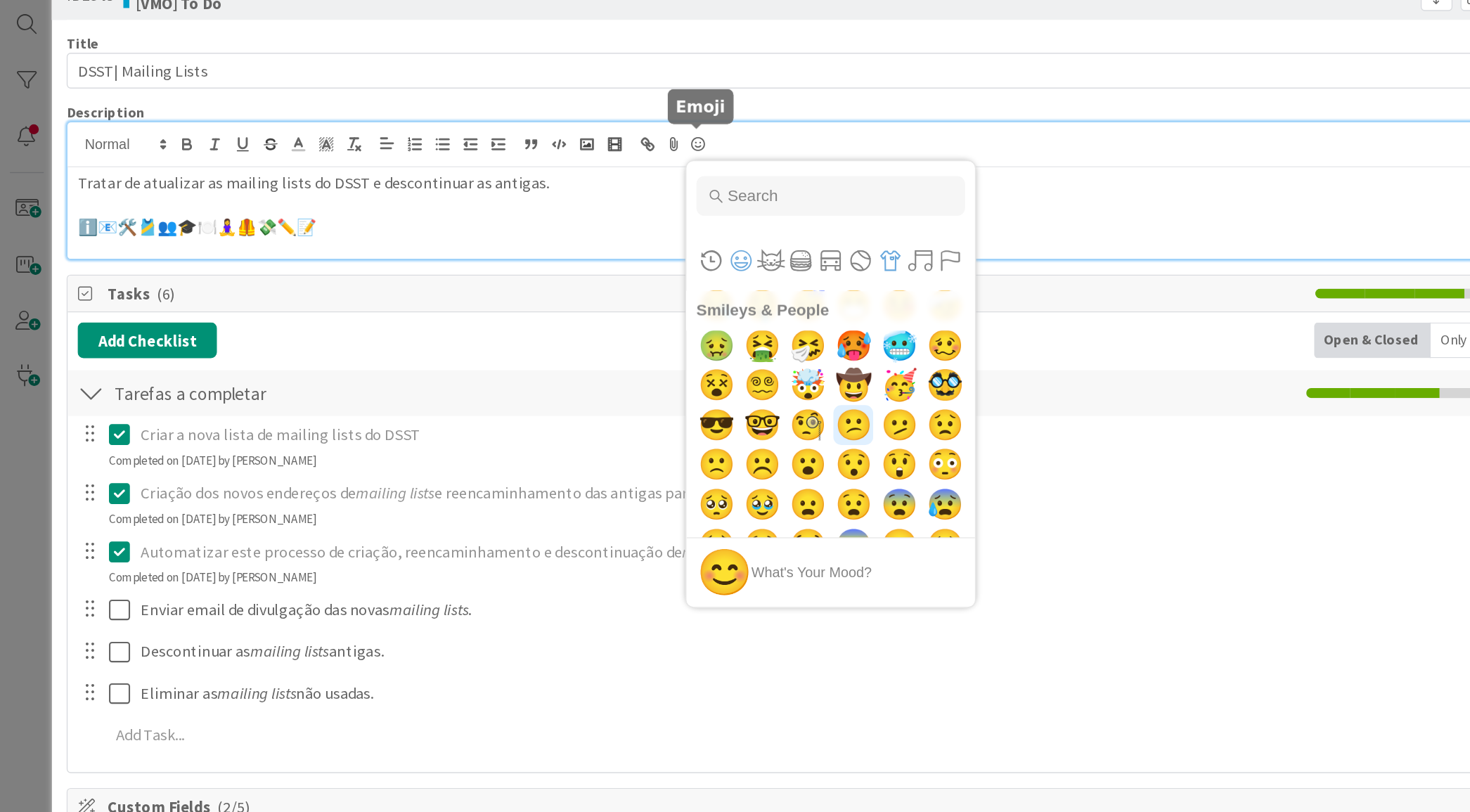
click at [626, 223] on button "Objects" at bounding box center [629, 224] width 21 height 21
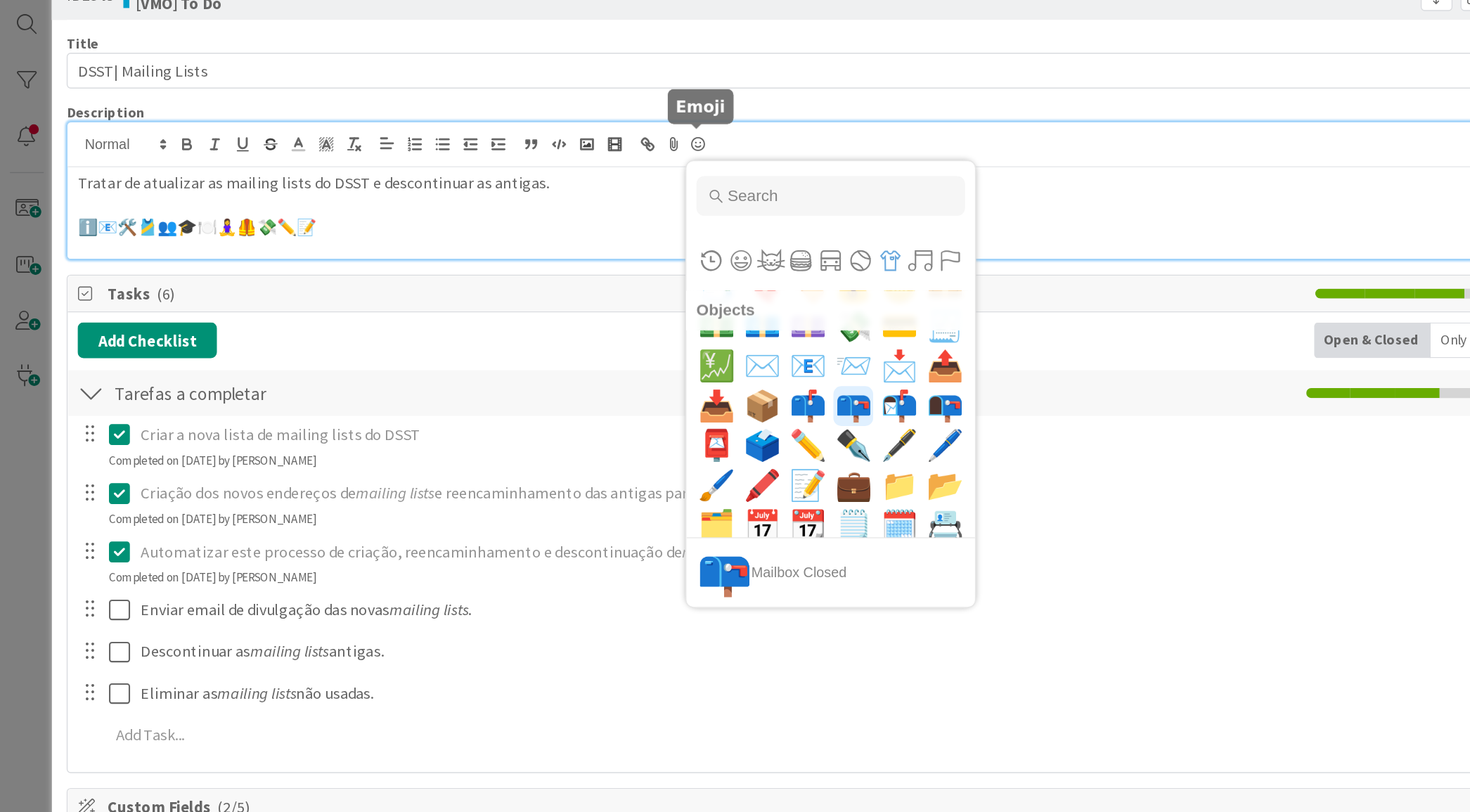
scroll to position [6404, 0]
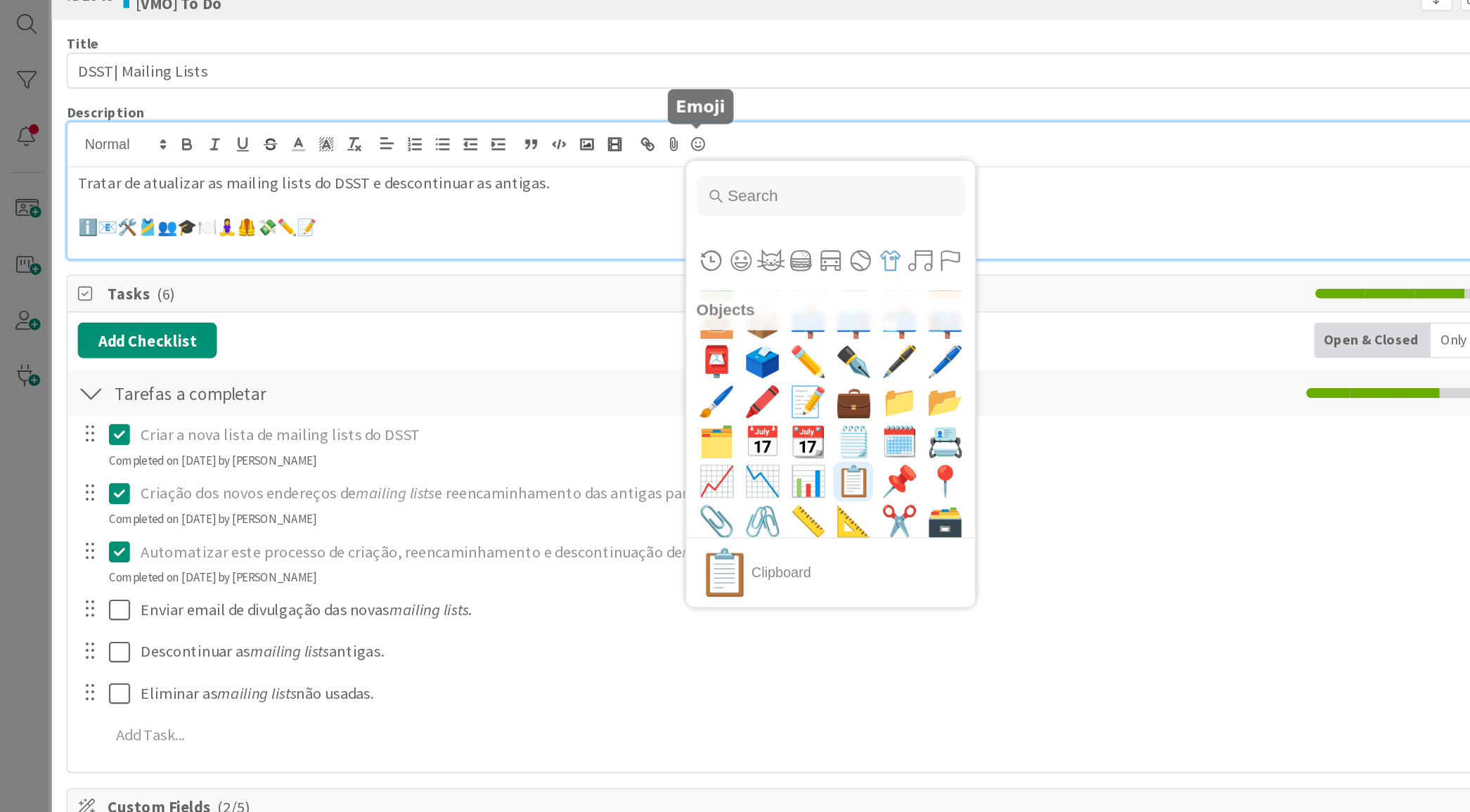
click at [599, 379] on span "📋" at bounding box center [603, 381] width 33 height 28
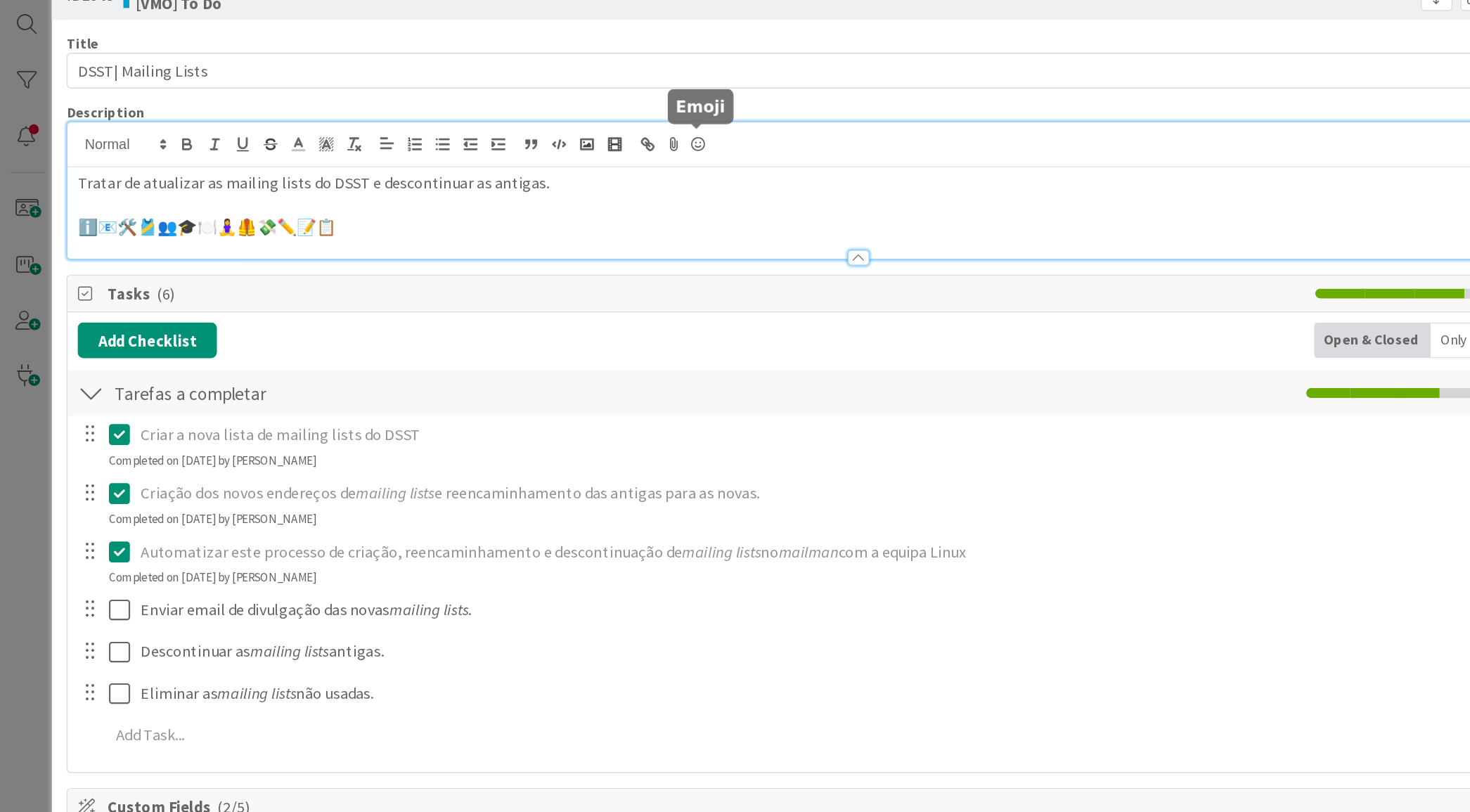
click at [493, 146] on icon at bounding box center [493, 142] width 17 height 20
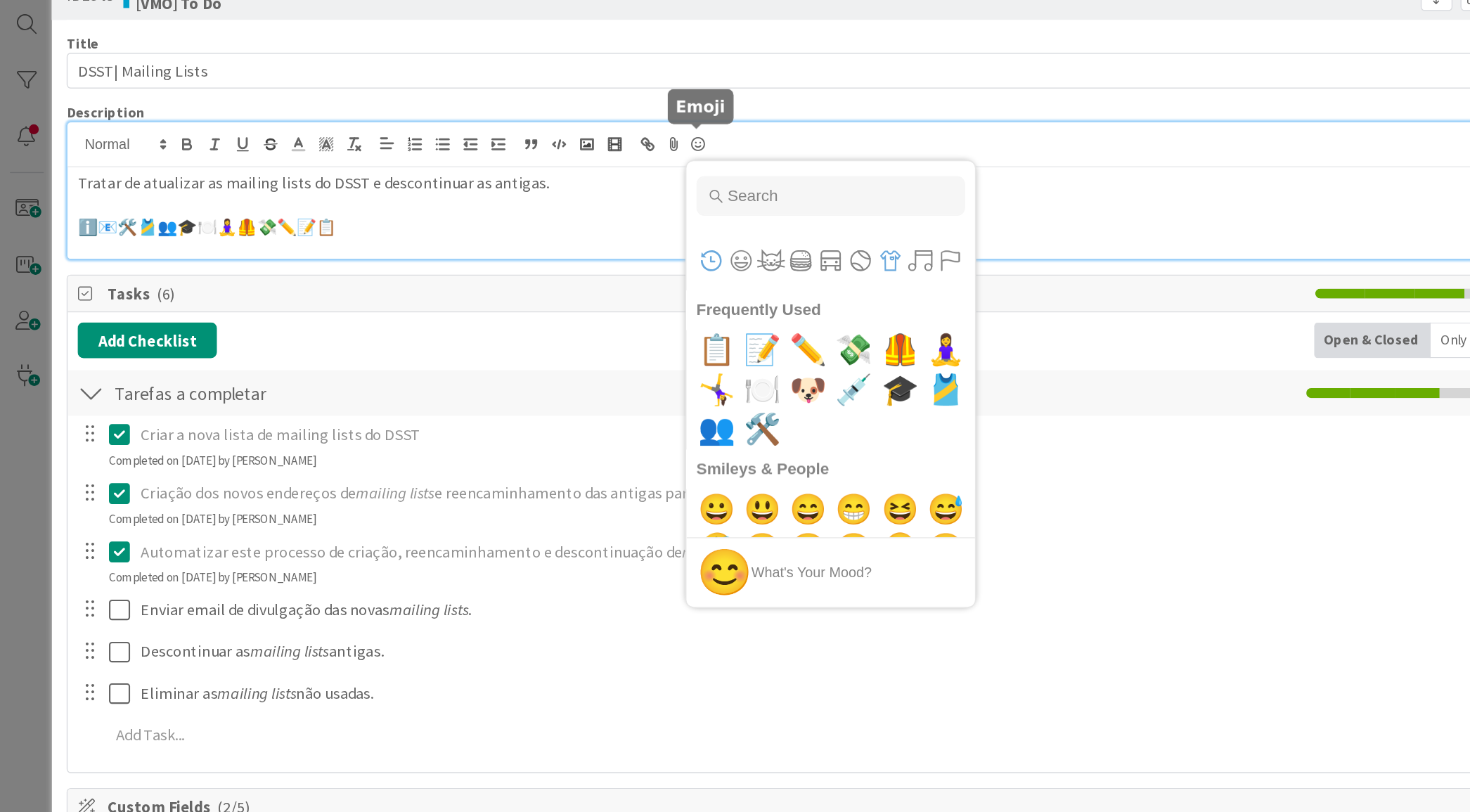
click at [629, 222] on button "Objects" at bounding box center [629, 224] width 21 height 21
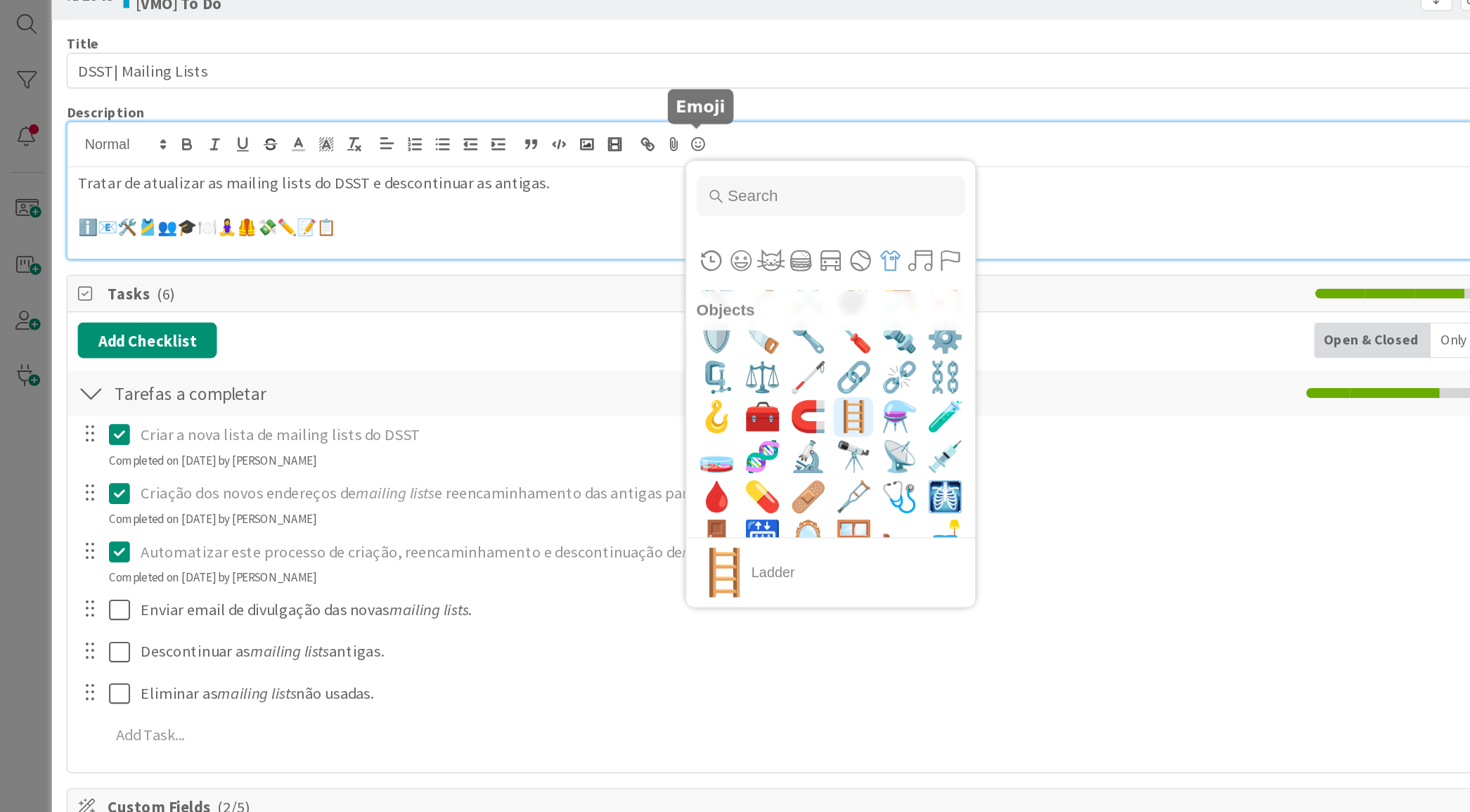
scroll to position [6702, 0]
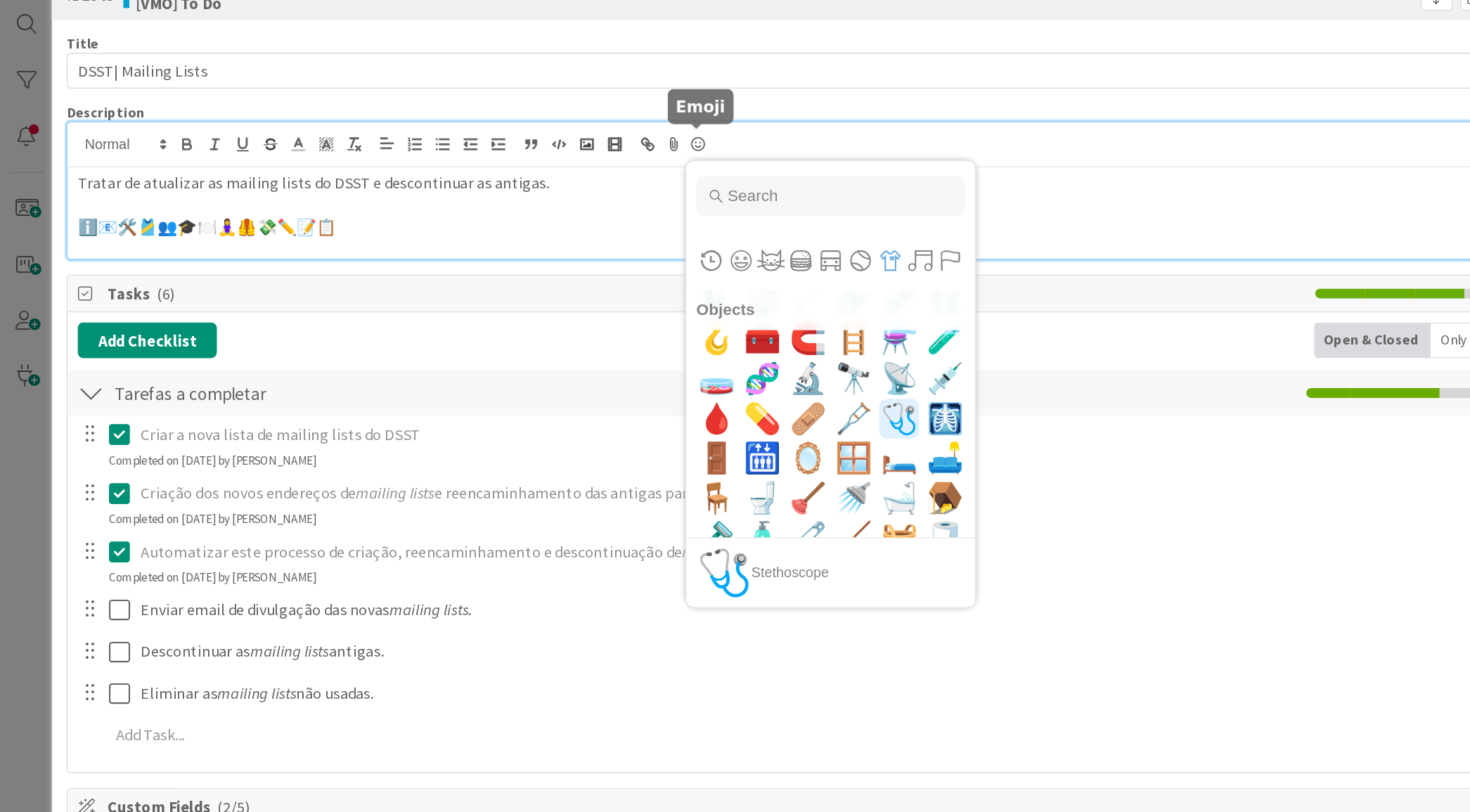
click at [619, 336] on span "🩺" at bounding box center [636, 337] width 33 height 28
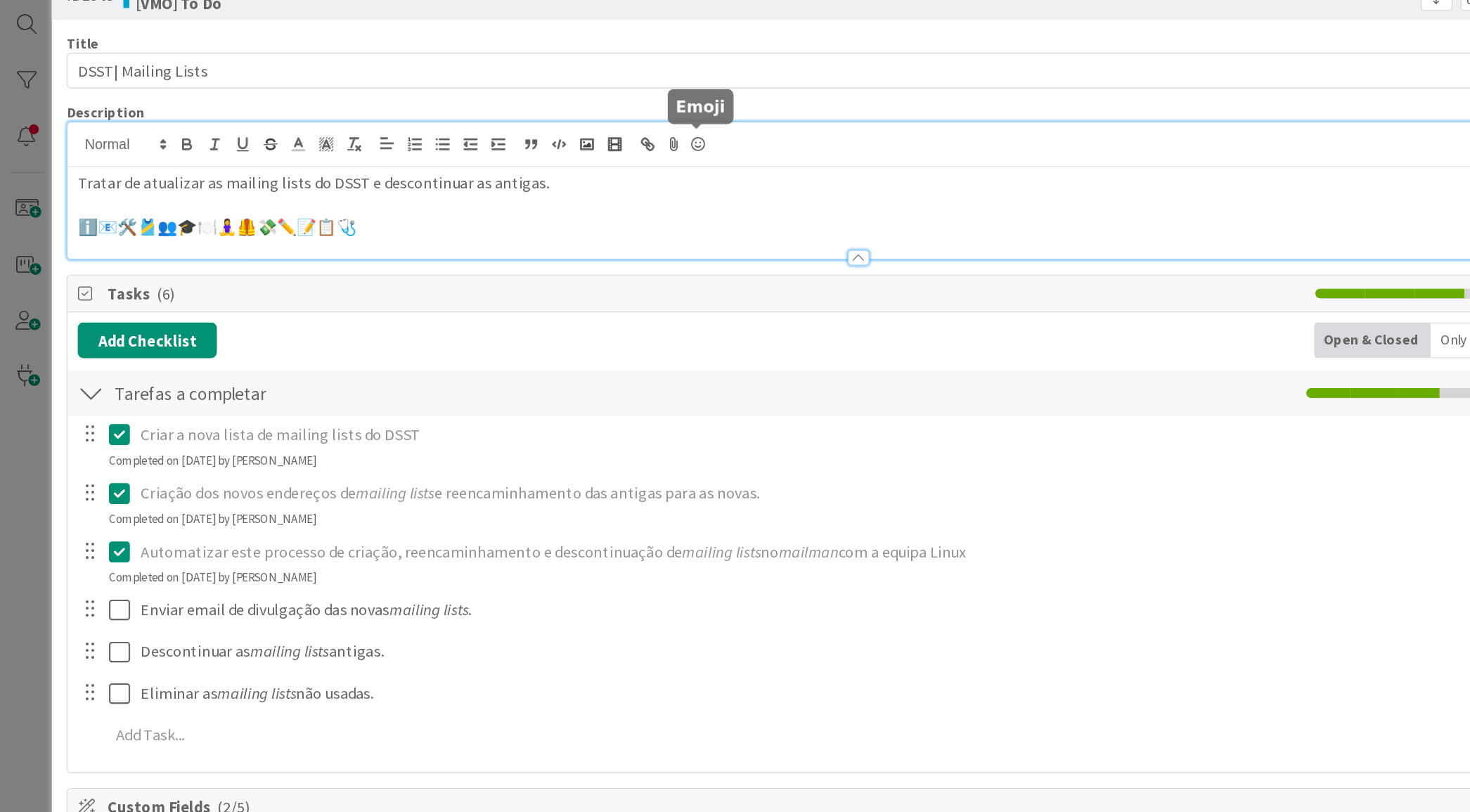
click at [493, 140] on icon at bounding box center [493, 142] width 17 height 20
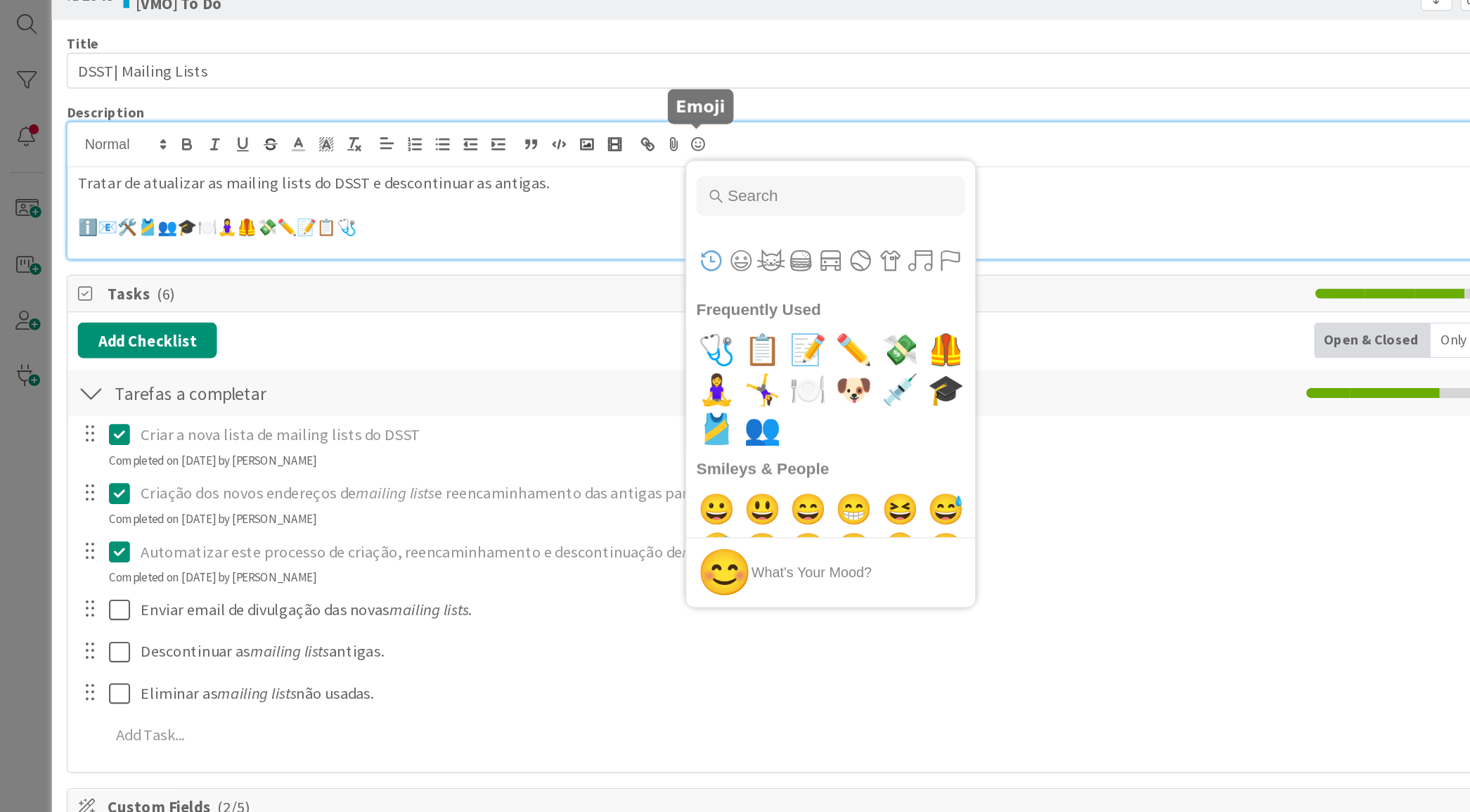
click at [493, 140] on icon at bounding box center [493, 142] width 17 height 20
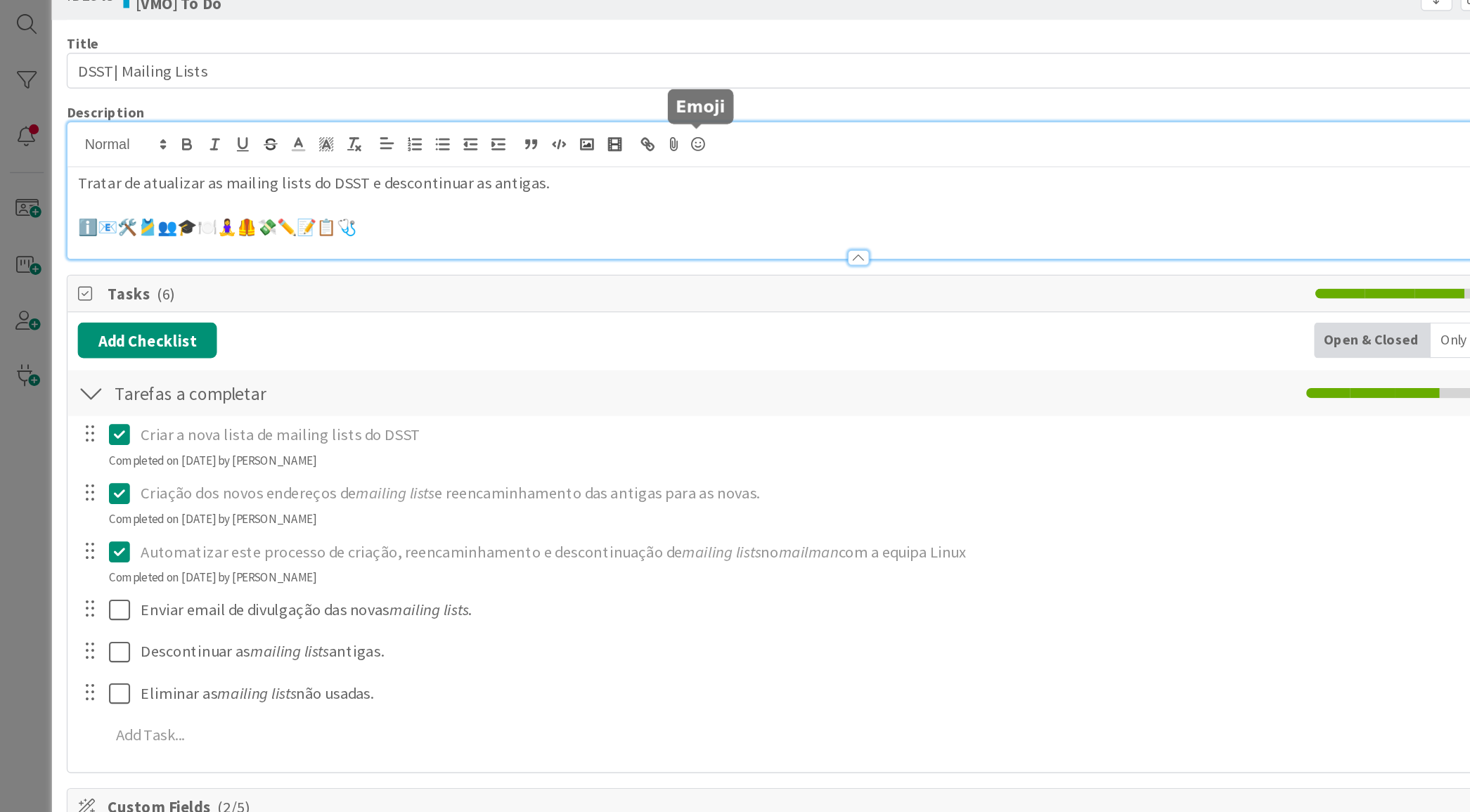
click at [493, 140] on icon at bounding box center [493, 142] width 17 height 20
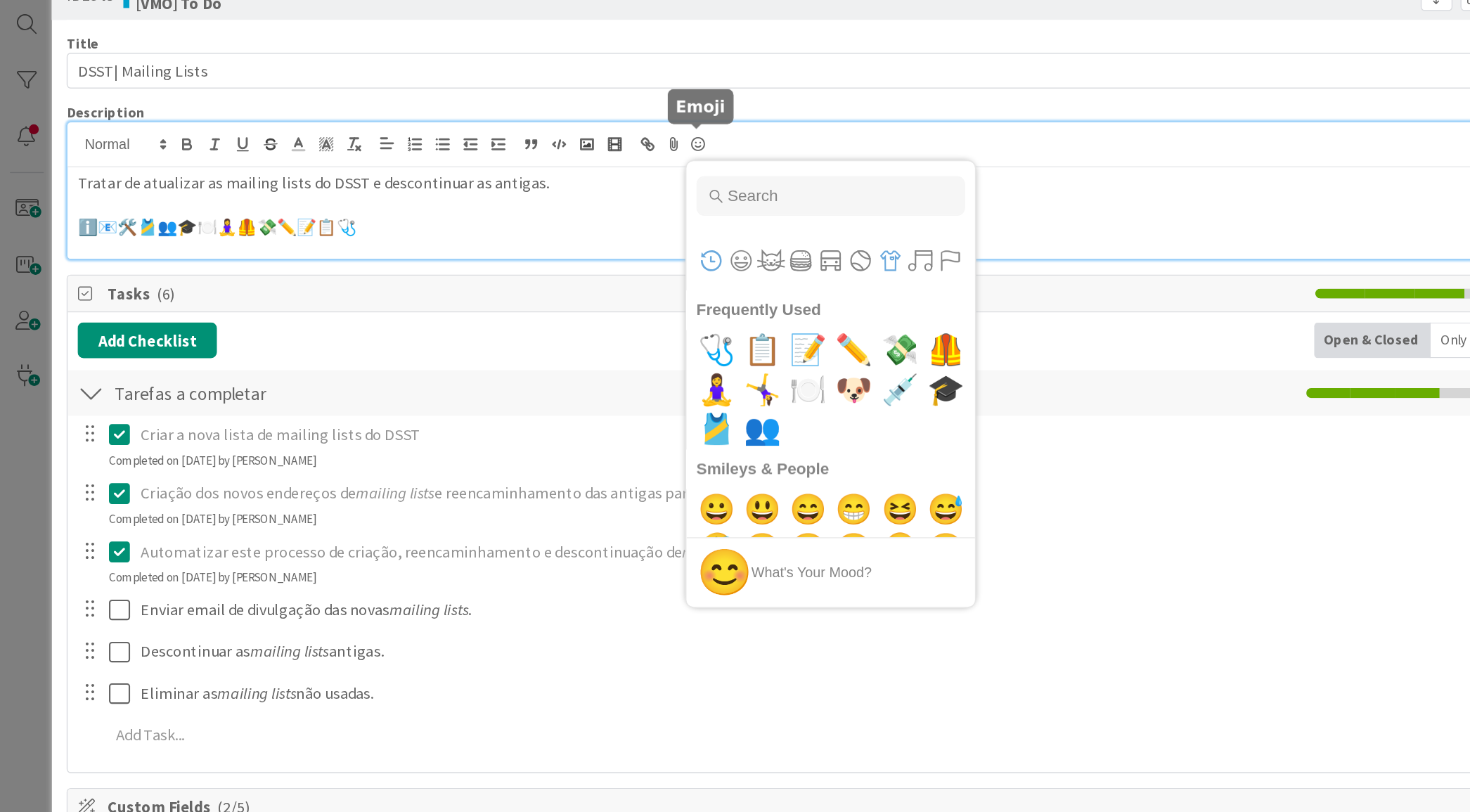
click at [630, 225] on button "Objects" at bounding box center [629, 224] width 21 height 21
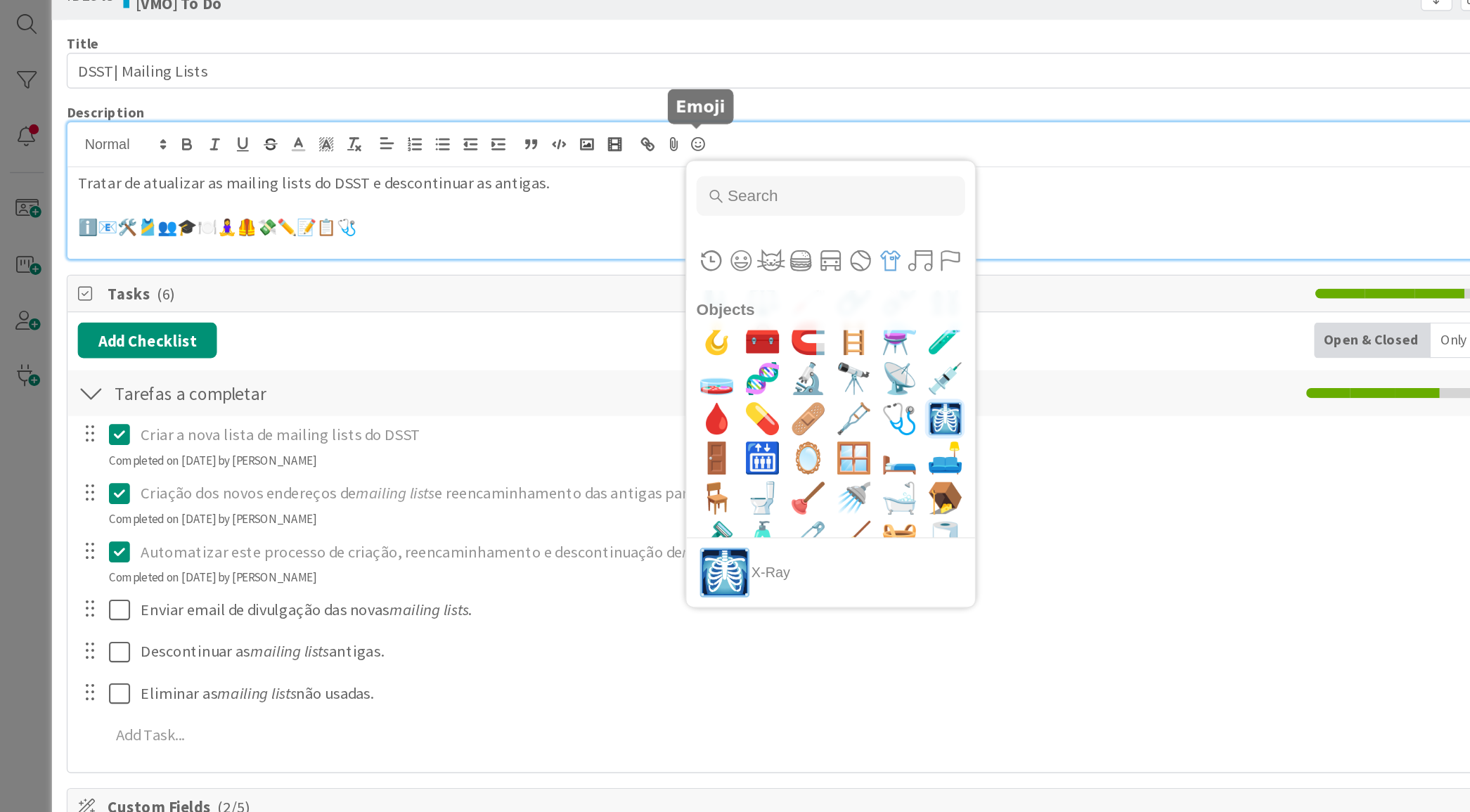
click at [652, 336] on span "🩻" at bounding box center [668, 337] width 33 height 28
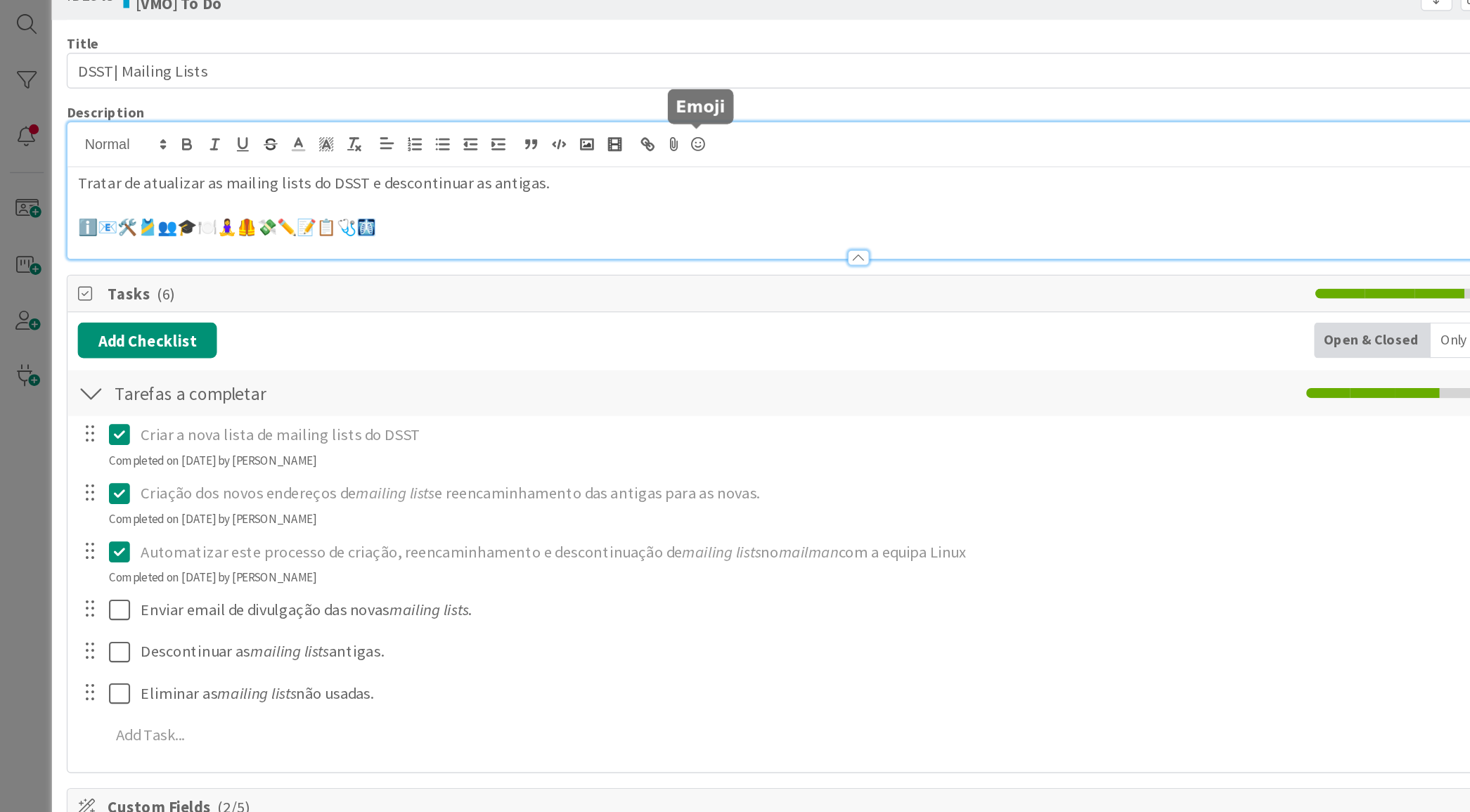
click at [487, 137] on icon at bounding box center [493, 142] width 17 height 20
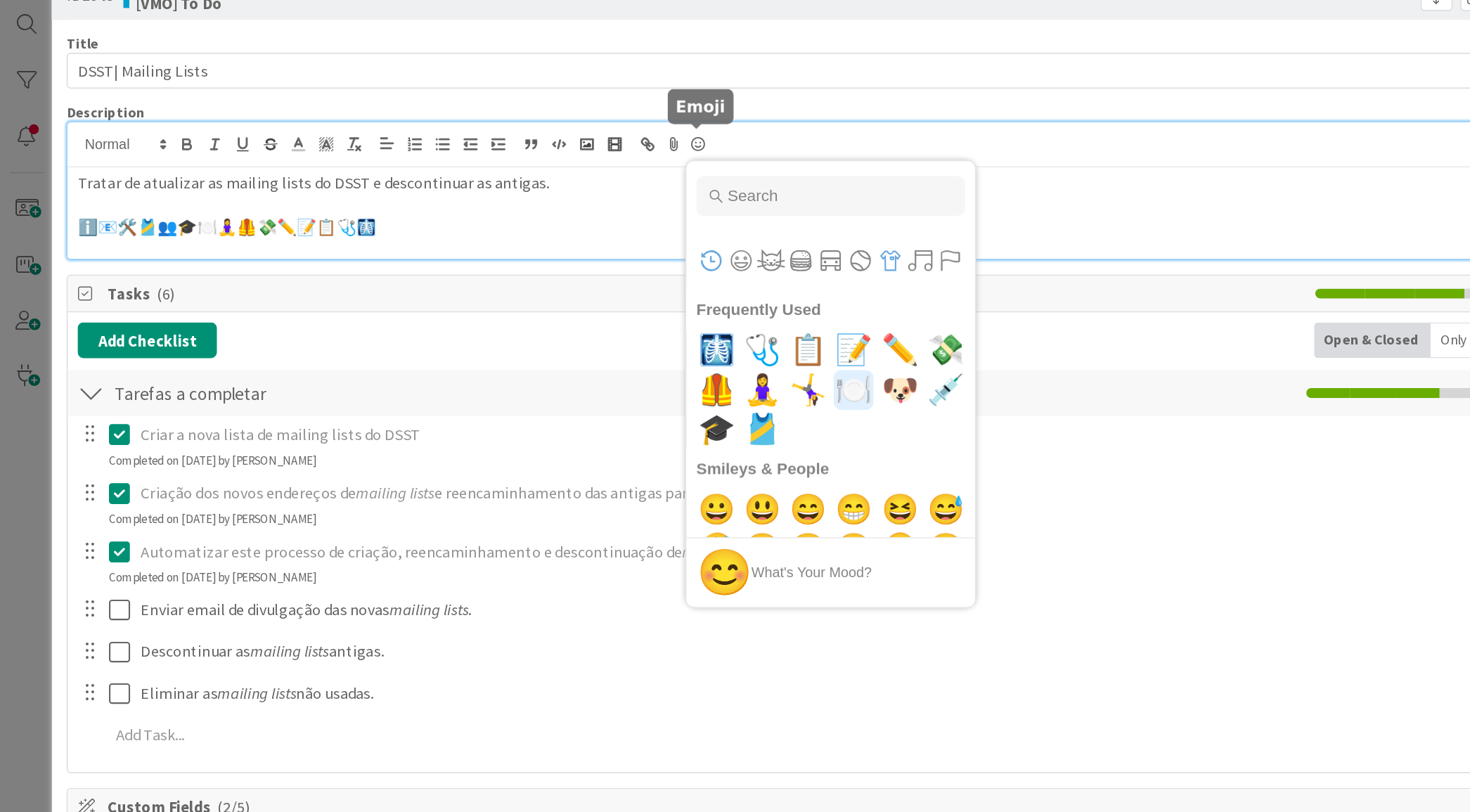
click at [622, 221] on button "Objects" at bounding box center [629, 224] width 21 height 21
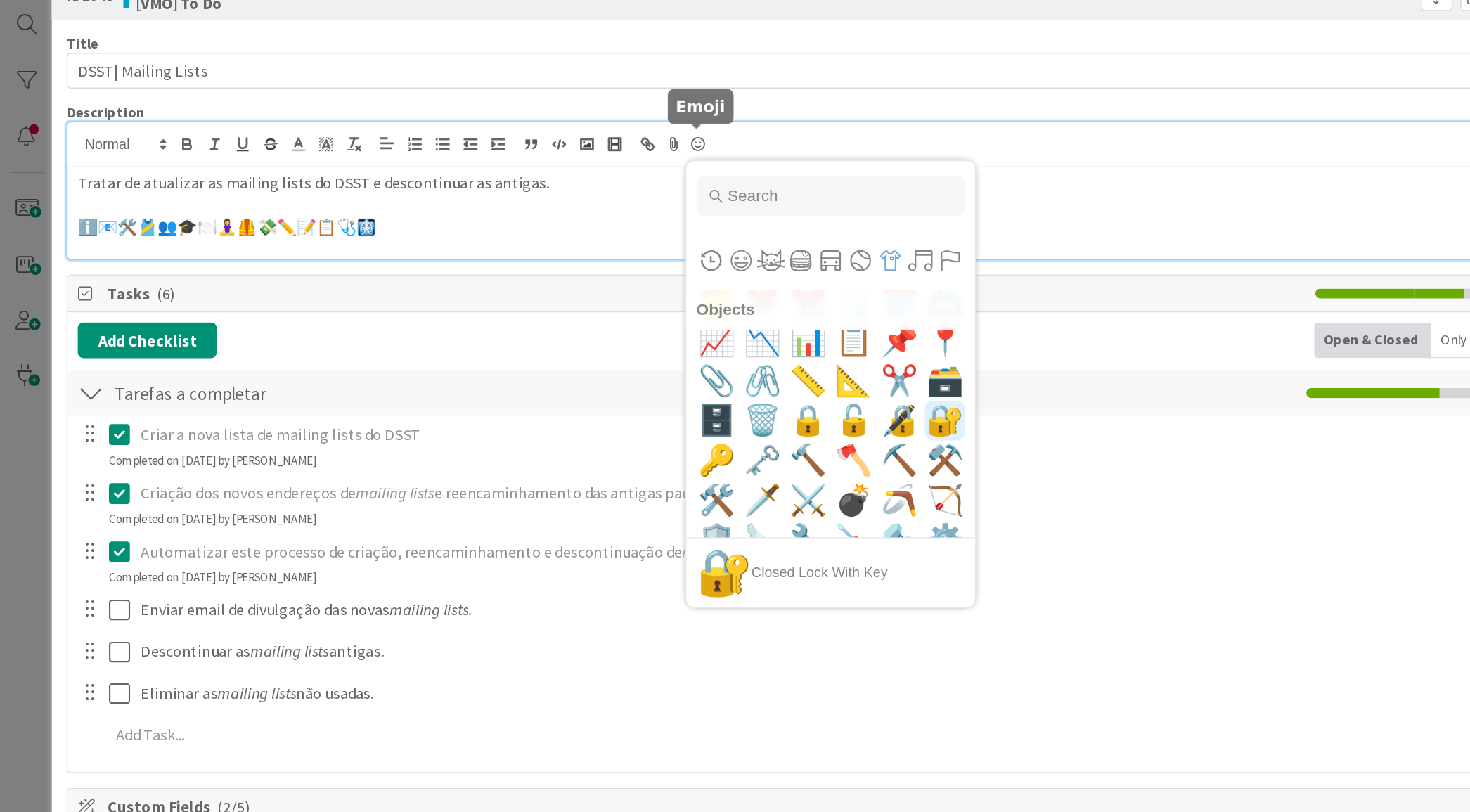
scroll to position [6603, 0]
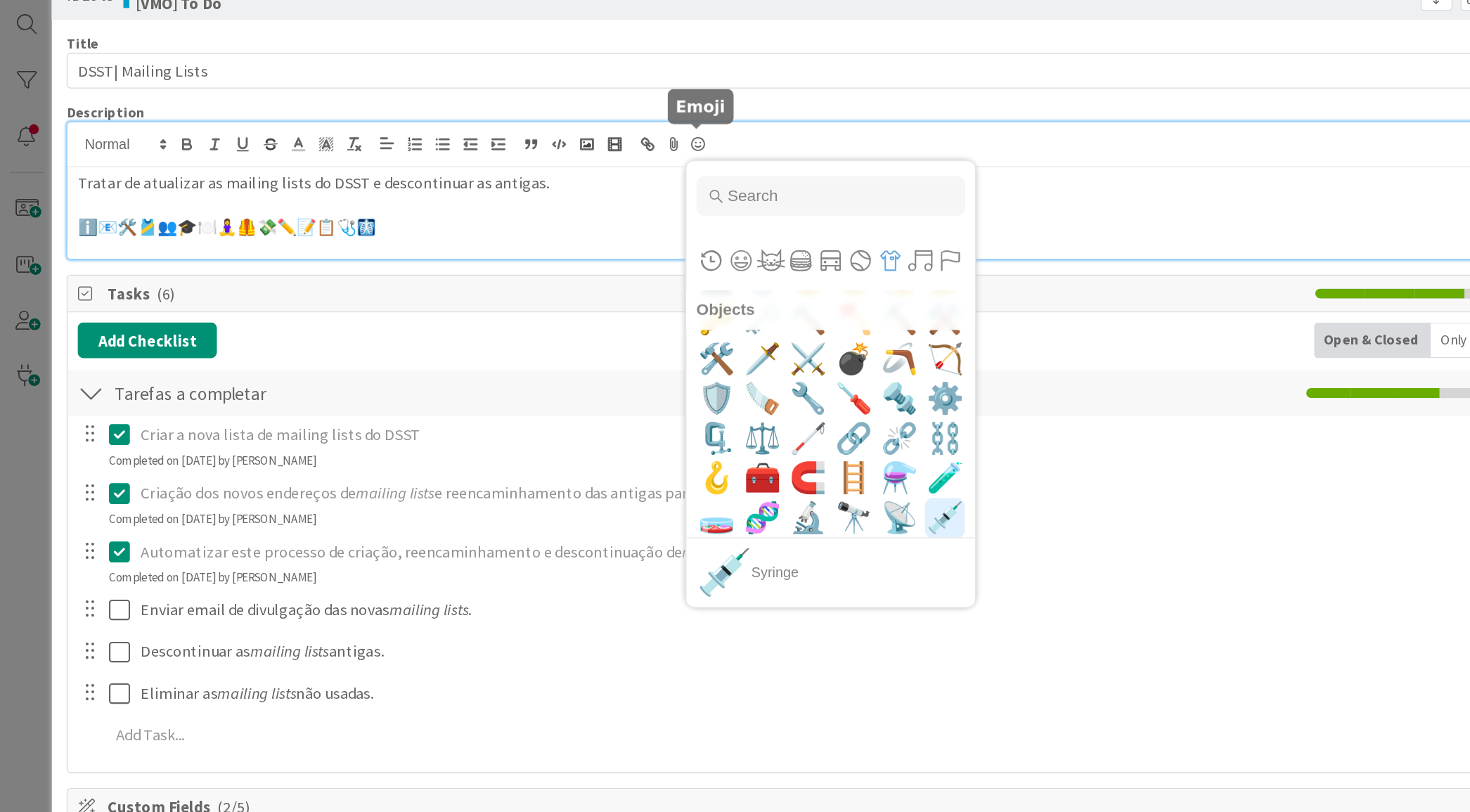
click at [652, 403] on span "💉" at bounding box center [668, 407] width 33 height 28
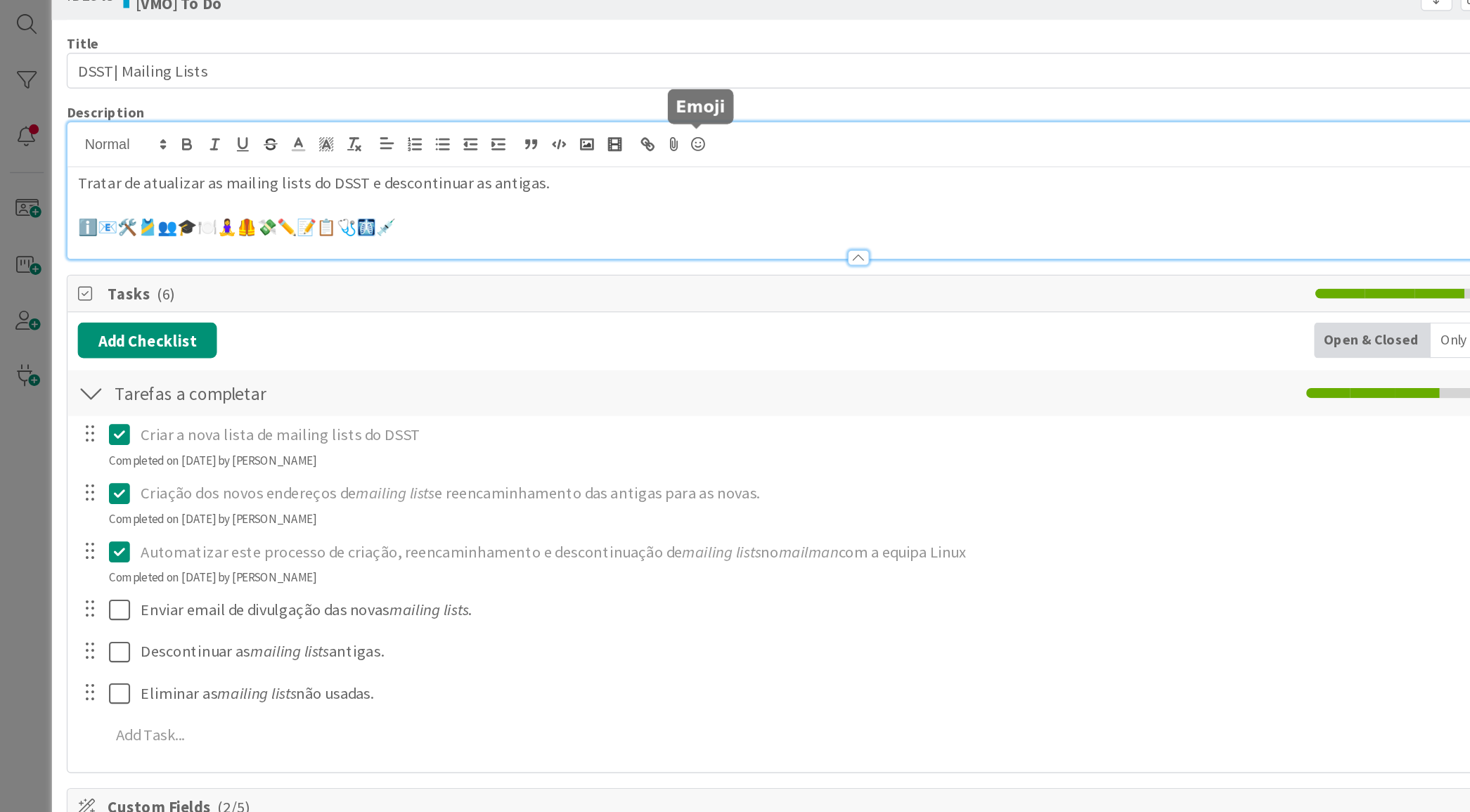
click at [493, 133] on icon at bounding box center [493, 142] width 17 height 20
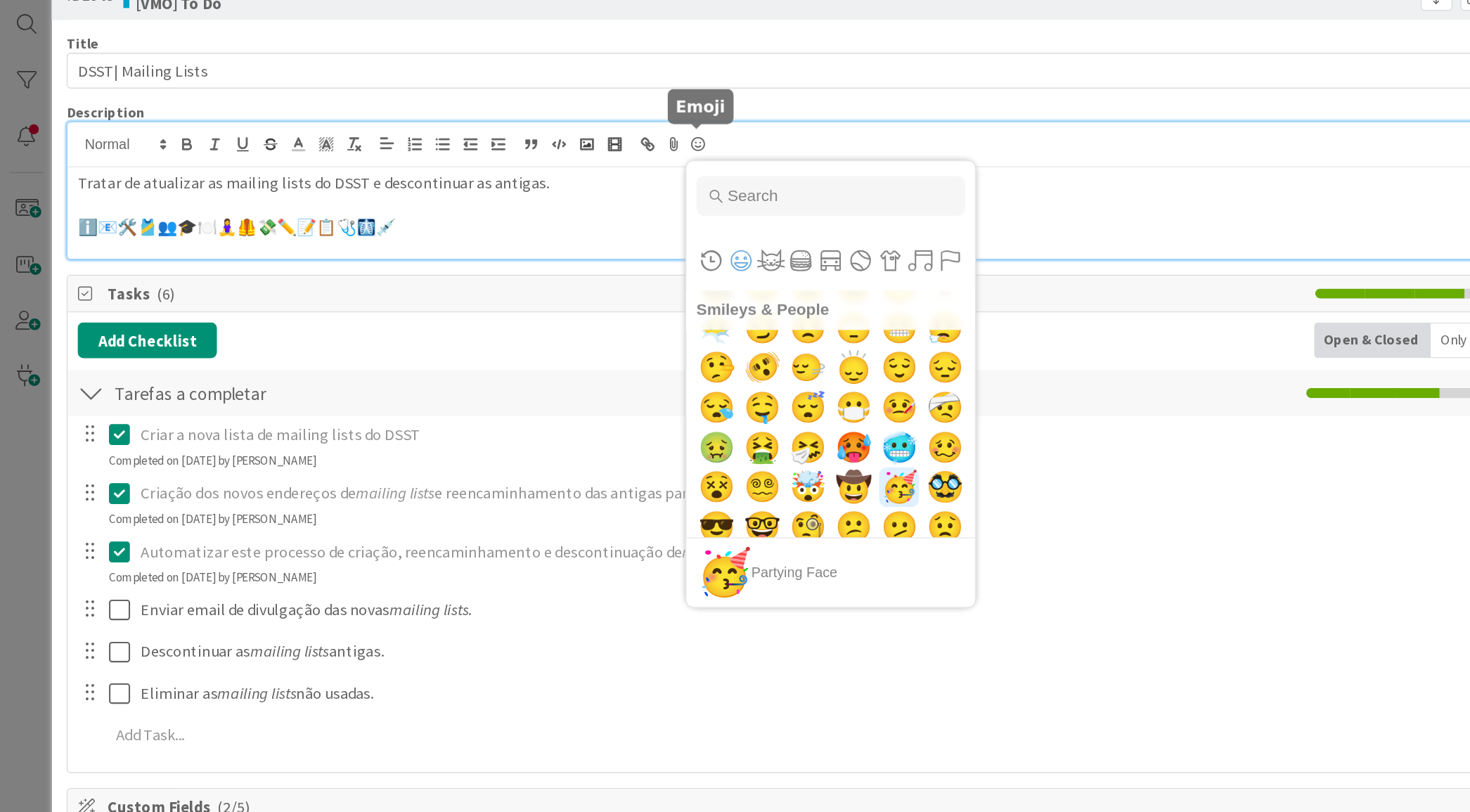
scroll to position [397, 0]
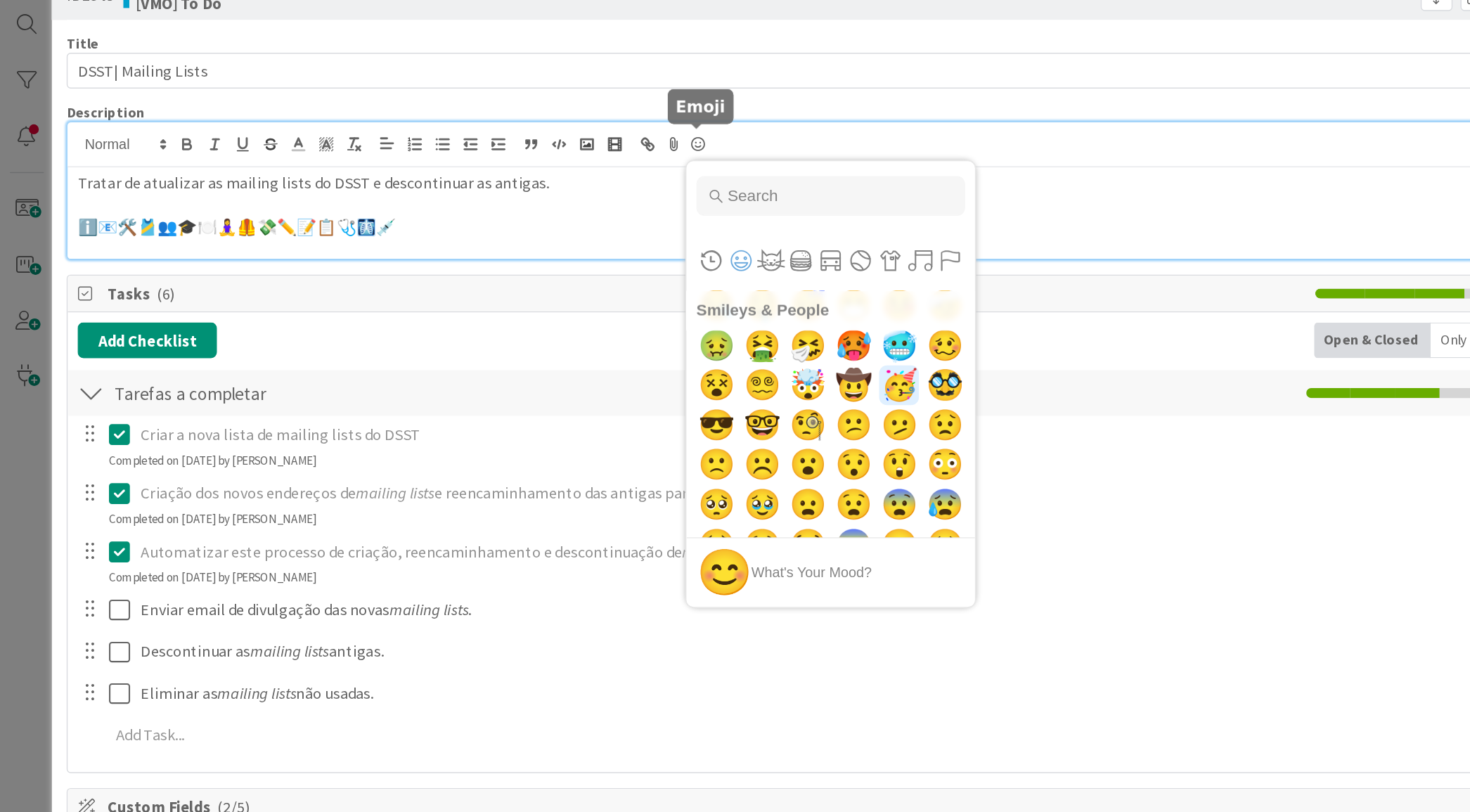
click at [632, 210] on div "Category navigation" at bounding box center [587, 224] width 204 height 42
drag, startPoint x: 627, startPoint y: 223, endPoint x: 669, endPoint y: 277, distance: 68.4
click at [627, 224] on button "Objects" at bounding box center [629, 224] width 21 height 21
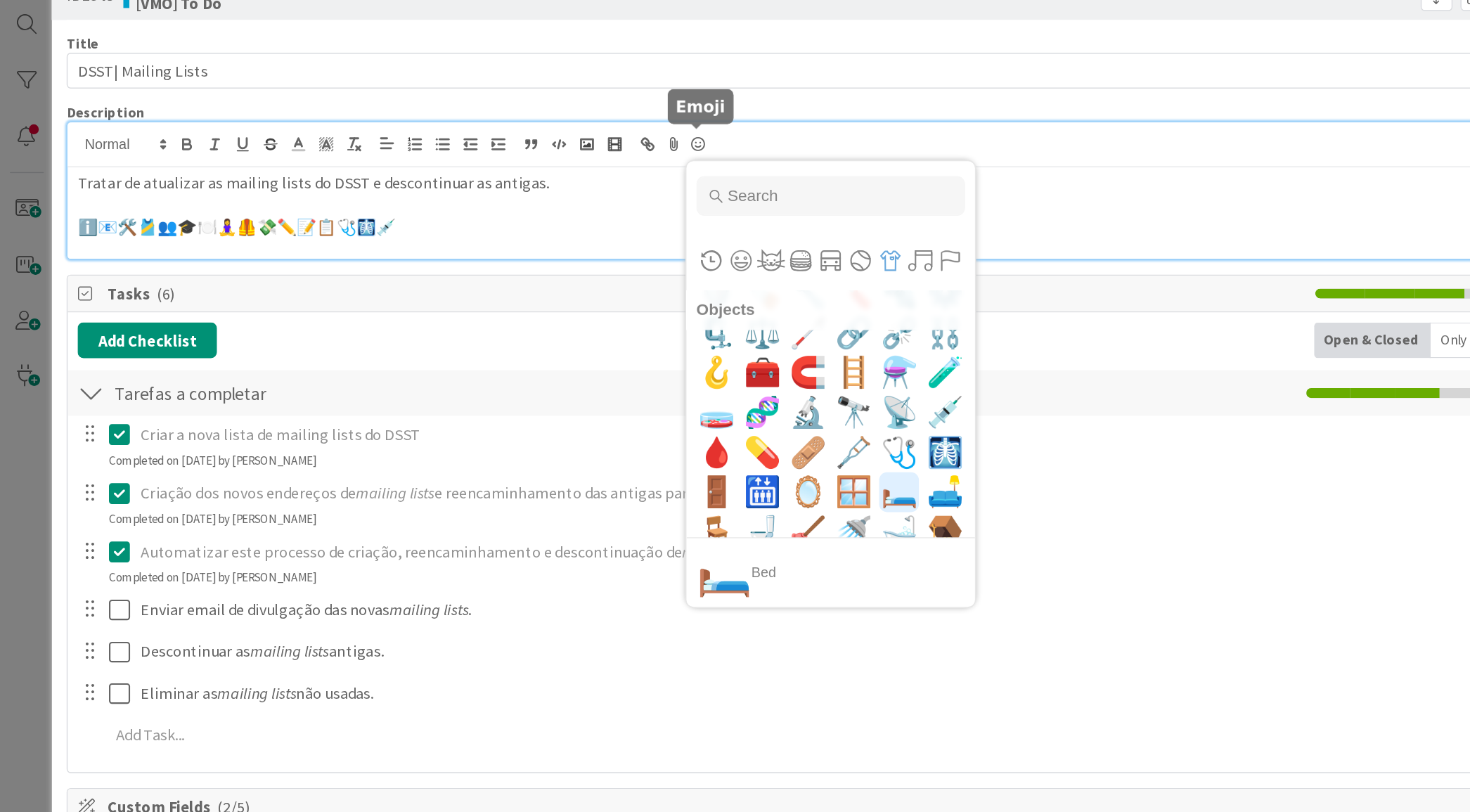
scroll to position [6702, 0]
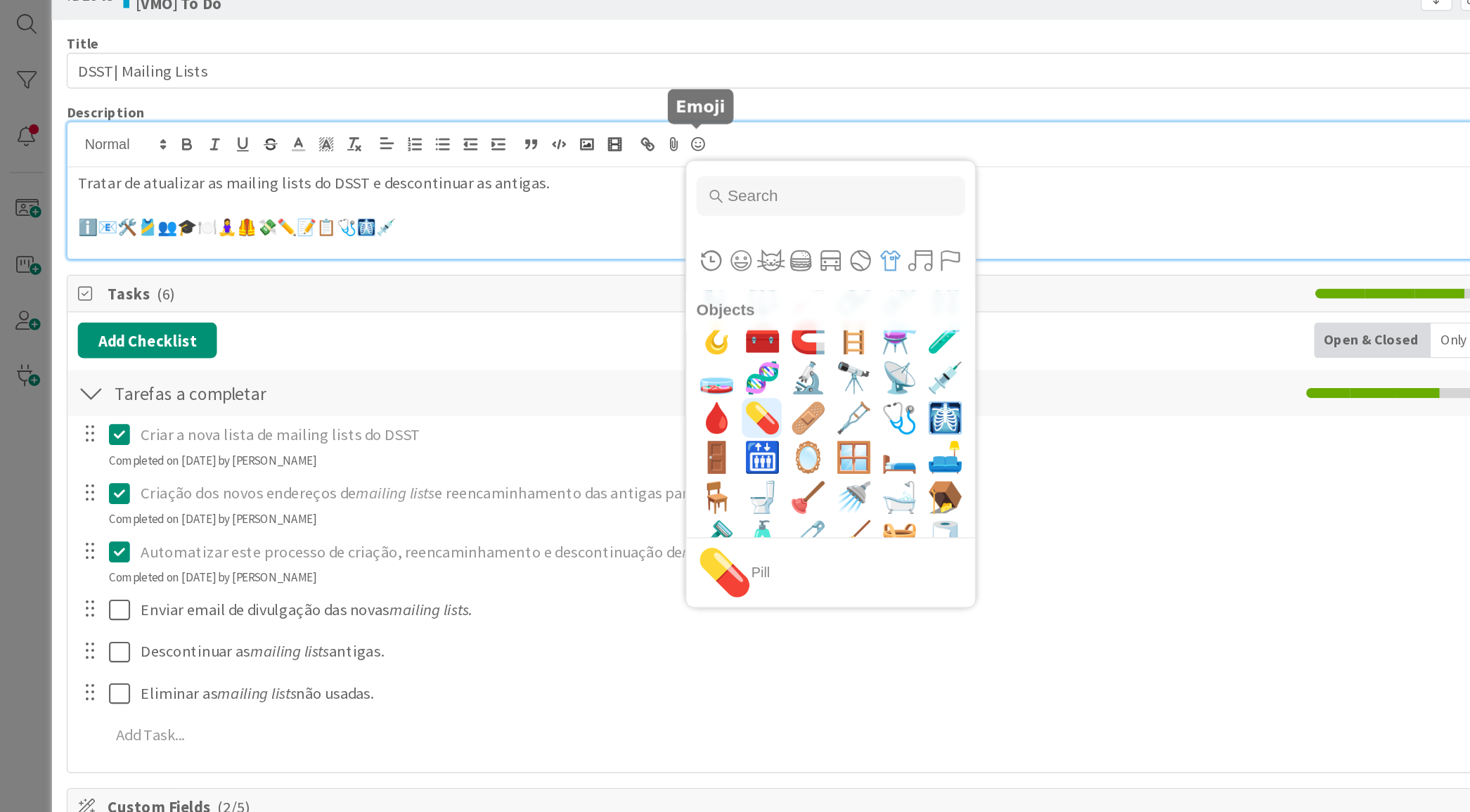
click at [529, 344] on span "💊" at bounding box center [539, 336] width 33 height 28
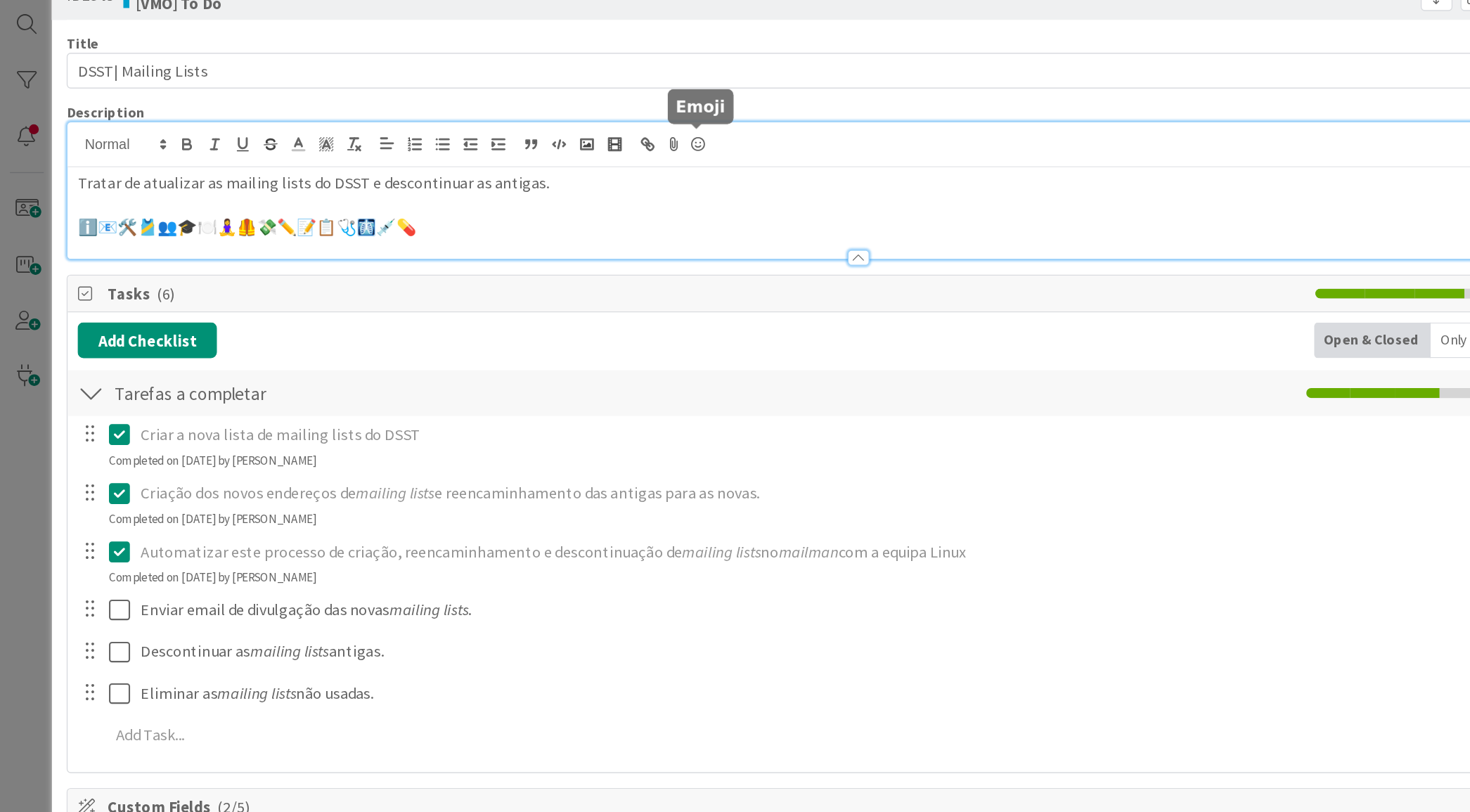
click at [493, 143] on icon at bounding box center [493, 142] width 17 height 20
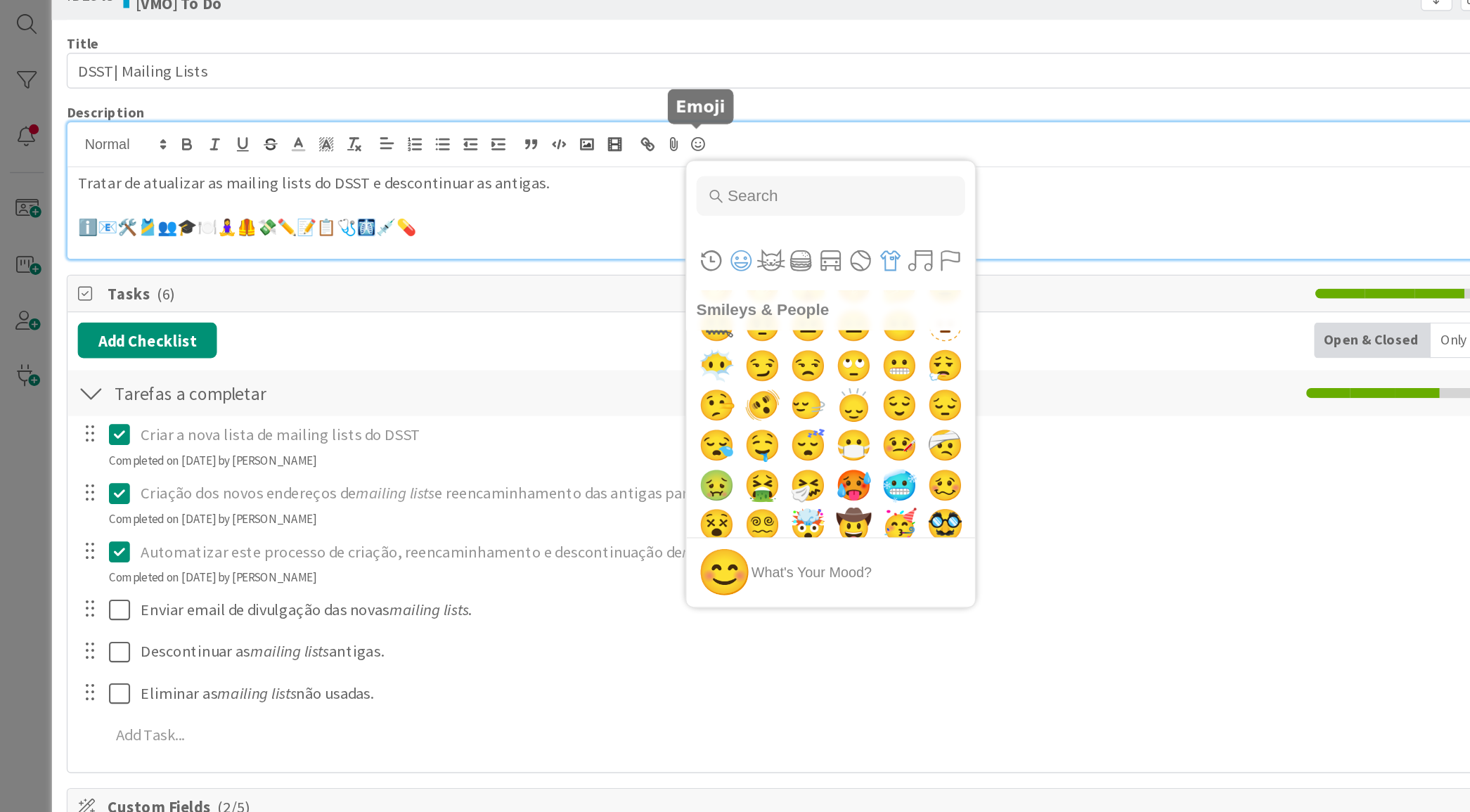
click at [625, 214] on button "Objects" at bounding box center [629, 224] width 21 height 21
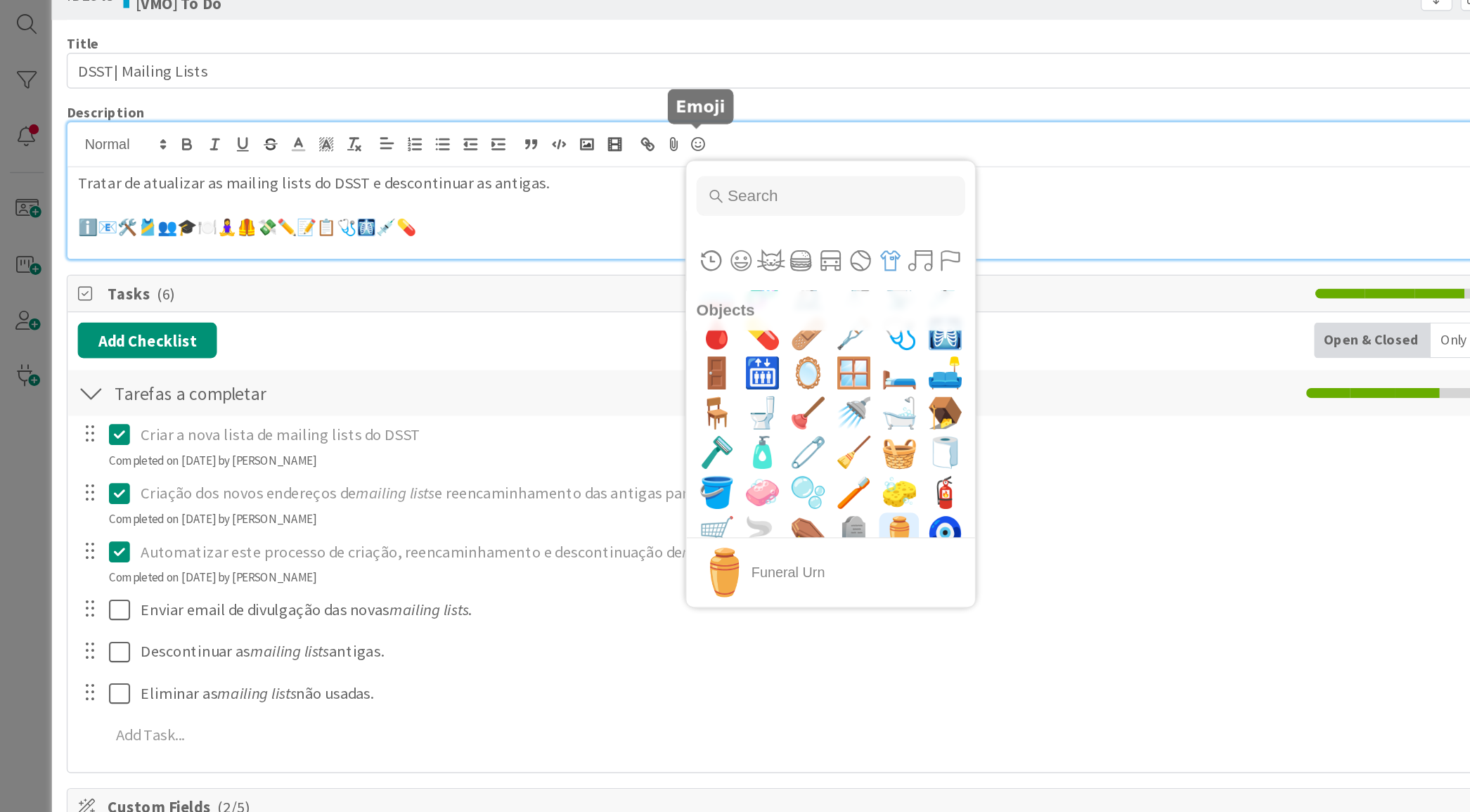
scroll to position [6801, 0]
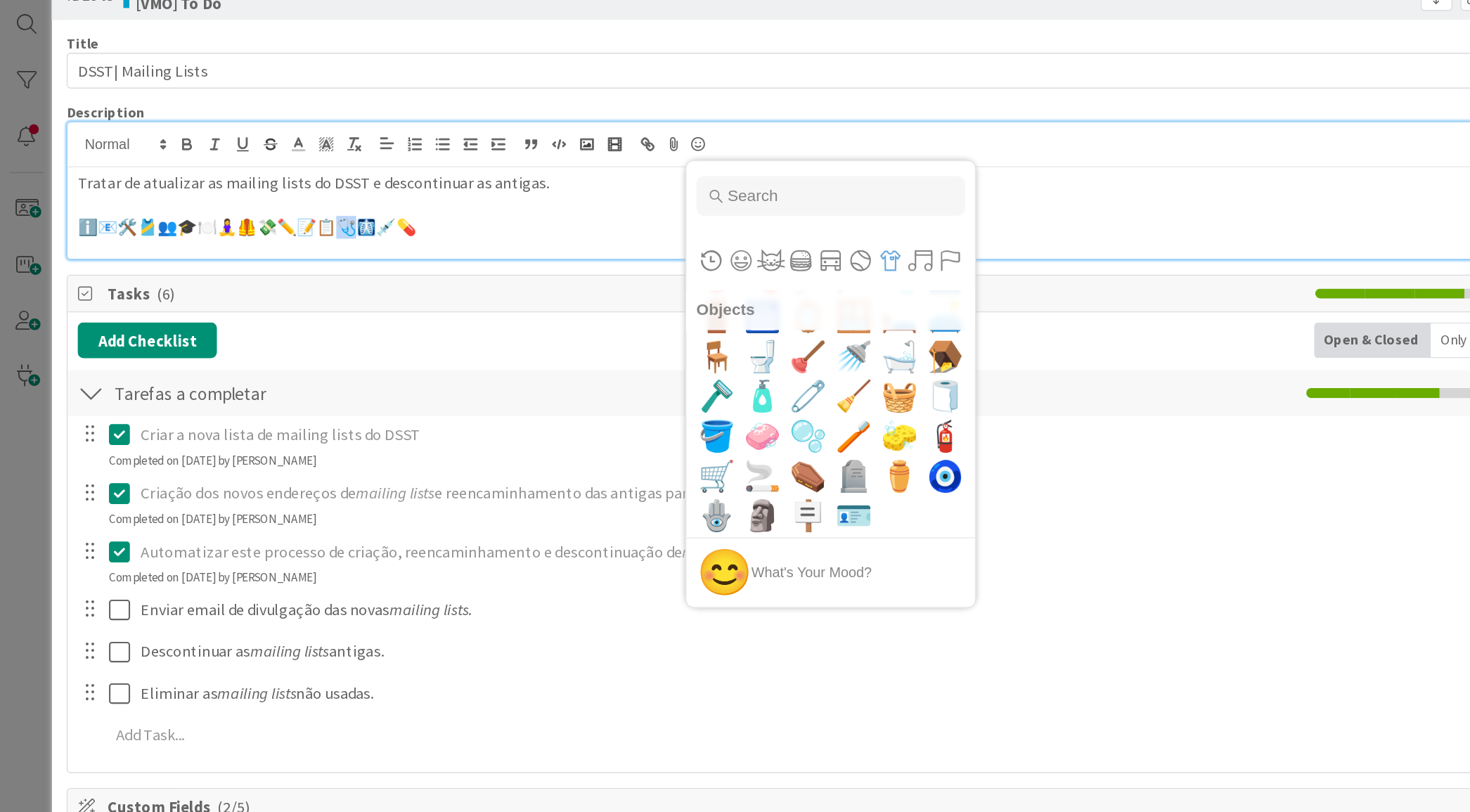
drag, startPoint x: 269, startPoint y: 202, endPoint x: 256, endPoint y: 202, distance: 13.0
click at [256, 202] on p "ℹ️📧🛠️🎽👥🎓🍽️🧘‍♀️🦺💸✏️📝📋🩺🩻💉💊" at bounding box center [607, 201] width 1103 height 16
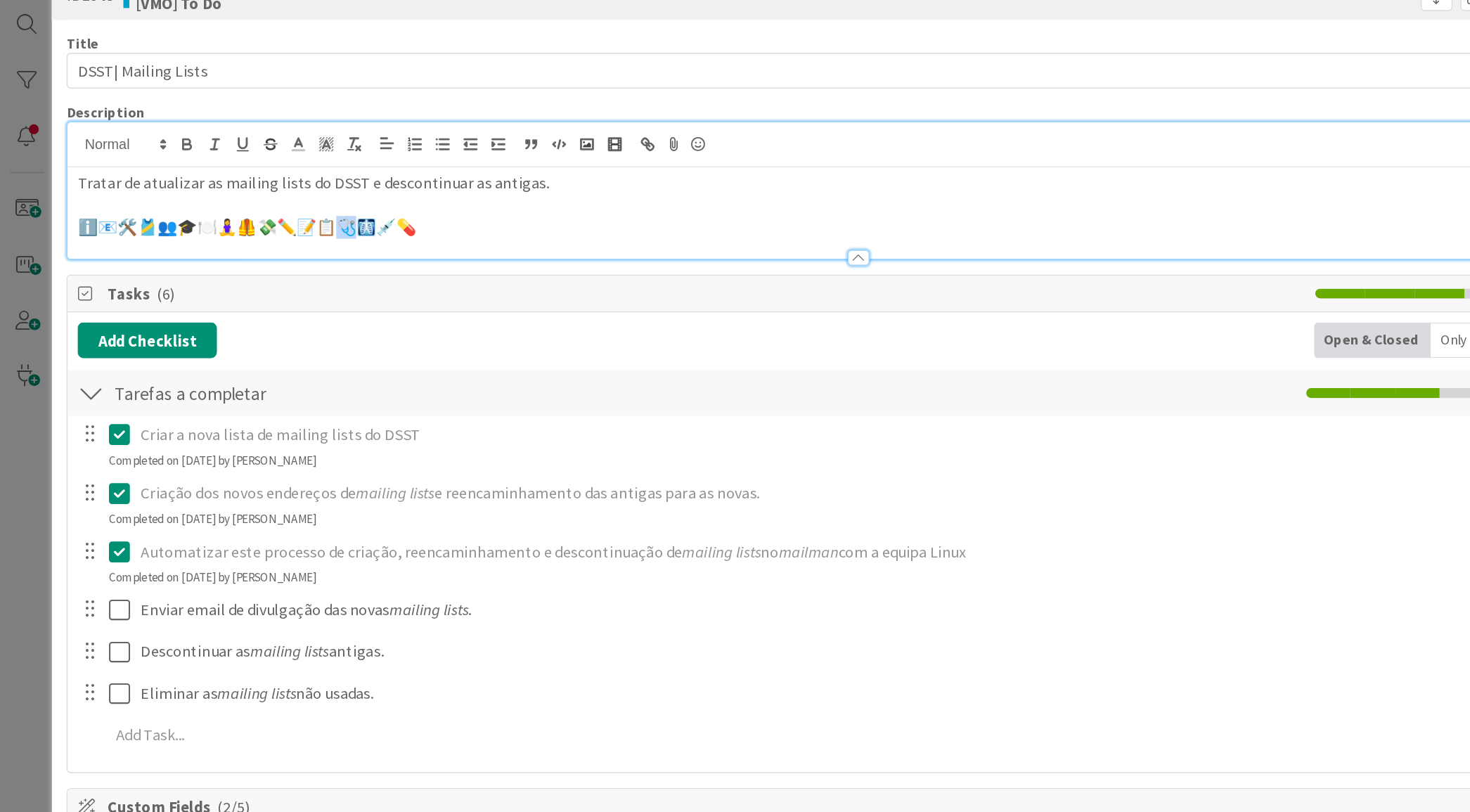
copy p "ℹ️📧🛠️🎽👥🎓🍽️🧘‍♀️🦺💸✏️📝📋🩺🩻💉💊"
